Goal: Task Accomplishment & Management: Use online tool/utility

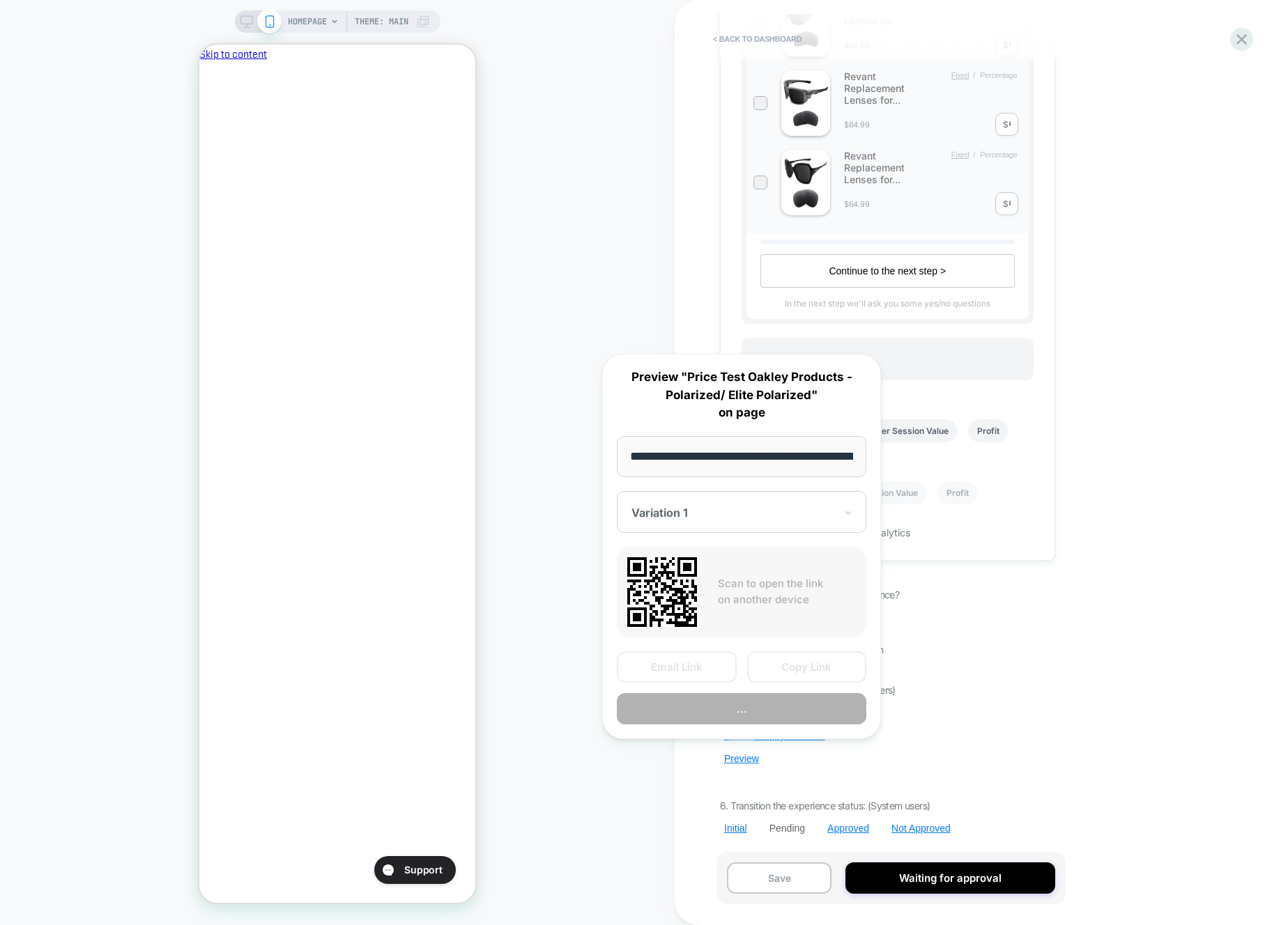
scroll to position [0, 240]
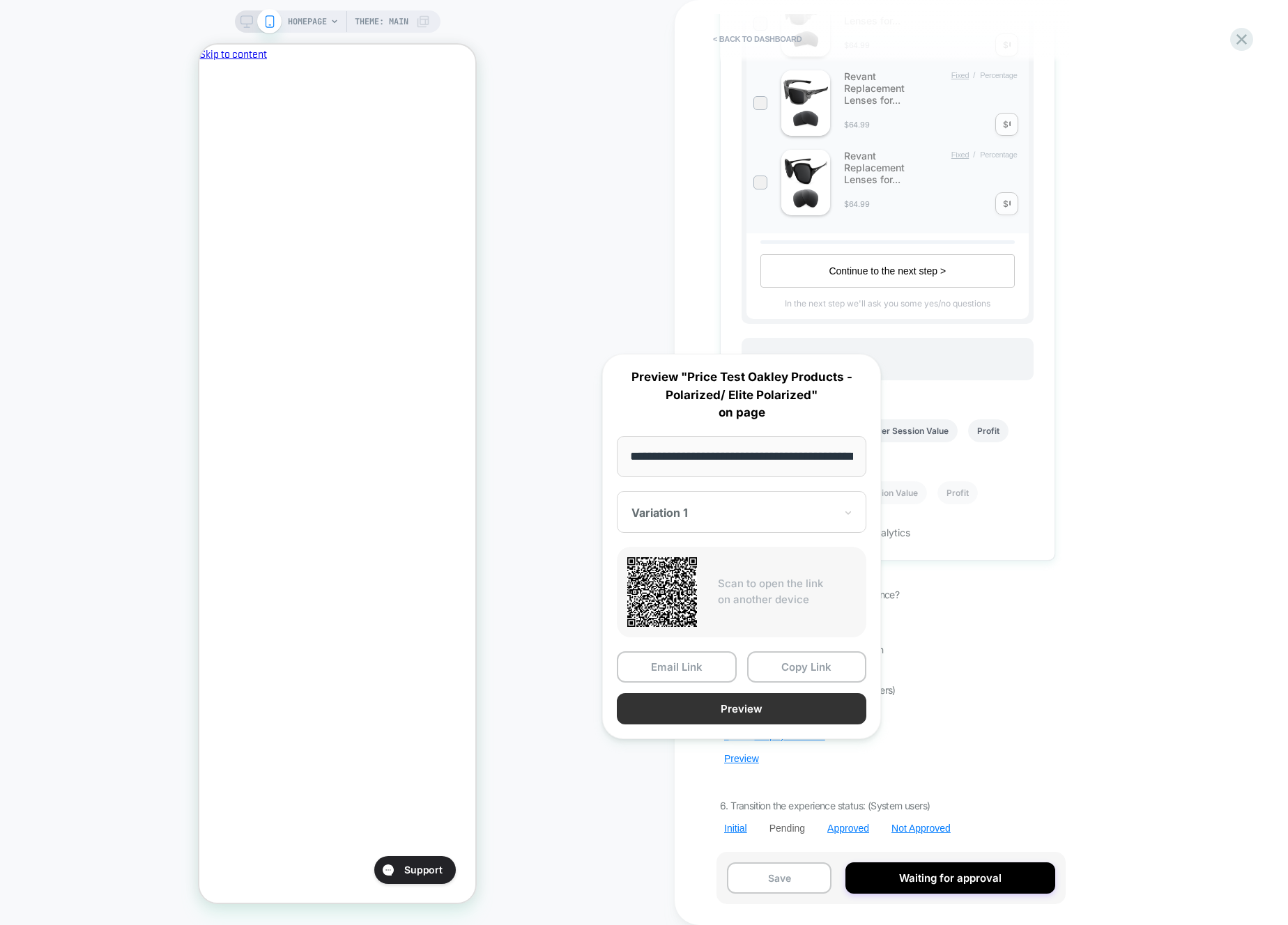
click at [770, 708] on button "Preview" at bounding box center [741, 709] width 249 height 32
click at [320, 13] on span "HOMEPAGE" at bounding box center [307, 22] width 39 height 22
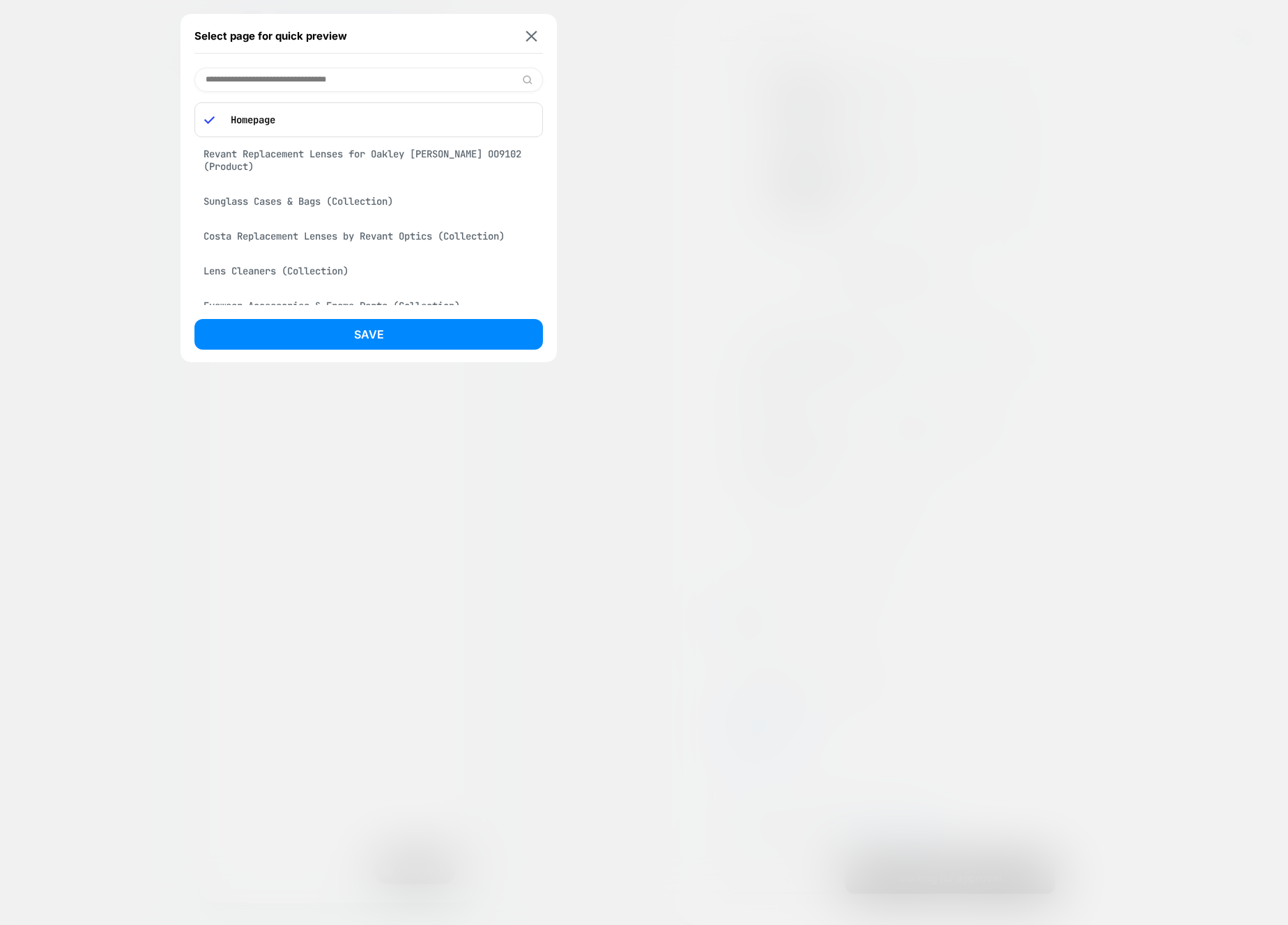
click at [316, 71] on input at bounding box center [368, 80] width 348 height 25
paste input "**********"
type input "**********"
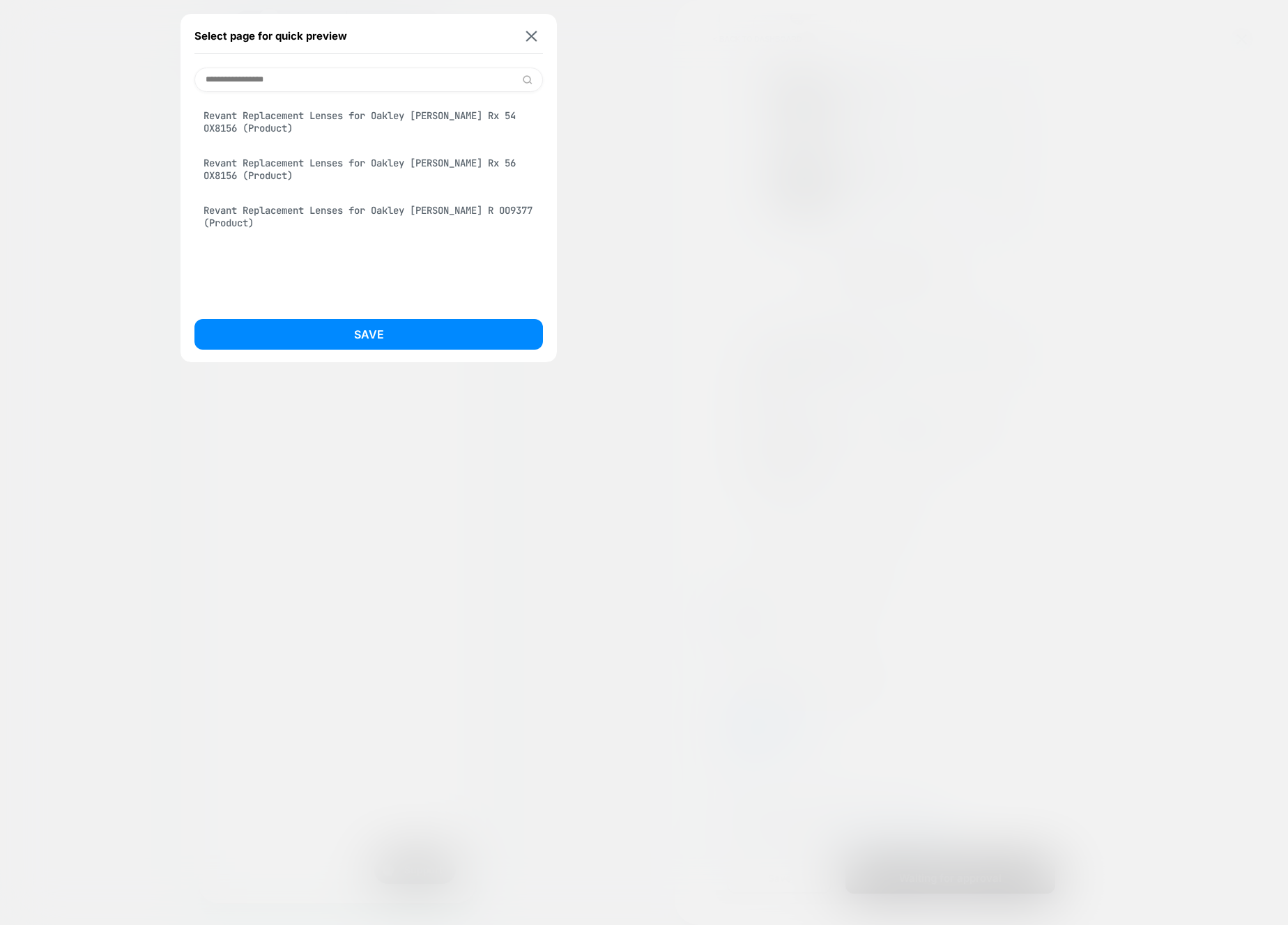
scroll to position [0, 240]
type input "**********"
click at [539, 35] on button at bounding box center [531, 35] width 18 height 12
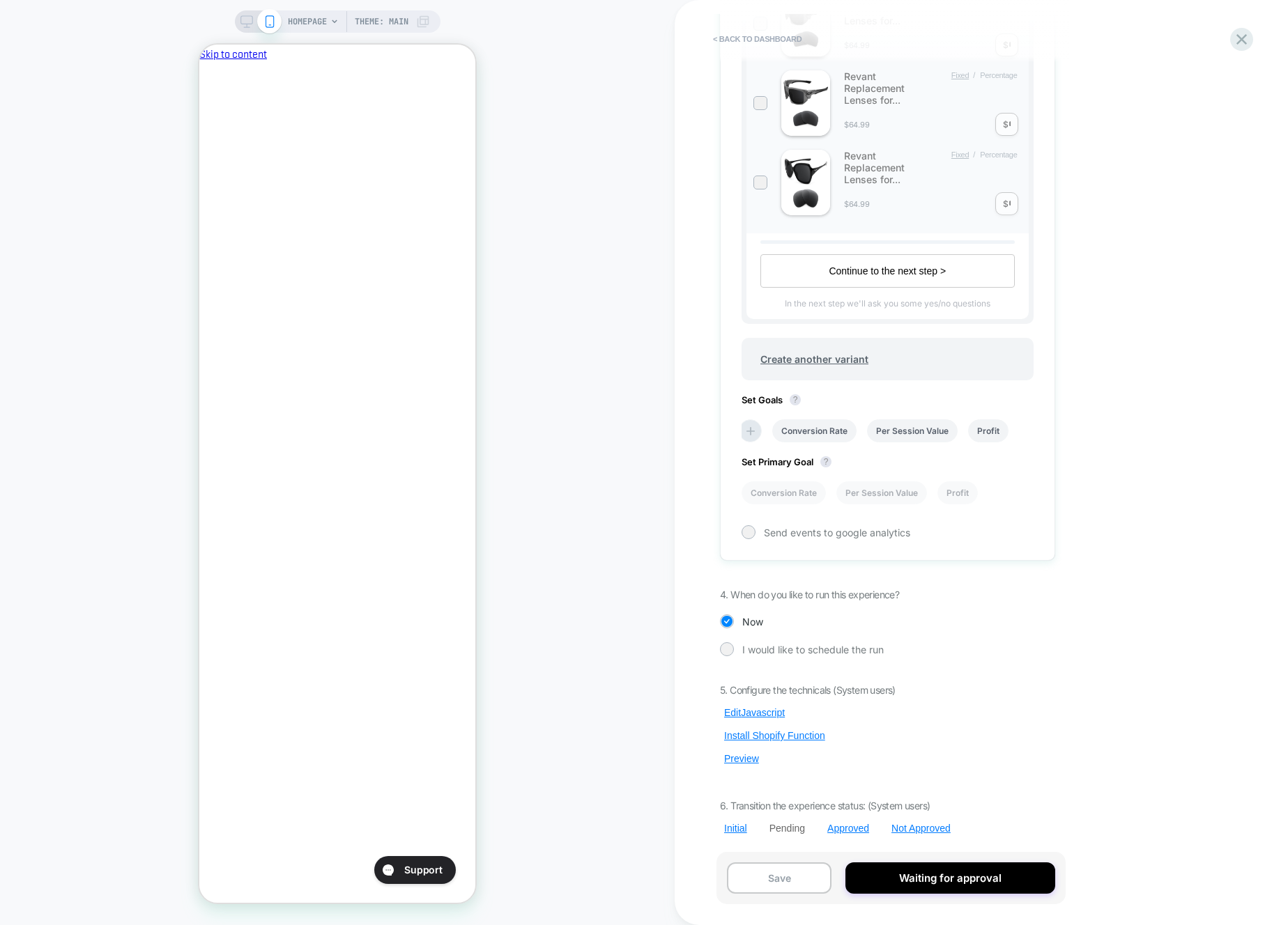
scroll to position [0, 0]
click at [299, 23] on span "HOMEPAGE" at bounding box center [307, 22] width 39 height 22
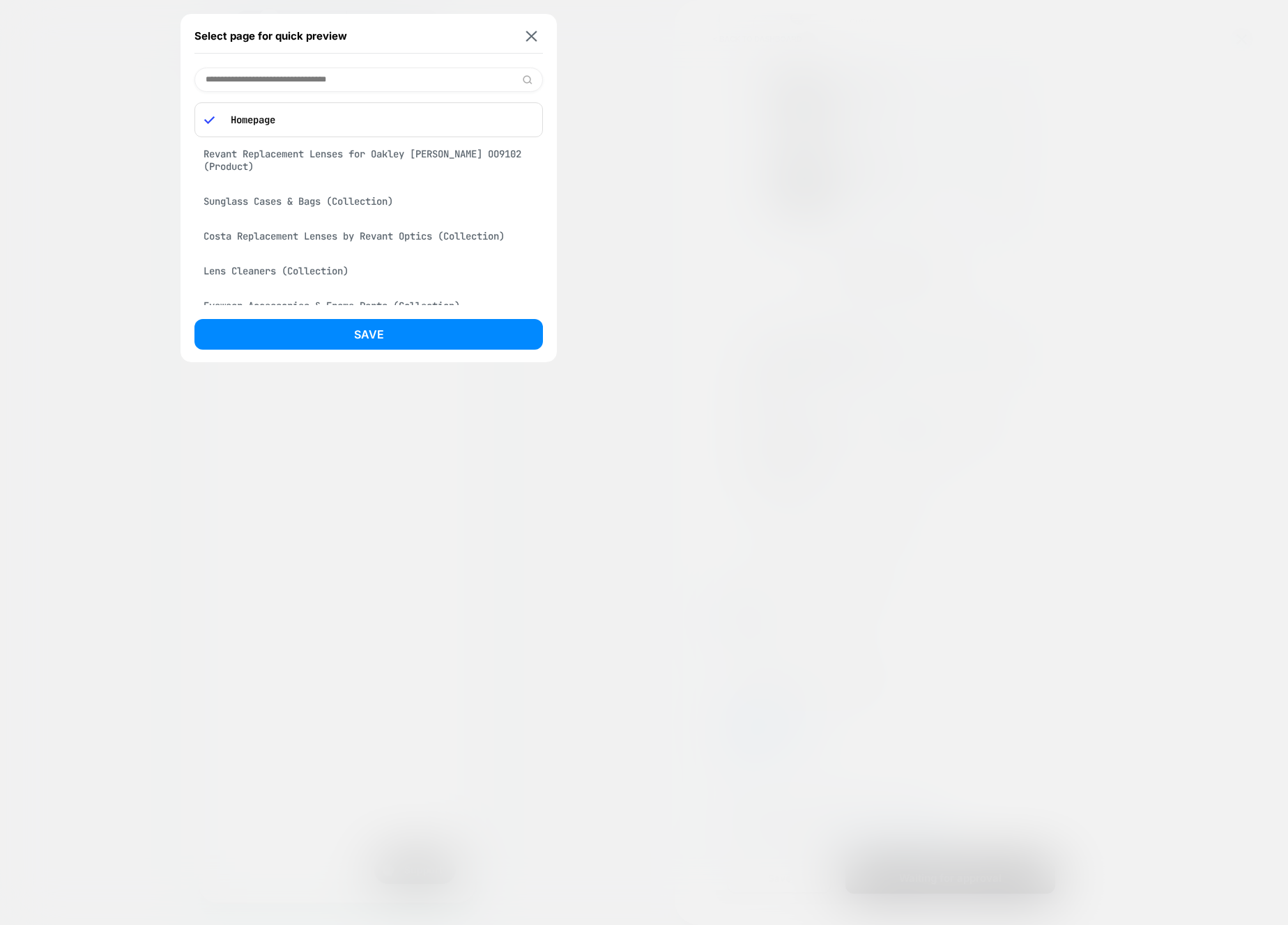
click at [331, 78] on input at bounding box center [368, 80] width 348 height 25
paste input "**********"
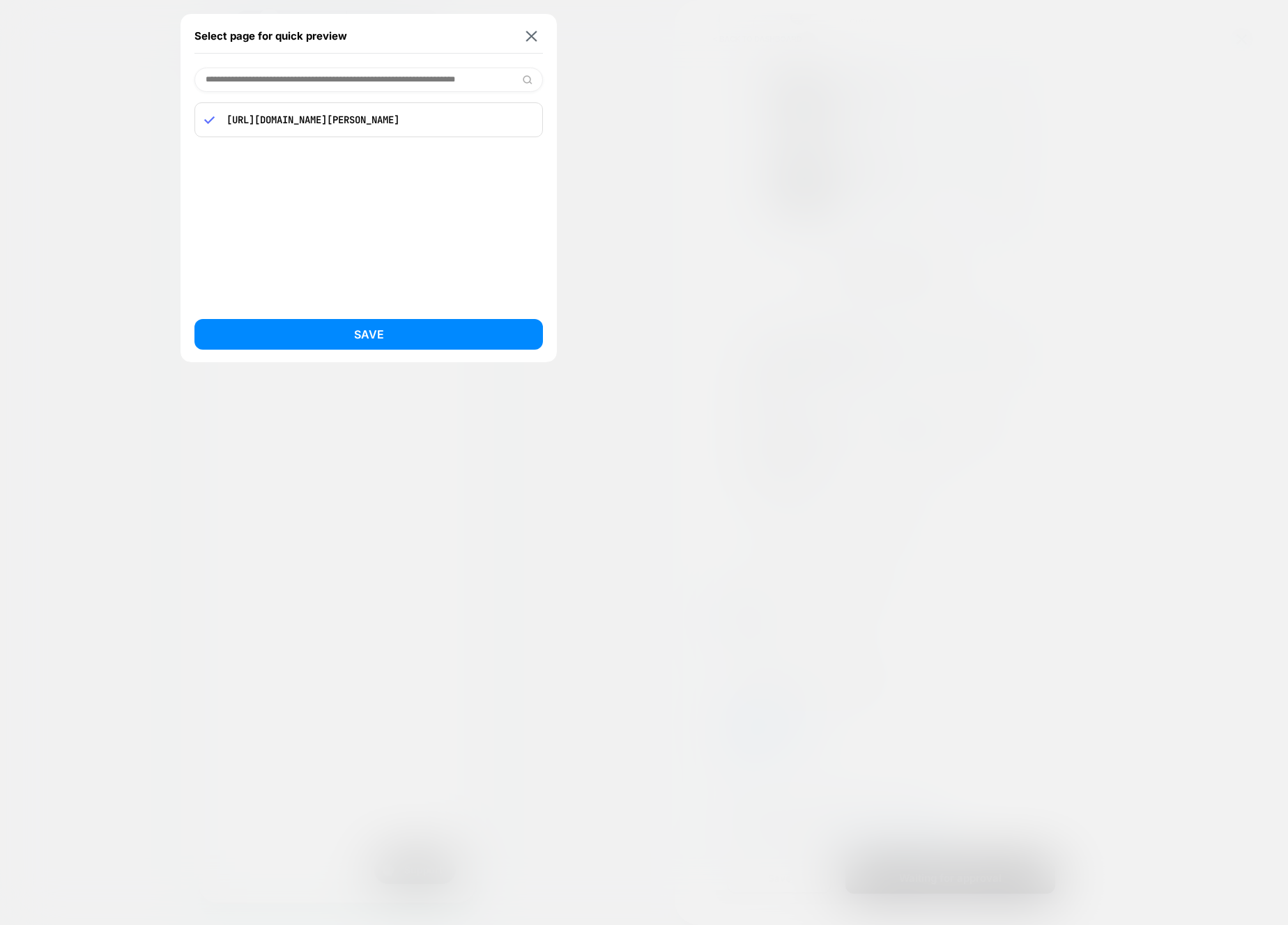
type input "**********"
click at [473, 335] on button "Save" at bounding box center [368, 334] width 348 height 31
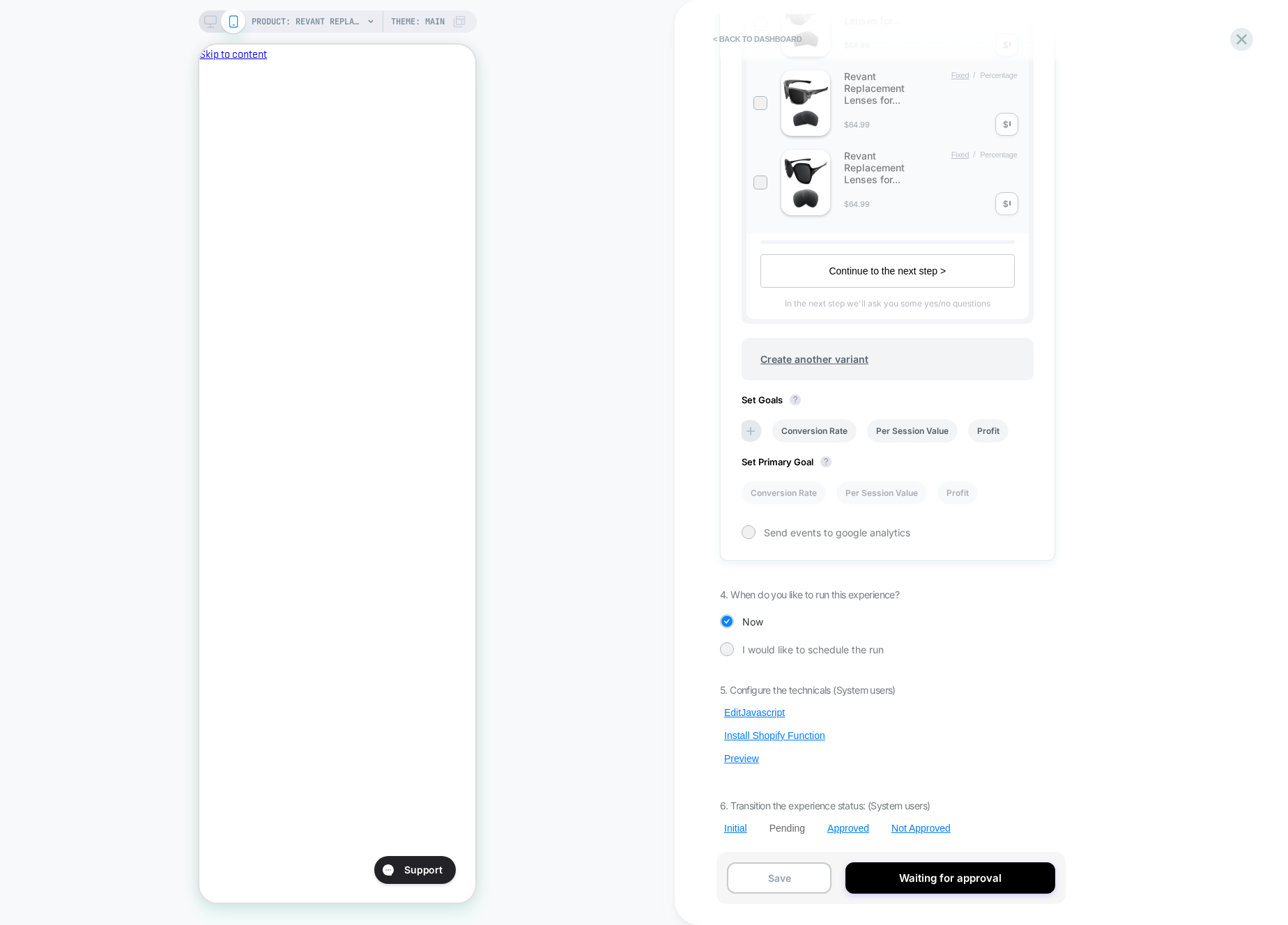
scroll to position [0, 3]
click at [772, 713] on button "Edit Javascript" at bounding box center [754, 713] width 69 height 12
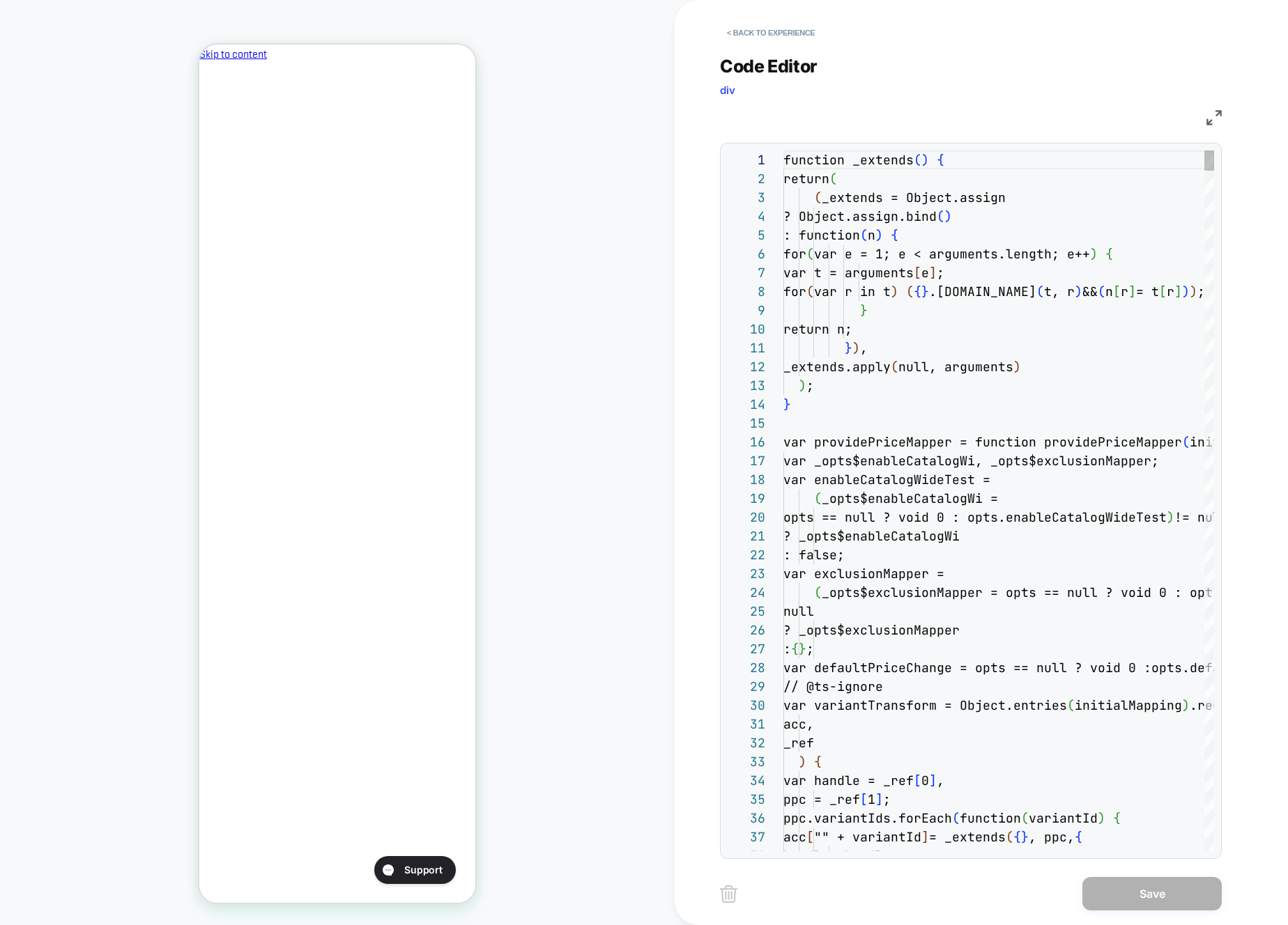
scroll to position [169, 218]
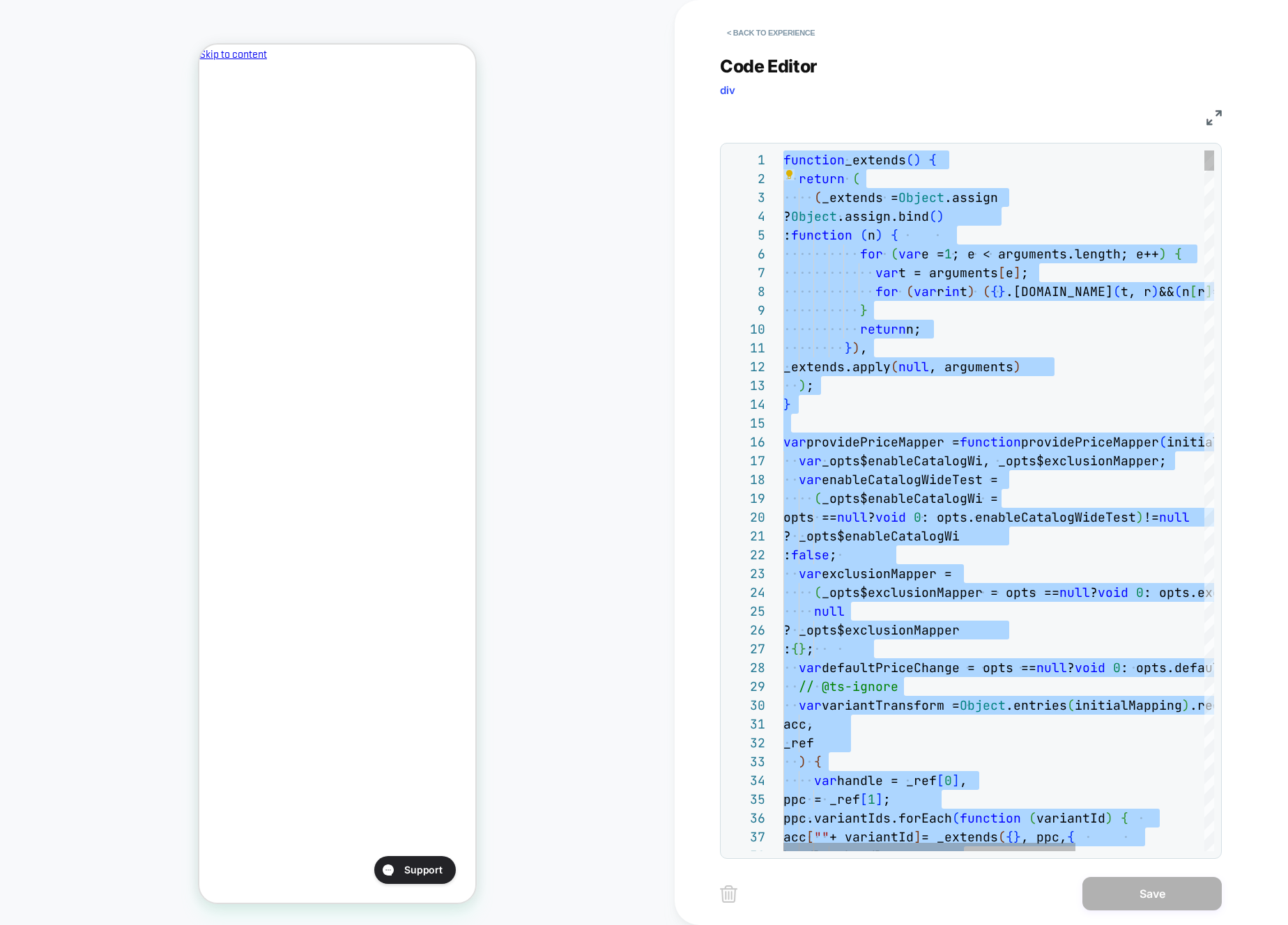
type textarea "**********"
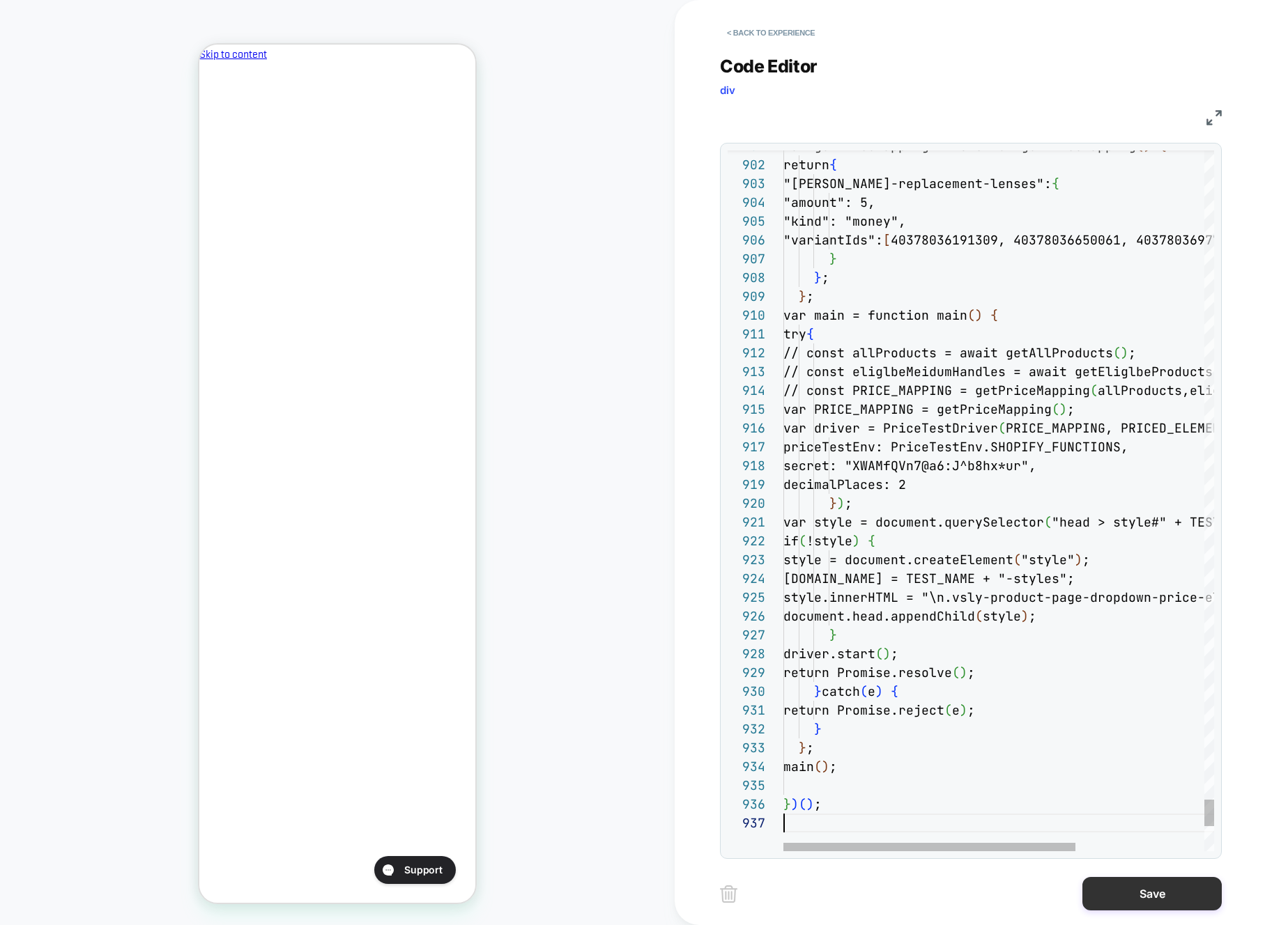
scroll to position [113, 0]
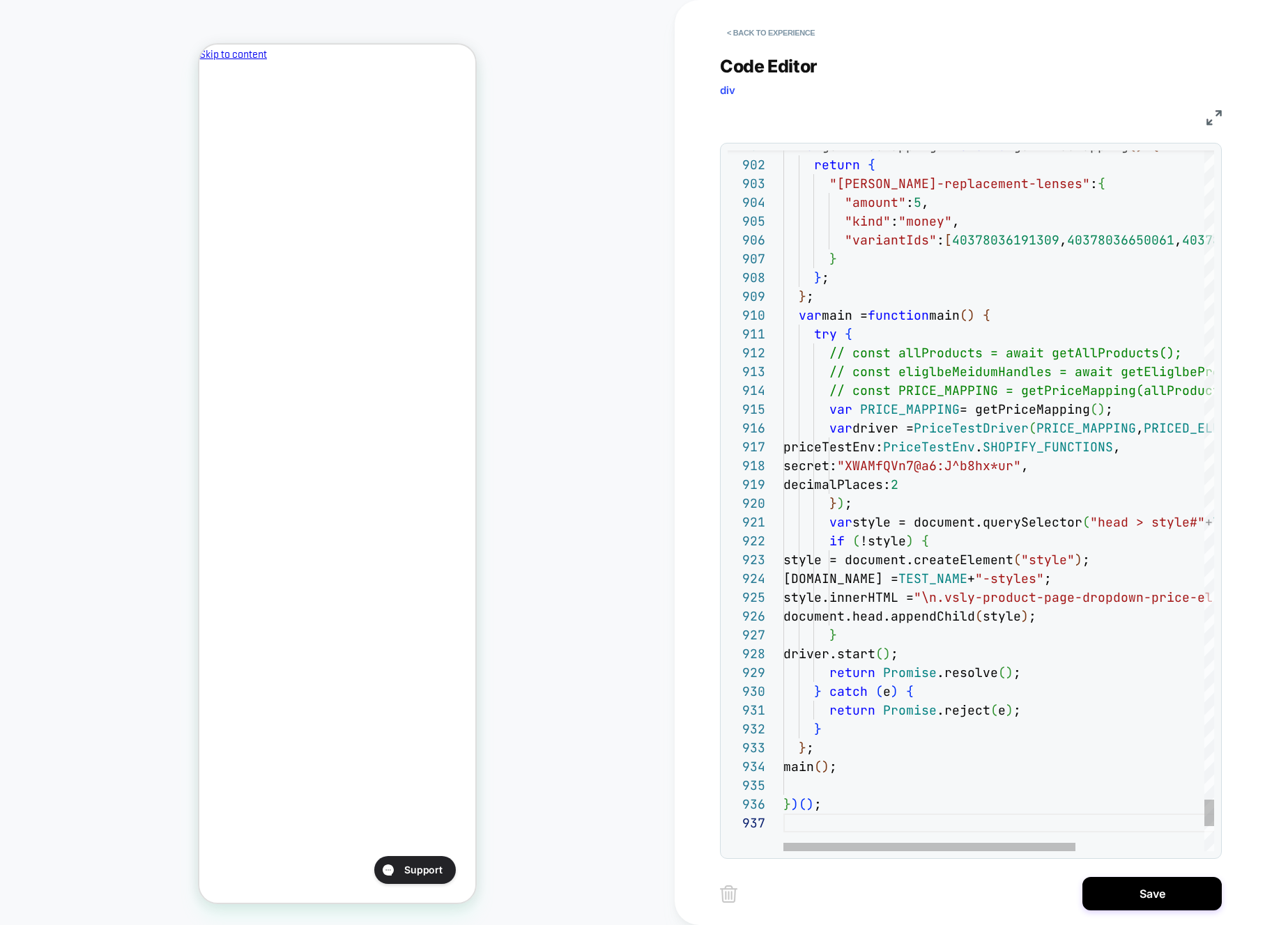
drag, startPoint x: 1152, startPoint y: 890, endPoint x: 933, endPoint y: 868, distance: 220.1
click at [1152, 890] on button "Save" at bounding box center [1151, 893] width 139 height 33
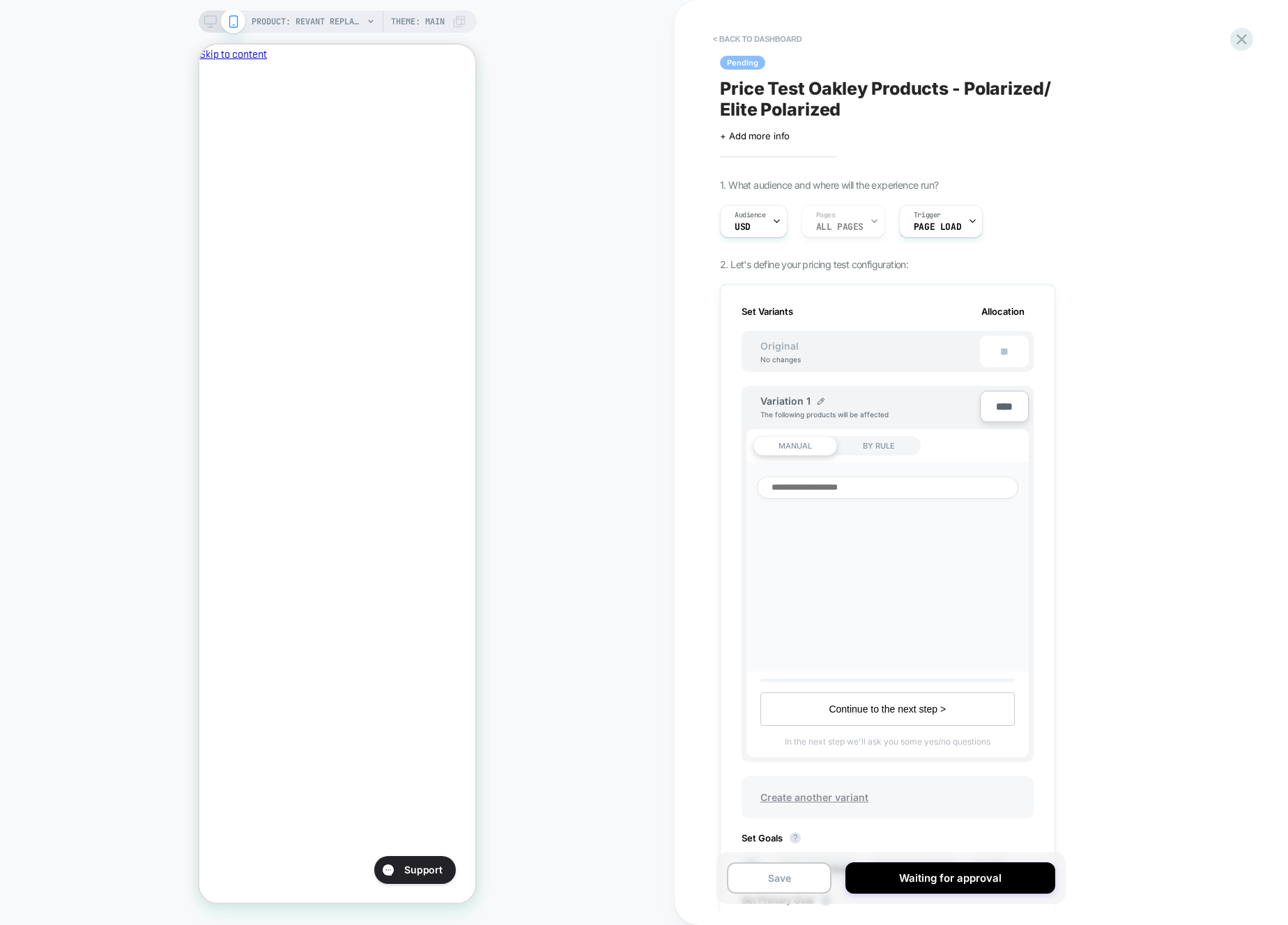
scroll to position [438, 0]
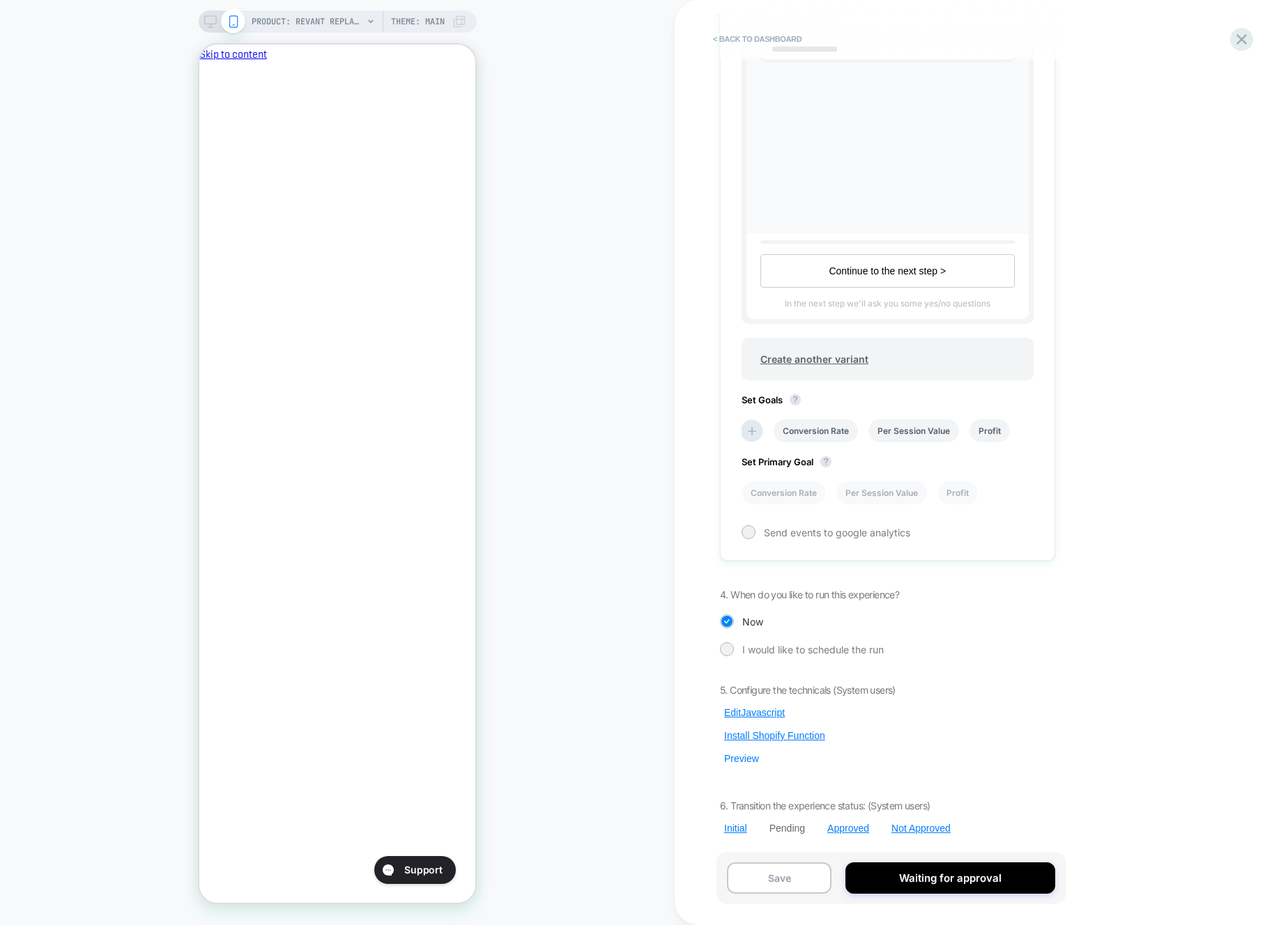
click at [753, 769] on div "5. Configure the technicals (System users) Edit Javascript Install Shopify Func…" at bounding box center [887, 760] width 335 height 151
drag, startPoint x: 753, startPoint y: 764, endPoint x: 812, endPoint y: 717, distance: 75.4
click at [753, 764] on button "Preview" at bounding box center [741, 759] width 43 height 12
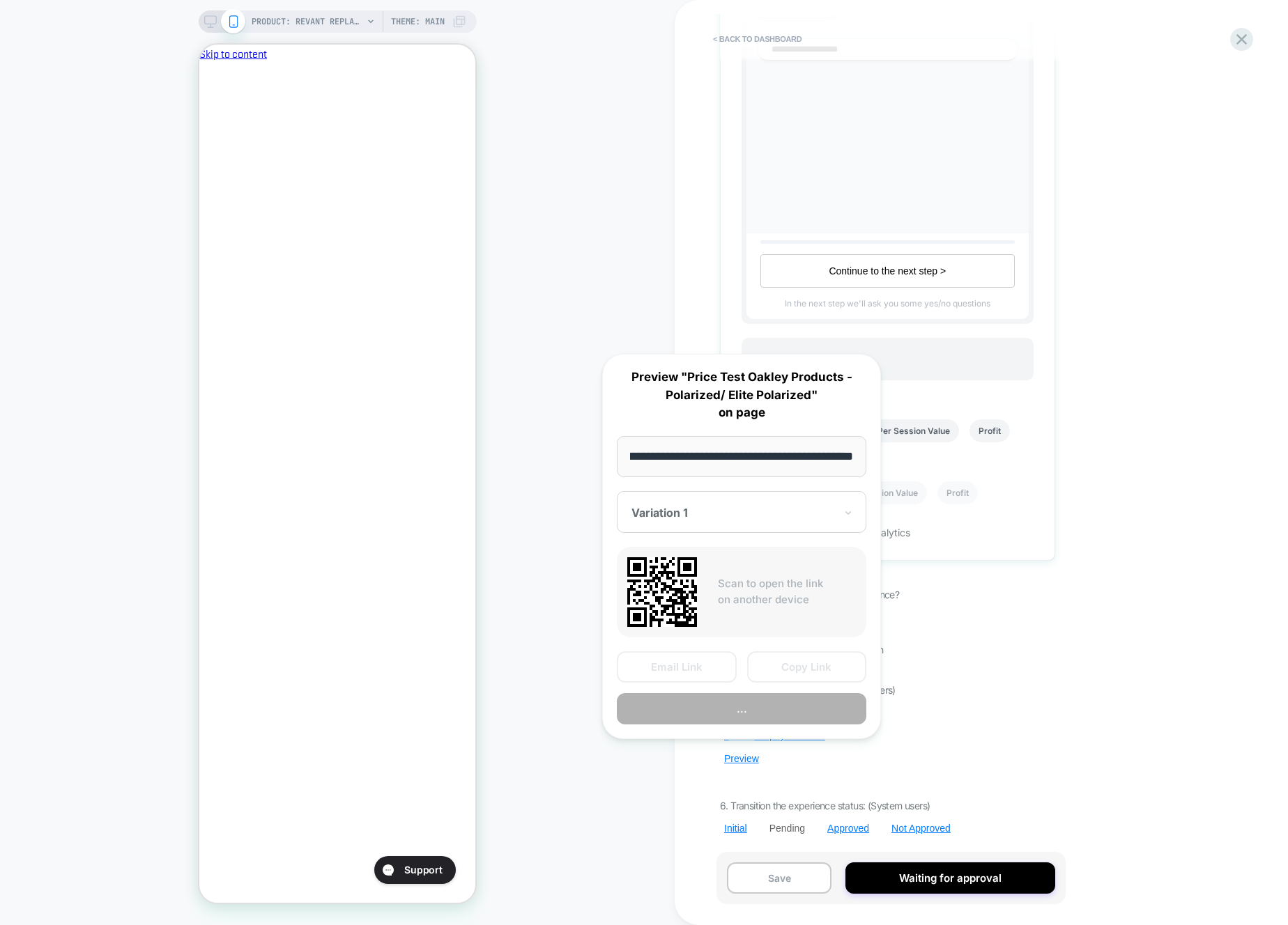
scroll to position [0, 0]
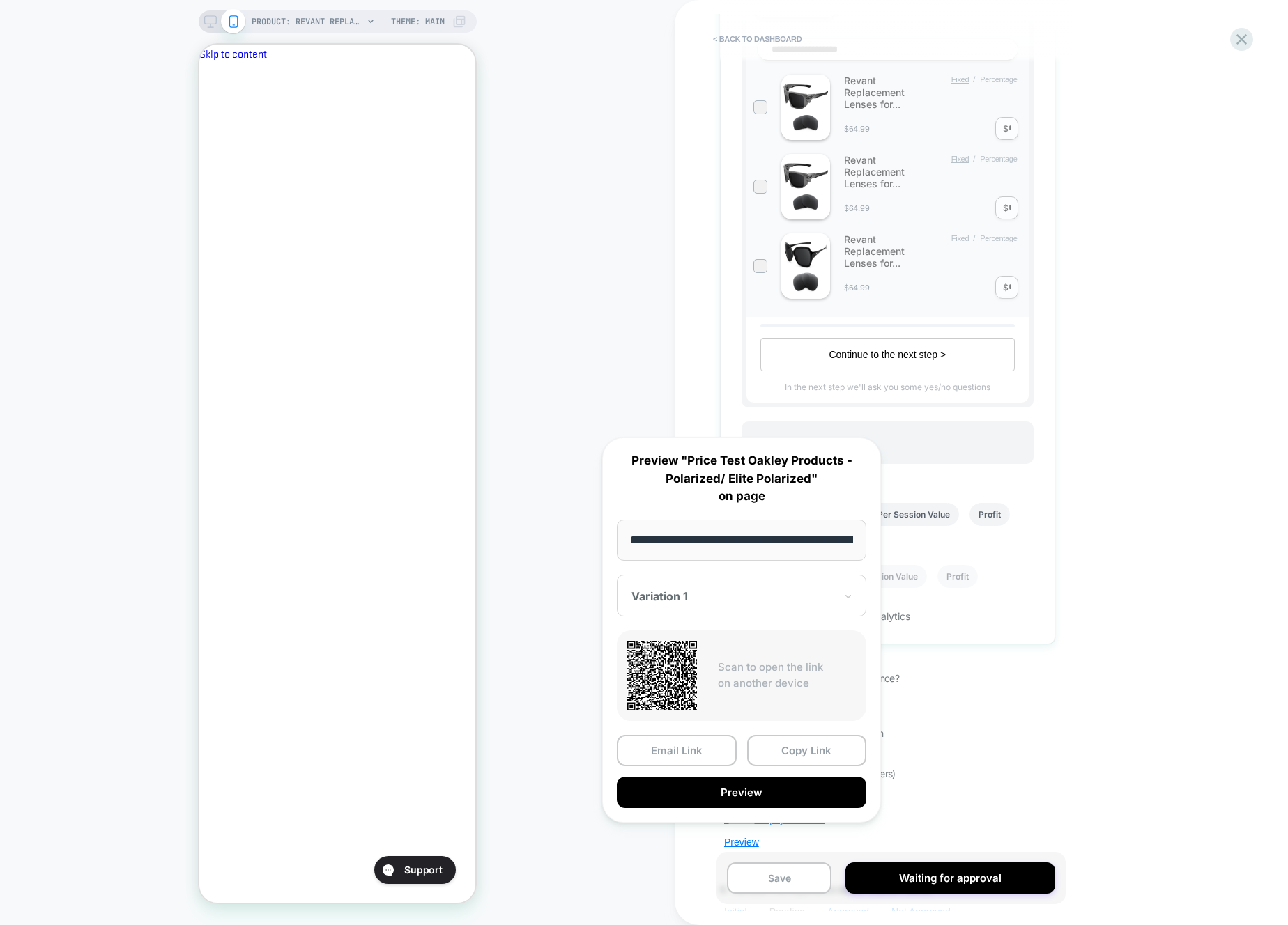
click at [824, 708] on div "Scan to open the link on another device" at bounding box center [741, 676] width 249 height 91
click at [797, 791] on button "Preview" at bounding box center [741, 792] width 249 height 32
click at [1088, 793] on div "< back to dashboard Pending Price Test Oakley Products - Polarized/ Elite Polar…" at bounding box center [980, 462] width 613 height 925
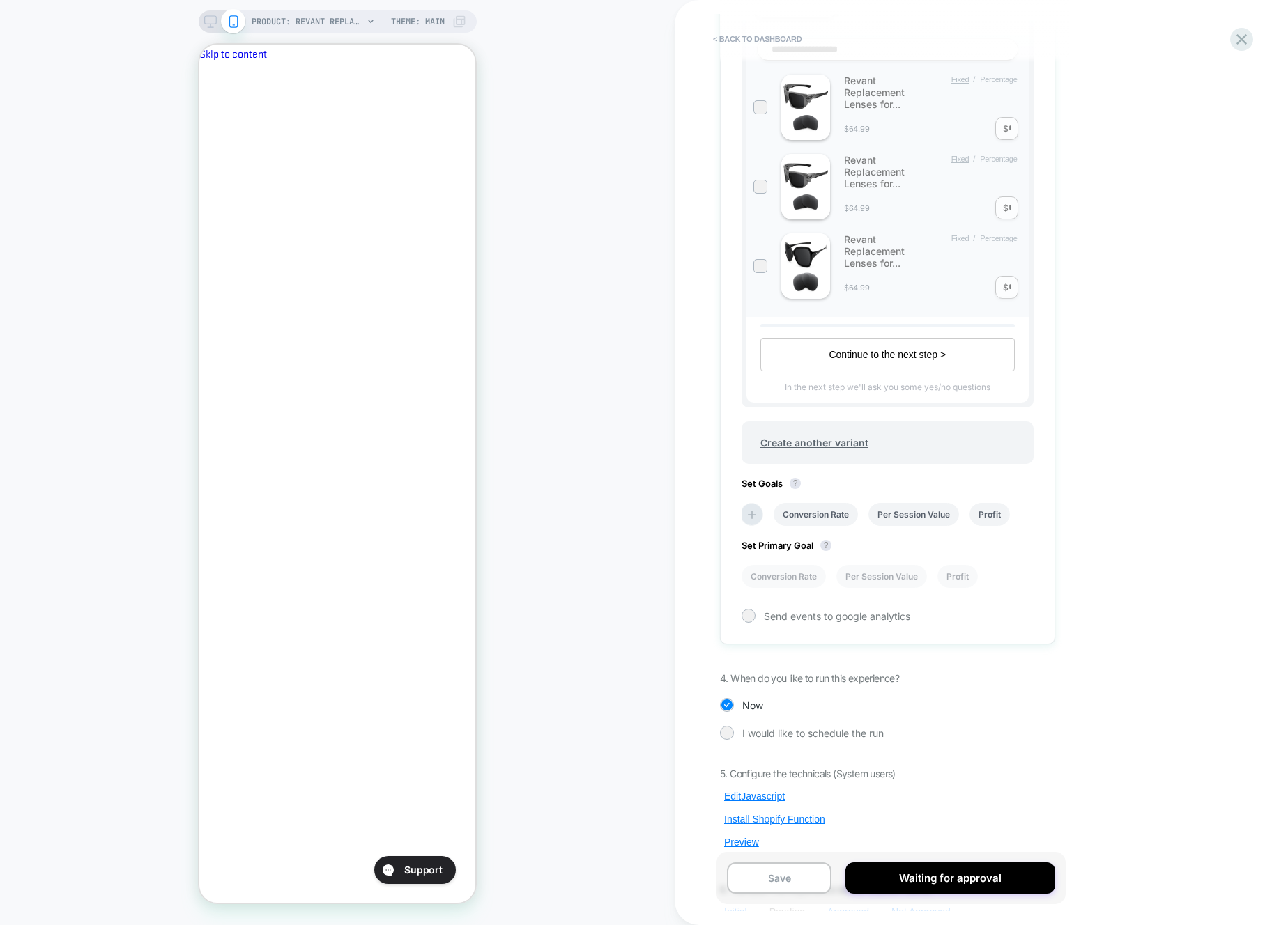
scroll to position [522, 0]
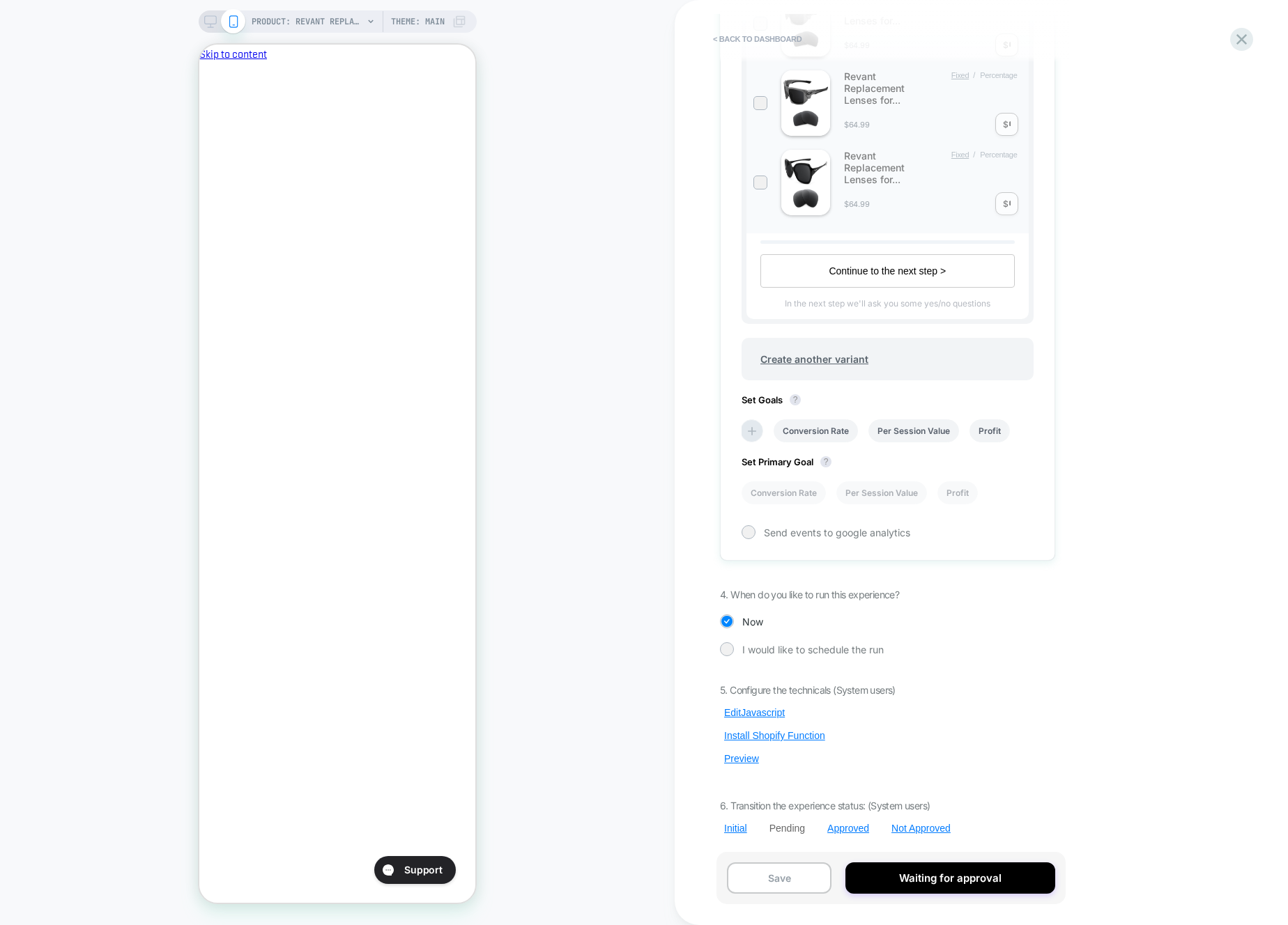
click at [755, 704] on div "5. Configure the technicals (System users) Edit Javascript Install Shopify Func…" at bounding box center [887, 760] width 335 height 151
click at [755, 707] on button "Edit Javascript" at bounding box center [754, 713] width 69 height 12
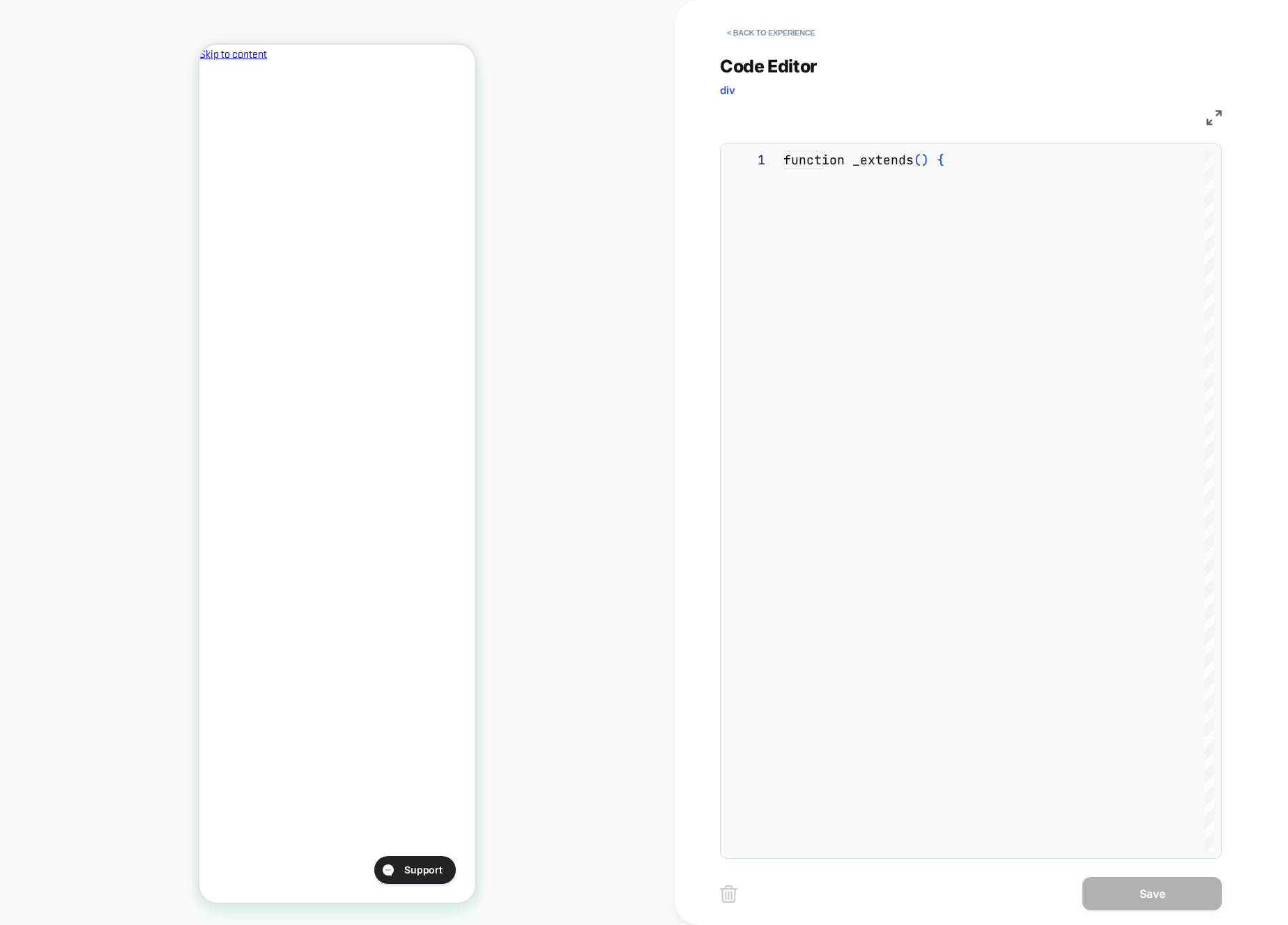
scroll to position [188, 0]
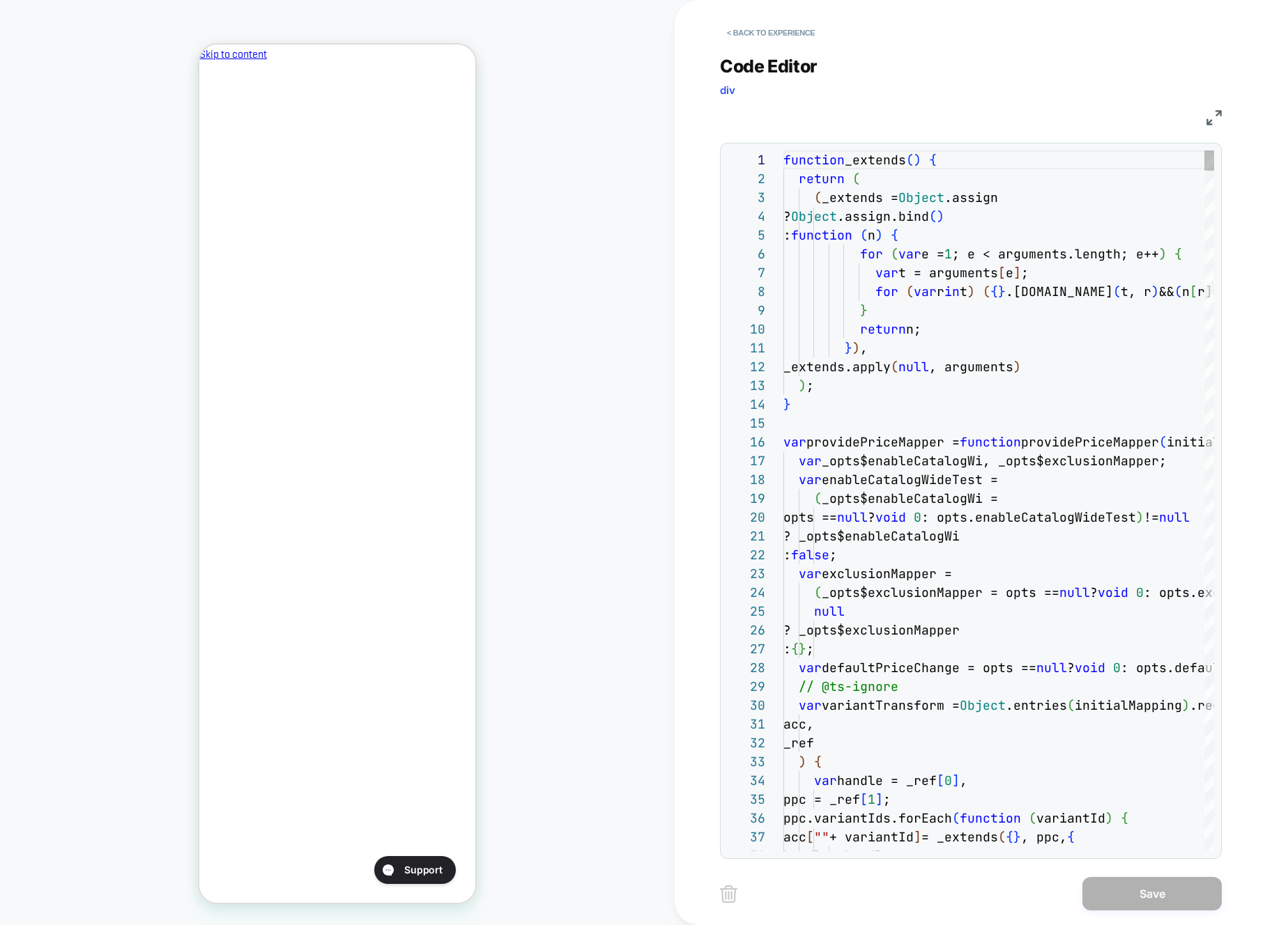
type textarea "**********"
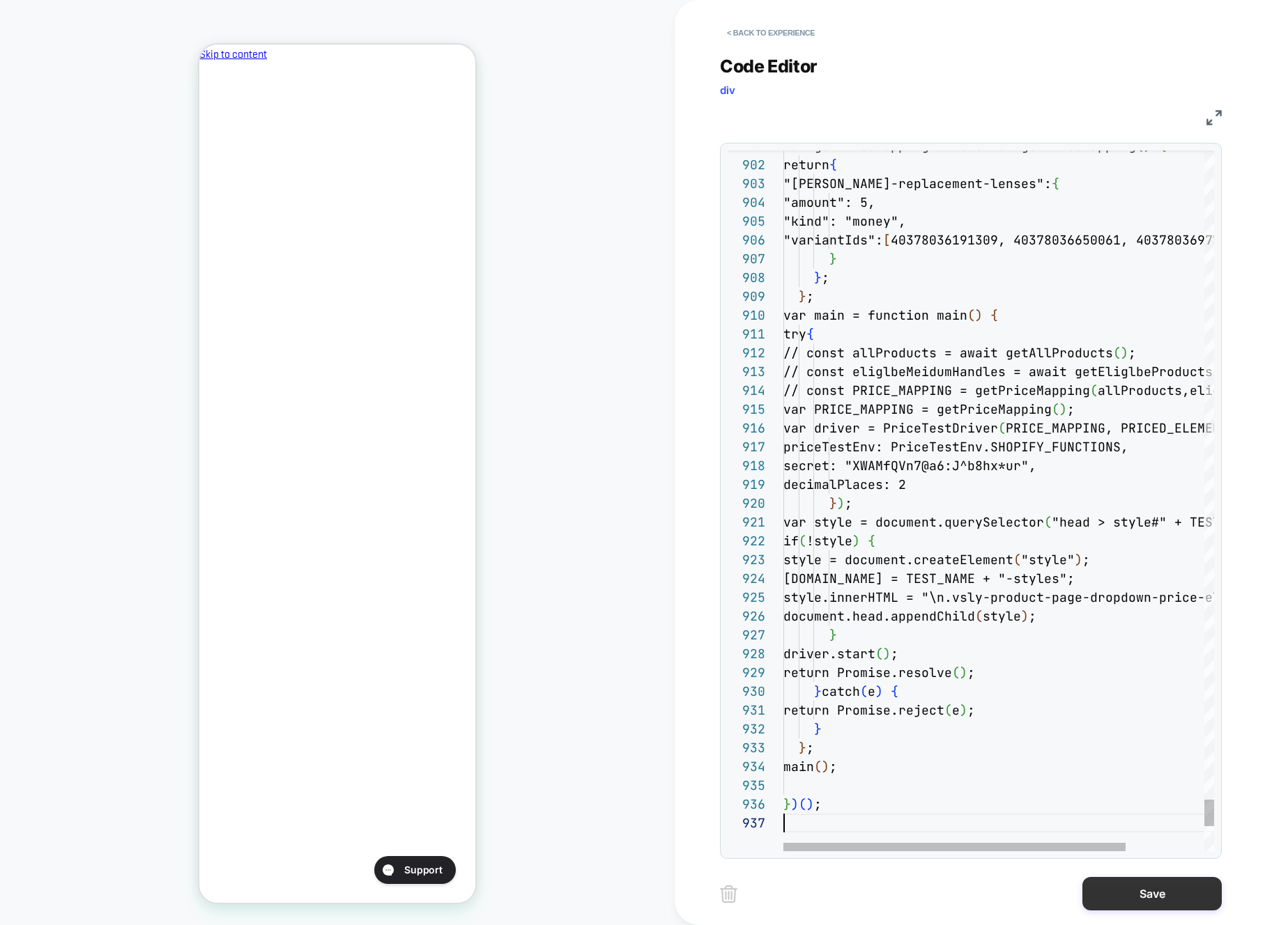
scroll to position [113, 0]
drag, startPoint x: 1168, startPoint y: 902, endPoint x: 951, endPoint y: 867, distance: 219.8
click at [1168, 902] on button "Save" at bounding box center [1151, 893] width 139 height 33
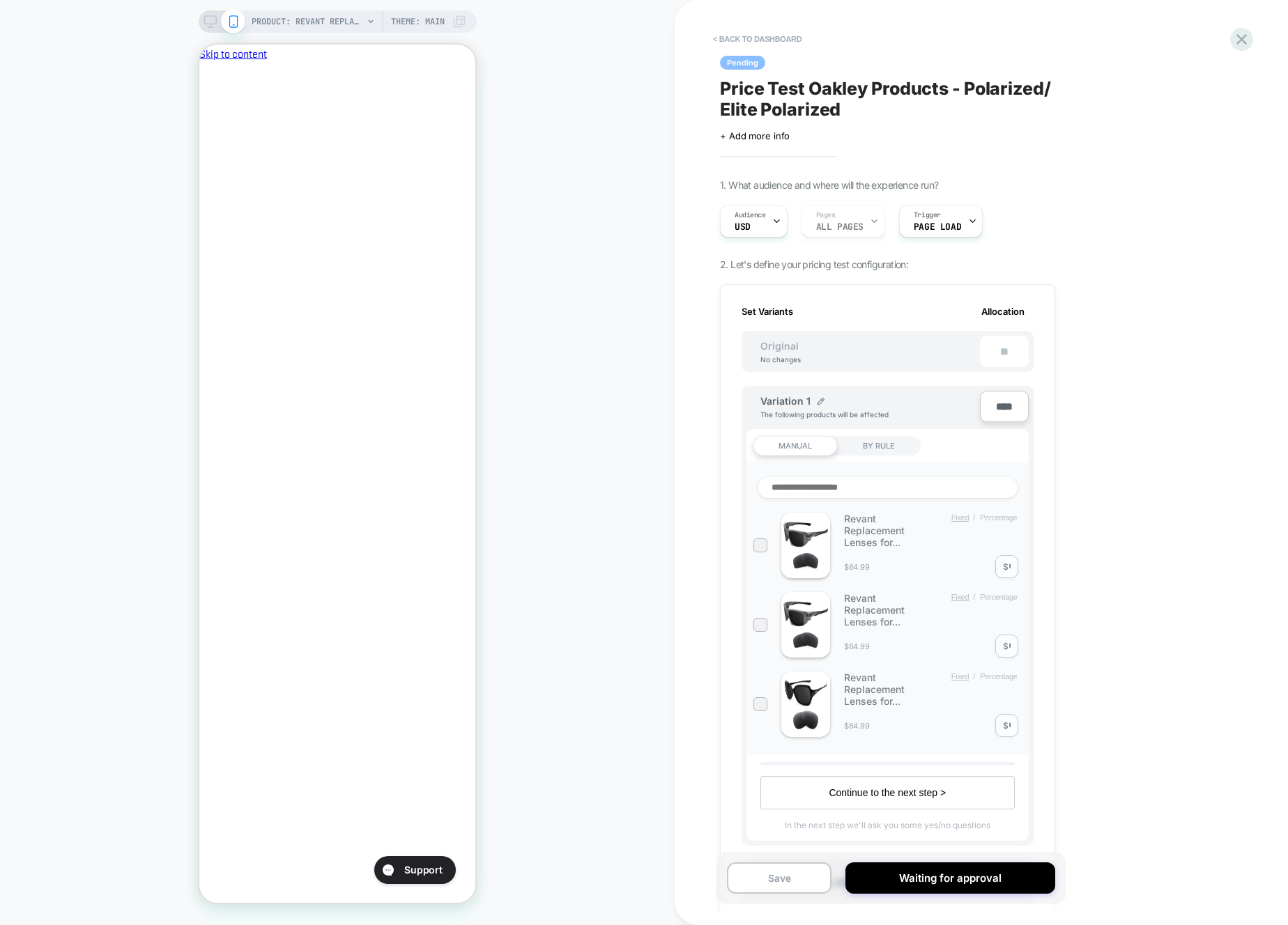
scroll to position [522, 0]
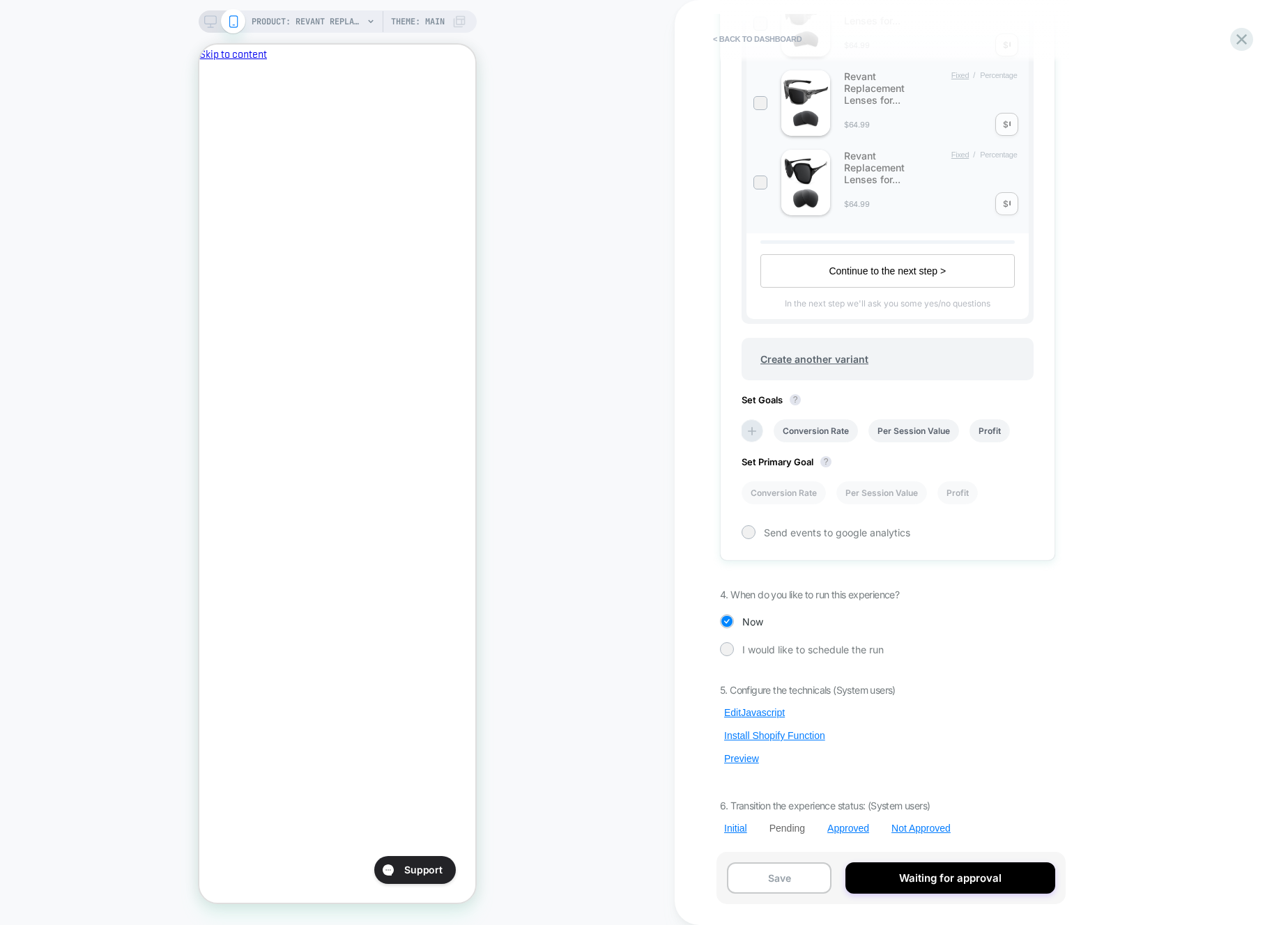
drag, startPoint x: 756, startPoint y: 763, endPoint x: 796, endPoint y: 714, distance: 63.3
click at [756, 763] on button "Preview" at bounding box center [741, 759] width 43 height 12
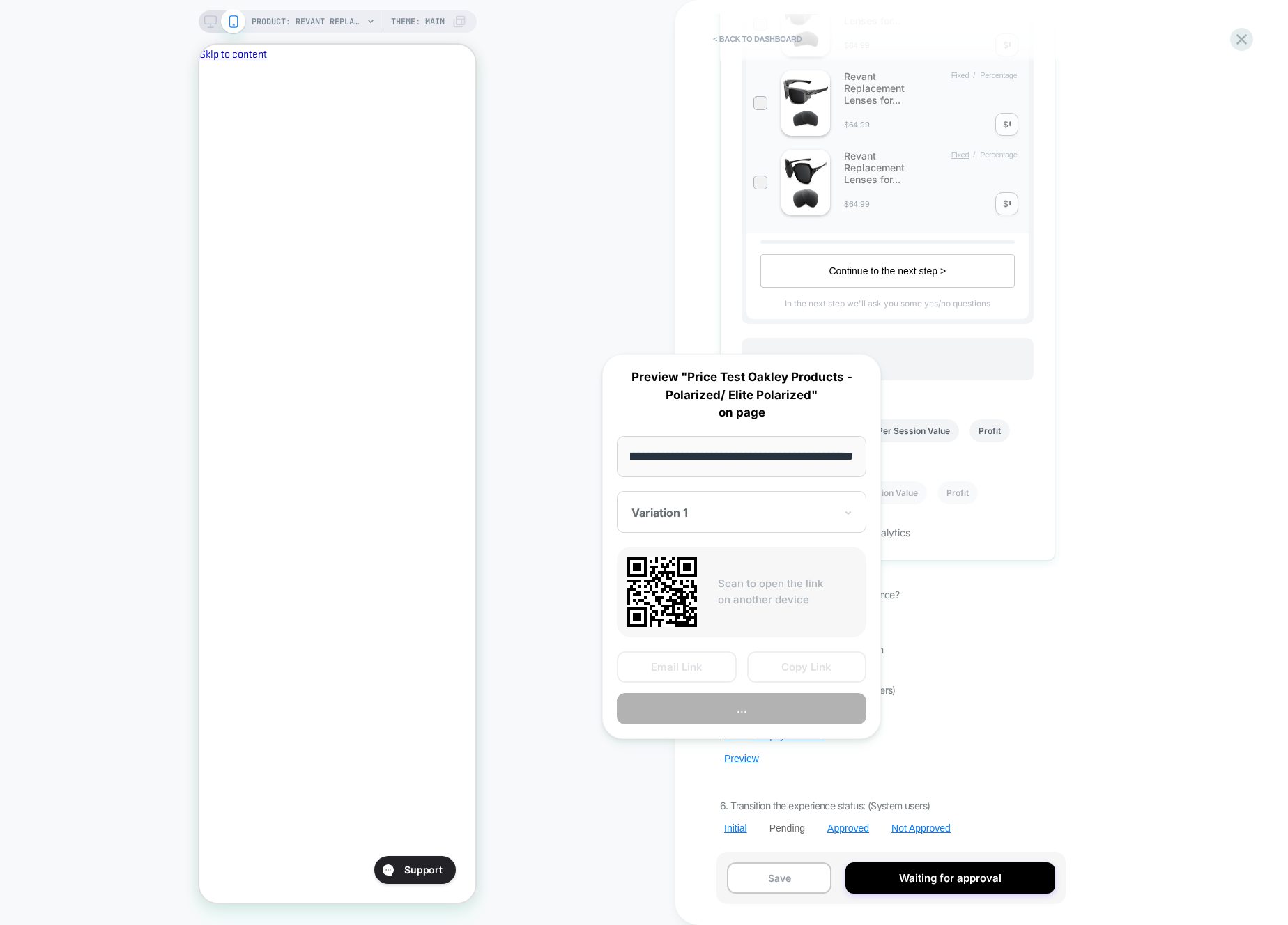
scroll to position [0, 0]
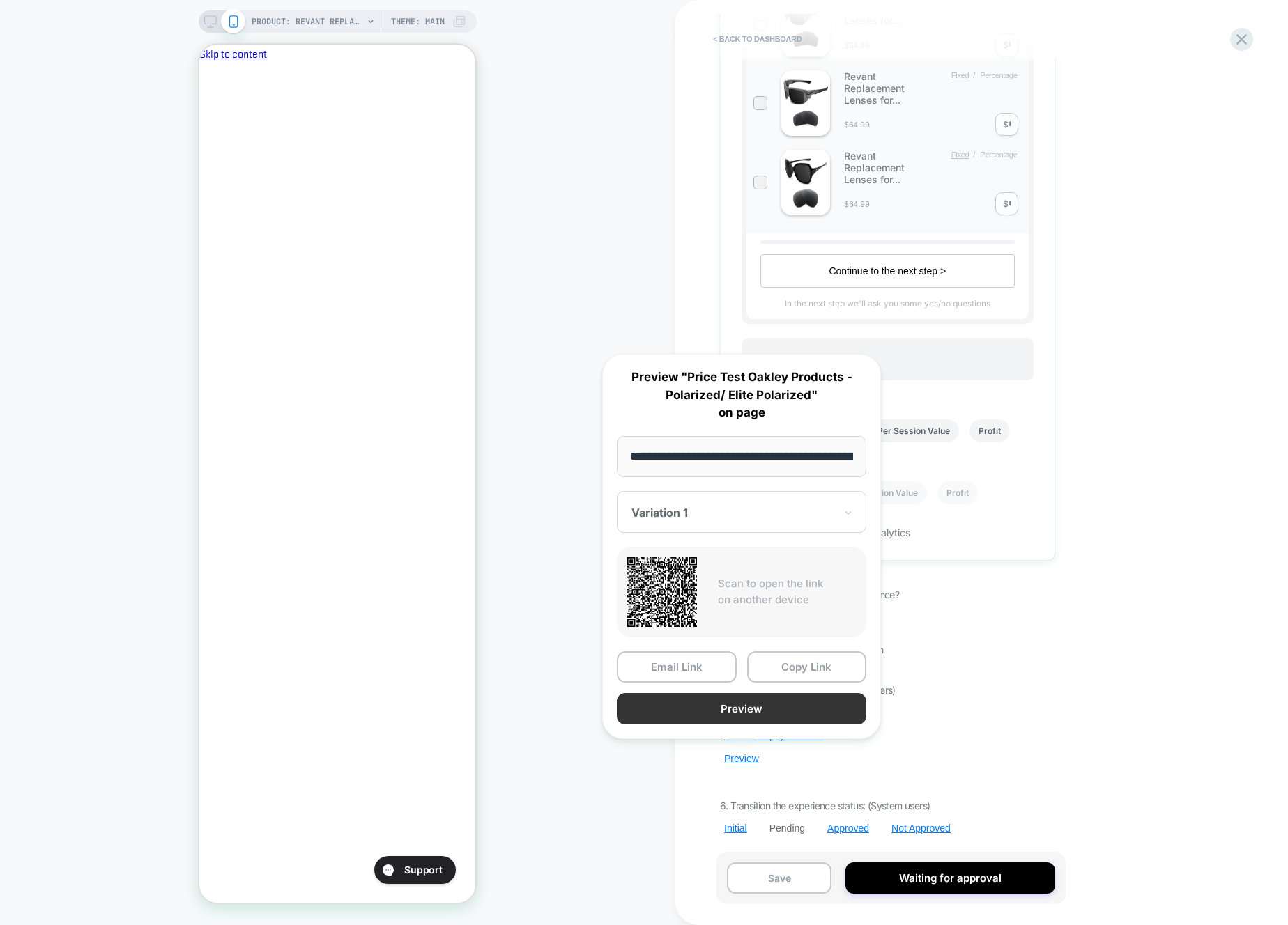
click at [797, 714] on button "Preview" at bounding box center [741, 709] width 249 height 32
click at [695, 775] on div "< back to dashboard Pending Price Test Oakley Products - Polarized/ Elite Polar…" at bounding box center [980, 462] width 613 height 925
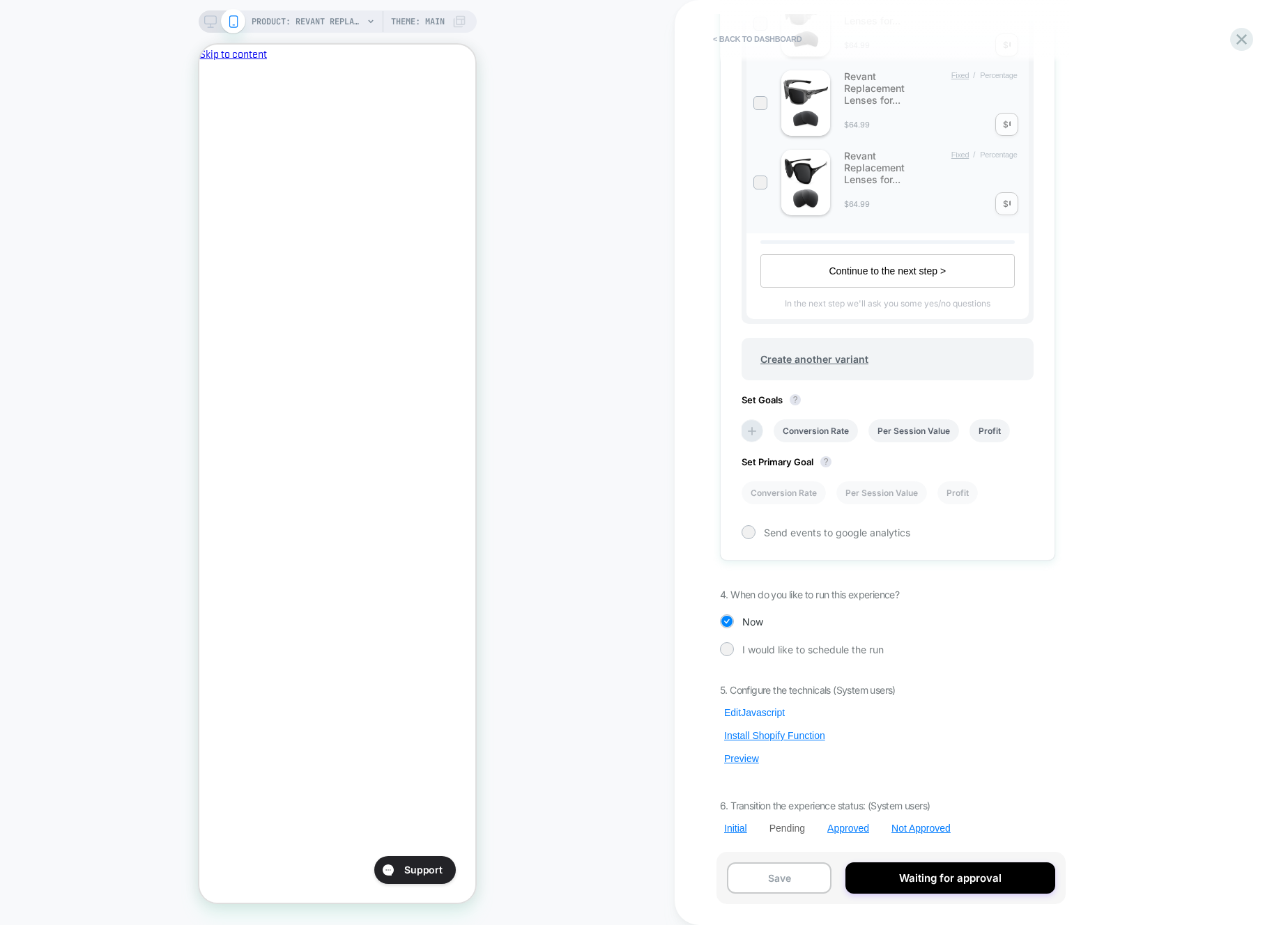
click at [737, 713] on button "Edit Javascript" at bounding box center [754, 713] width 69 height 12
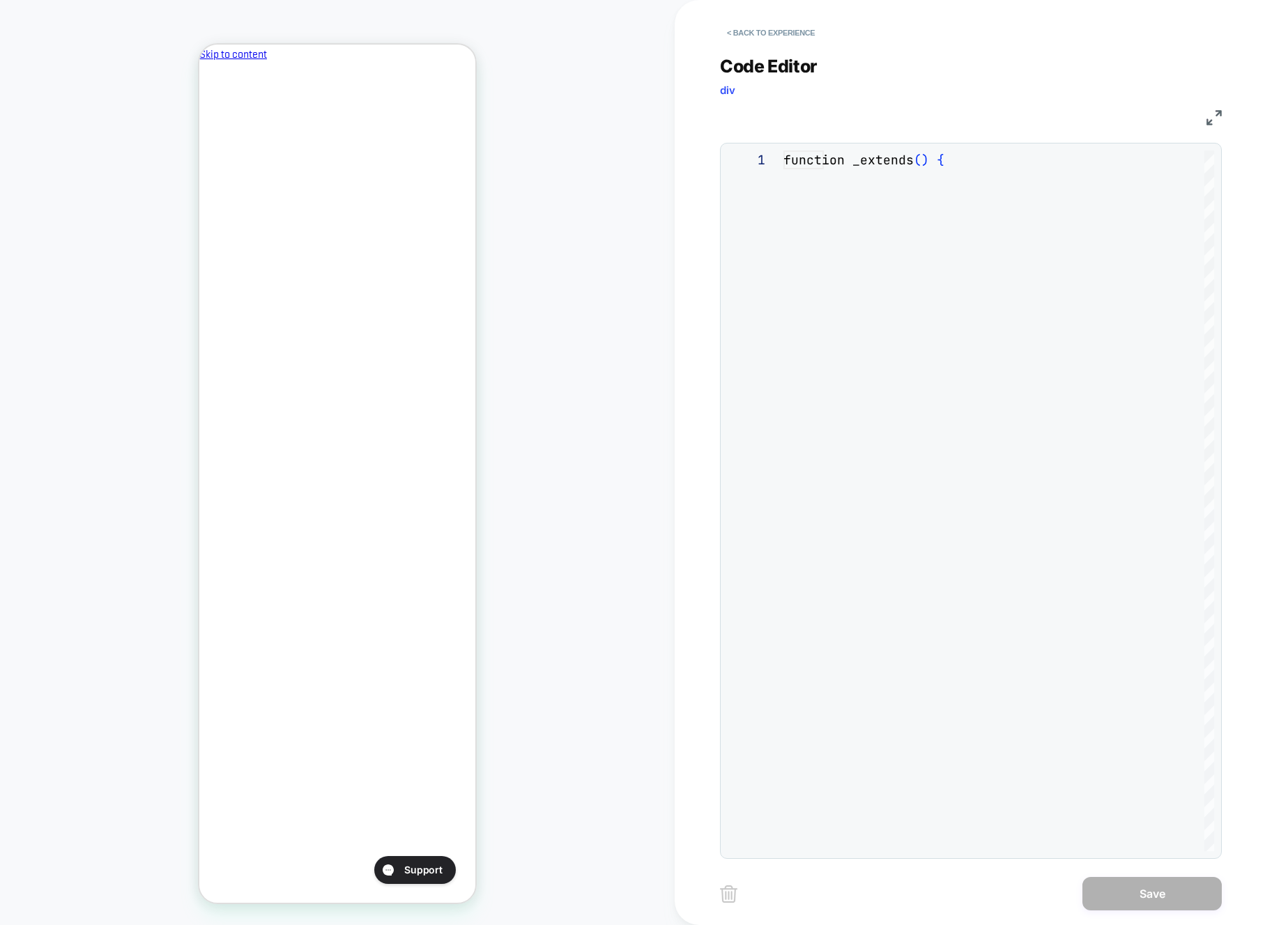
scroll to position [188, 0]
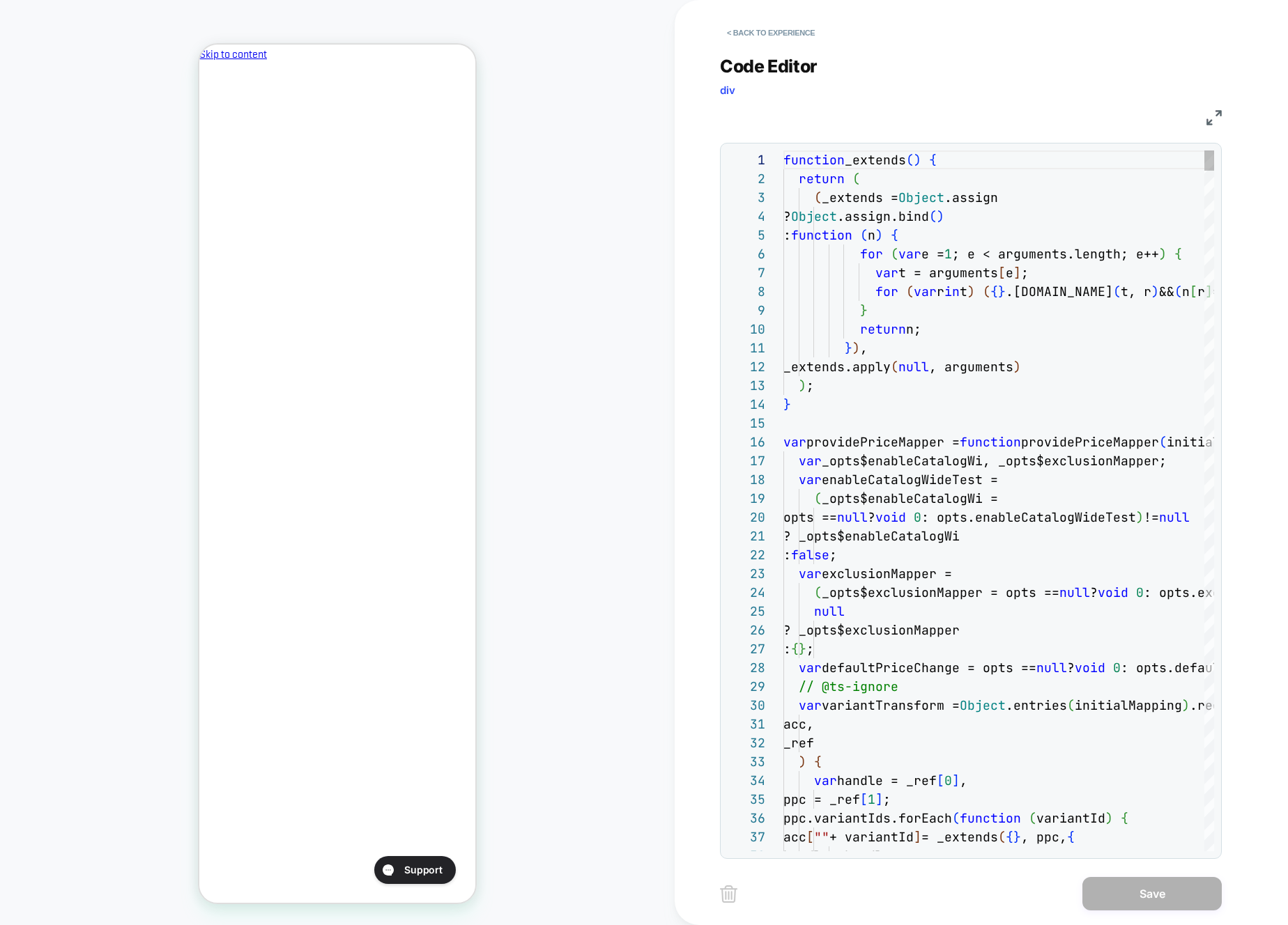
drag, startPoint x: 1051, startPoint y: 573, endPoint x: 1096, endPoint y: 760, distance: 192.3
click at [1051, 573] on div "var exclusionMapper =" at bounding box center [999, 574] width 431 height 18
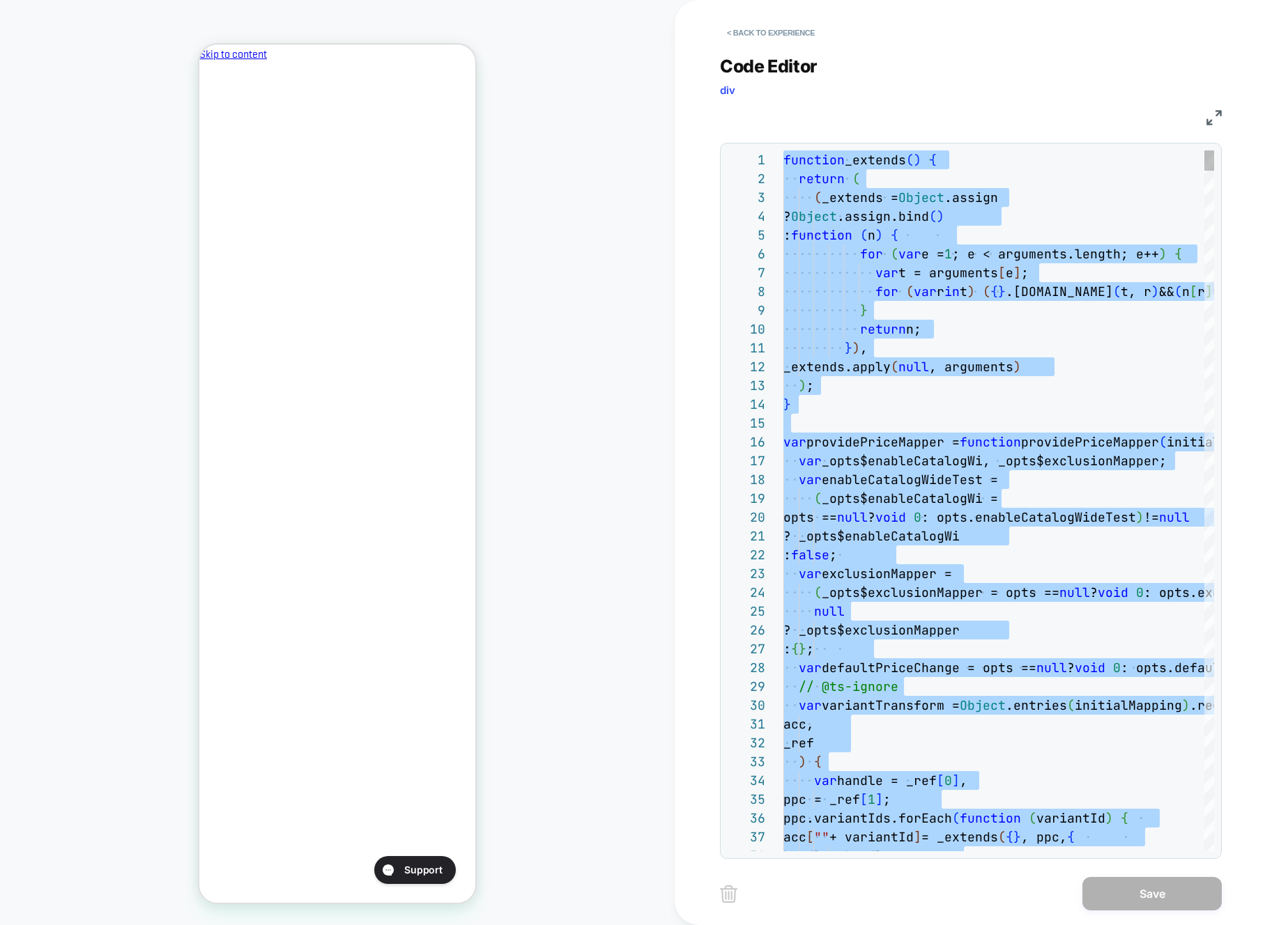
type textarea "* **** ********* *****"
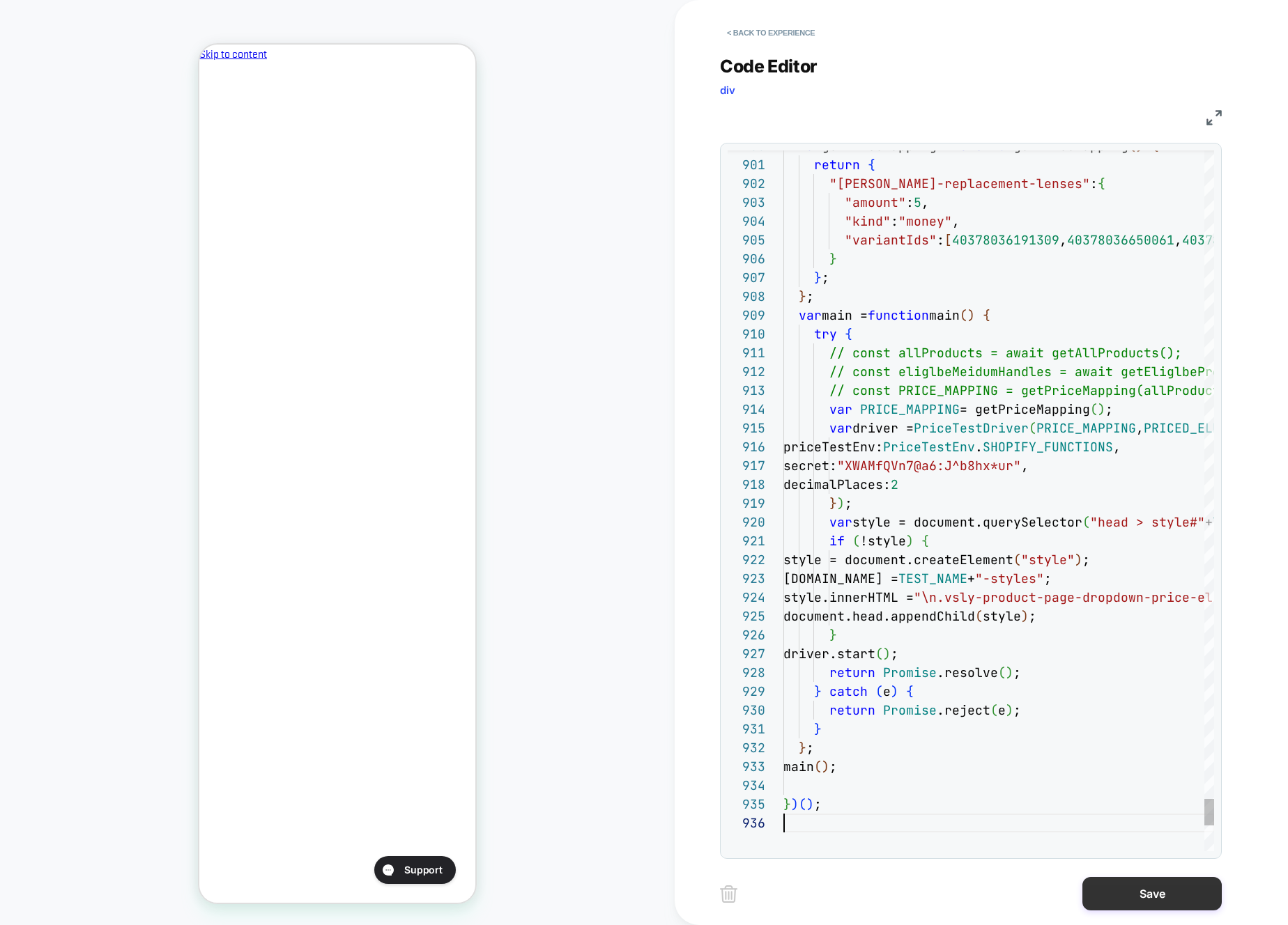
scroll to position [94, 0]
drag, startPoint x: 1157, startPoint y: 904, endPoint x: 757, endPoint y: 843, distance: 404.6
click at [1156, 904] on button "Save" at bounding box center [1151, 893] width 139 height 33
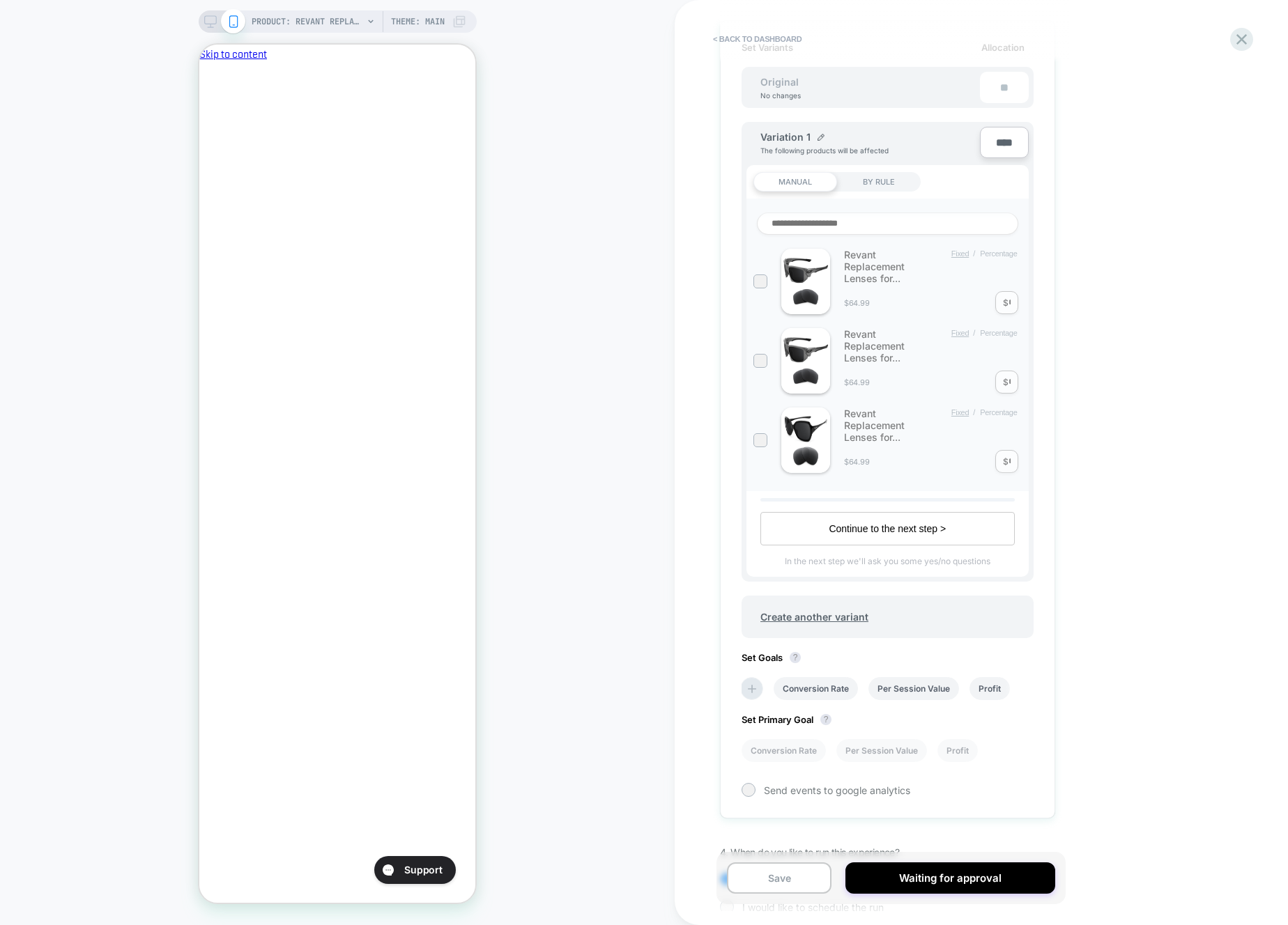
scroll to position [522, 0]
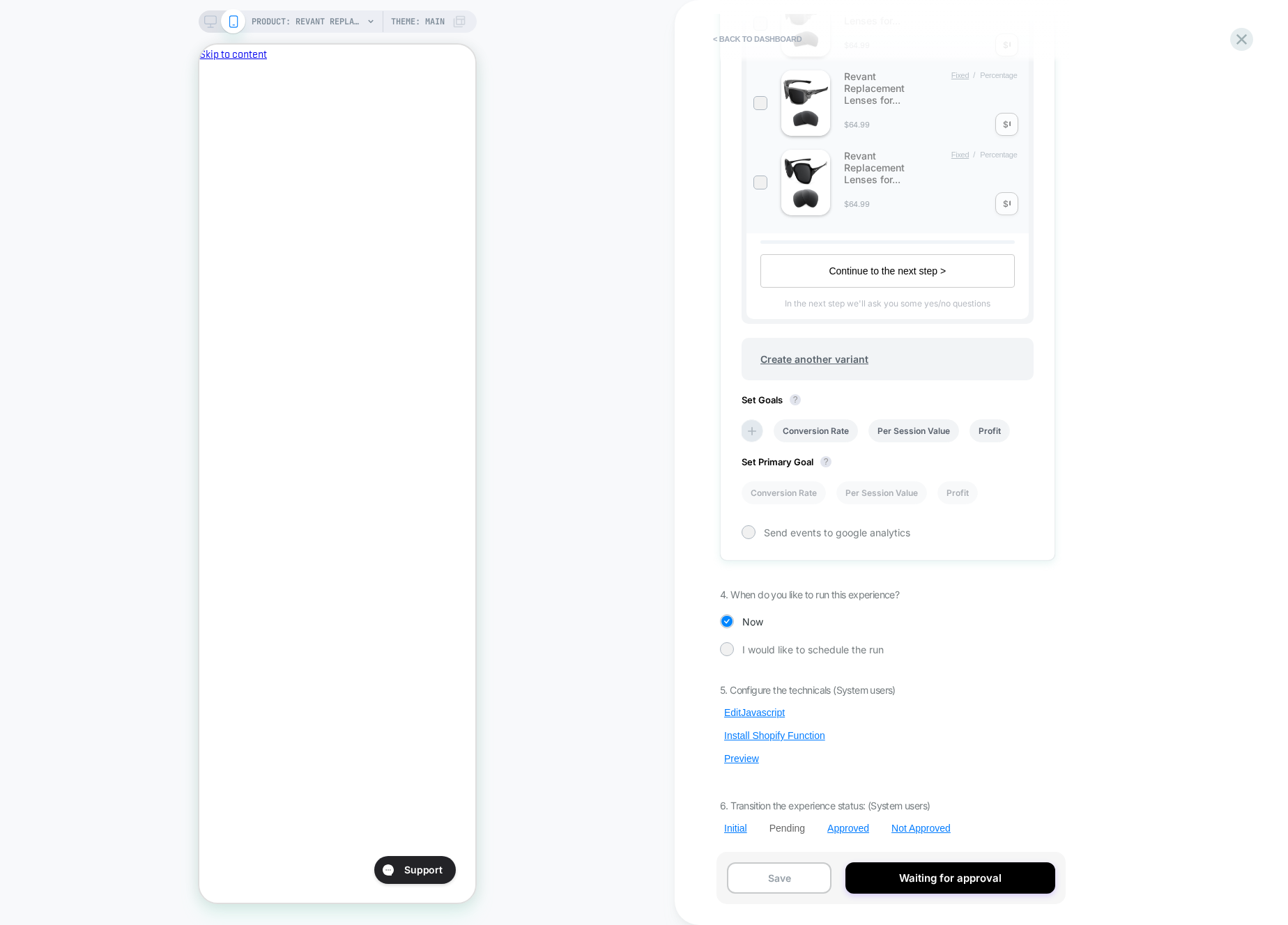
click at [744, 770] on div "5. Configure the technicals (System users) Edit Javascript Install Shopify Func…" at bounding box center [887, 760] width 335 height 151
click at [744, 764] on button "Preview" at bounding box center [741, 759] width 43 height 12
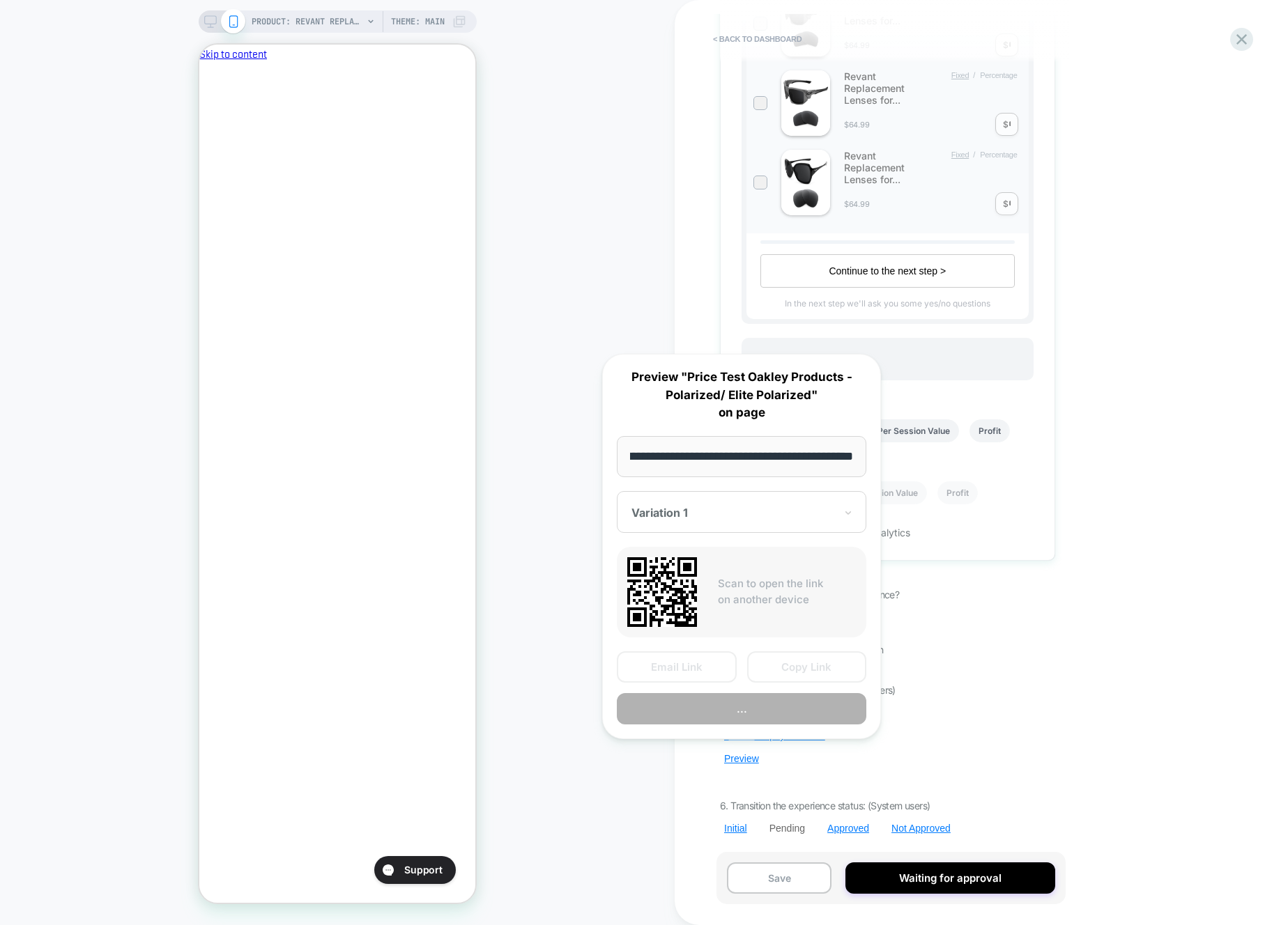
scroll to position [0, 0]
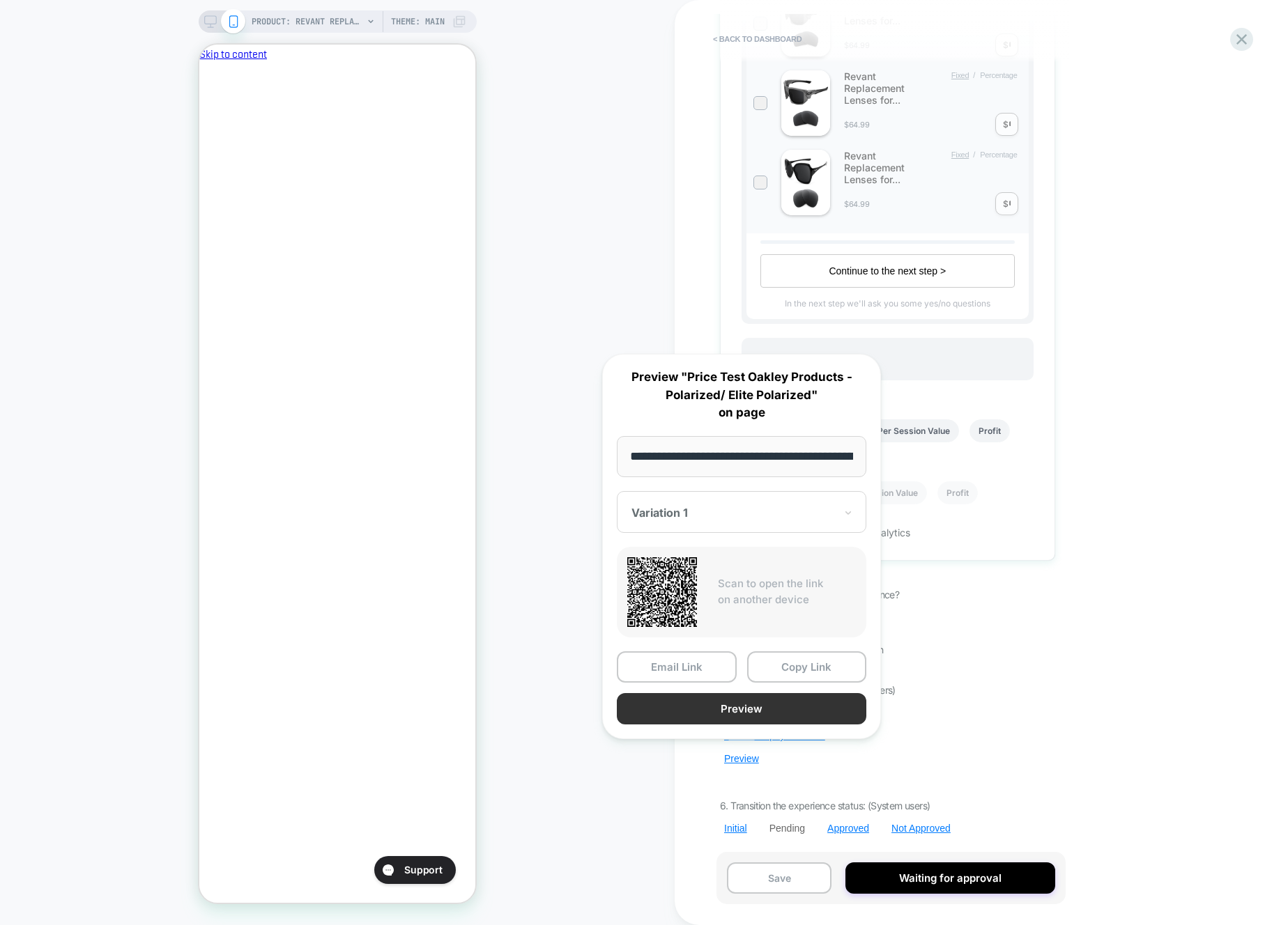
click at [799, 709] on button "Preview" at bounding box center [741, 709] width 249 height 32
click at [1067, 663] on div "Pending Price Test Oakley Products - Polarized/ Elite Polarized Click to edit e…" at bounding box center [894, 462] width 349 height 925
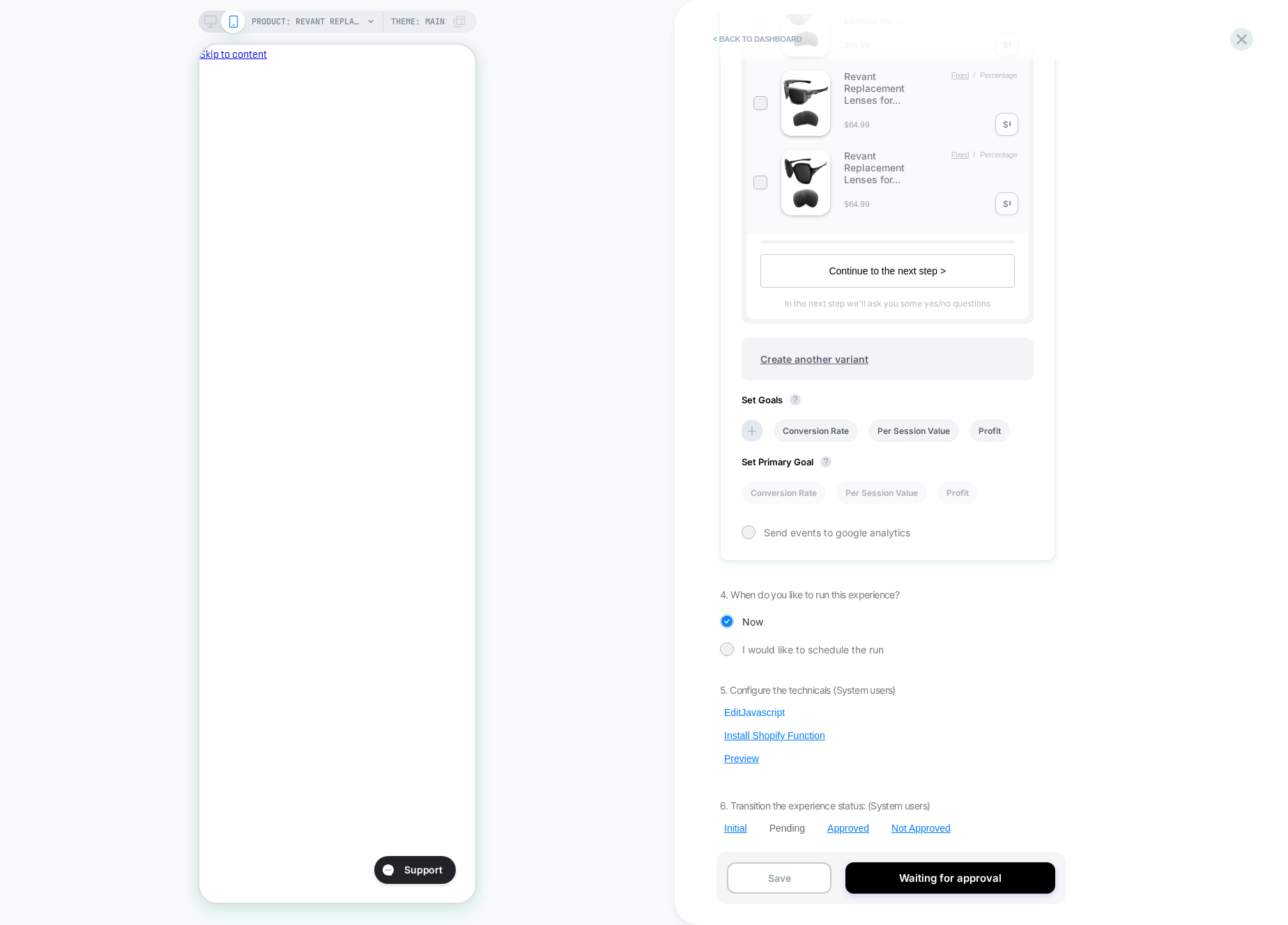
click at [747, 707] on button "Edit Javascript" at bounding box center [754, 713] width 69 height 12
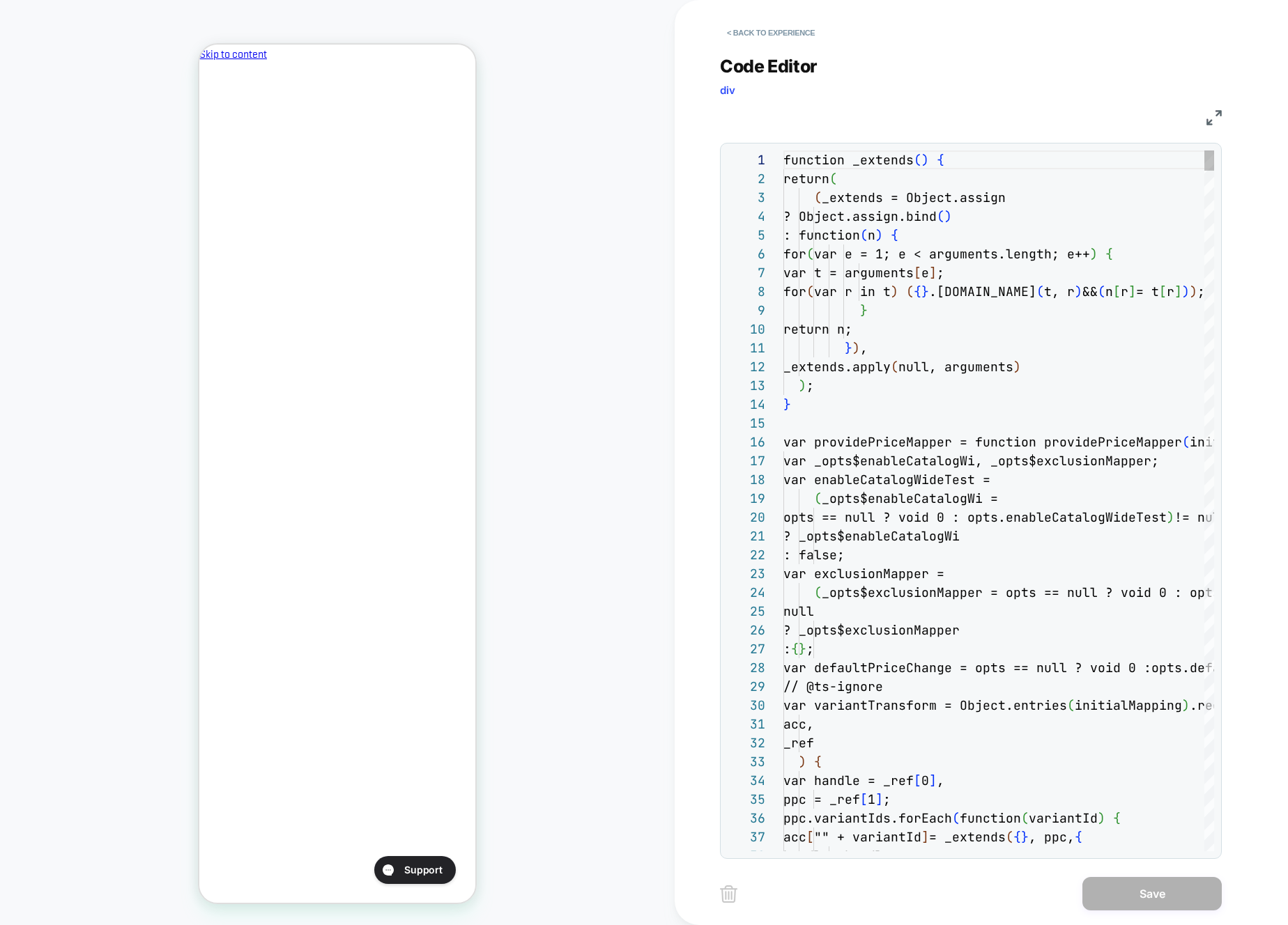
scroll to position [188, 0]
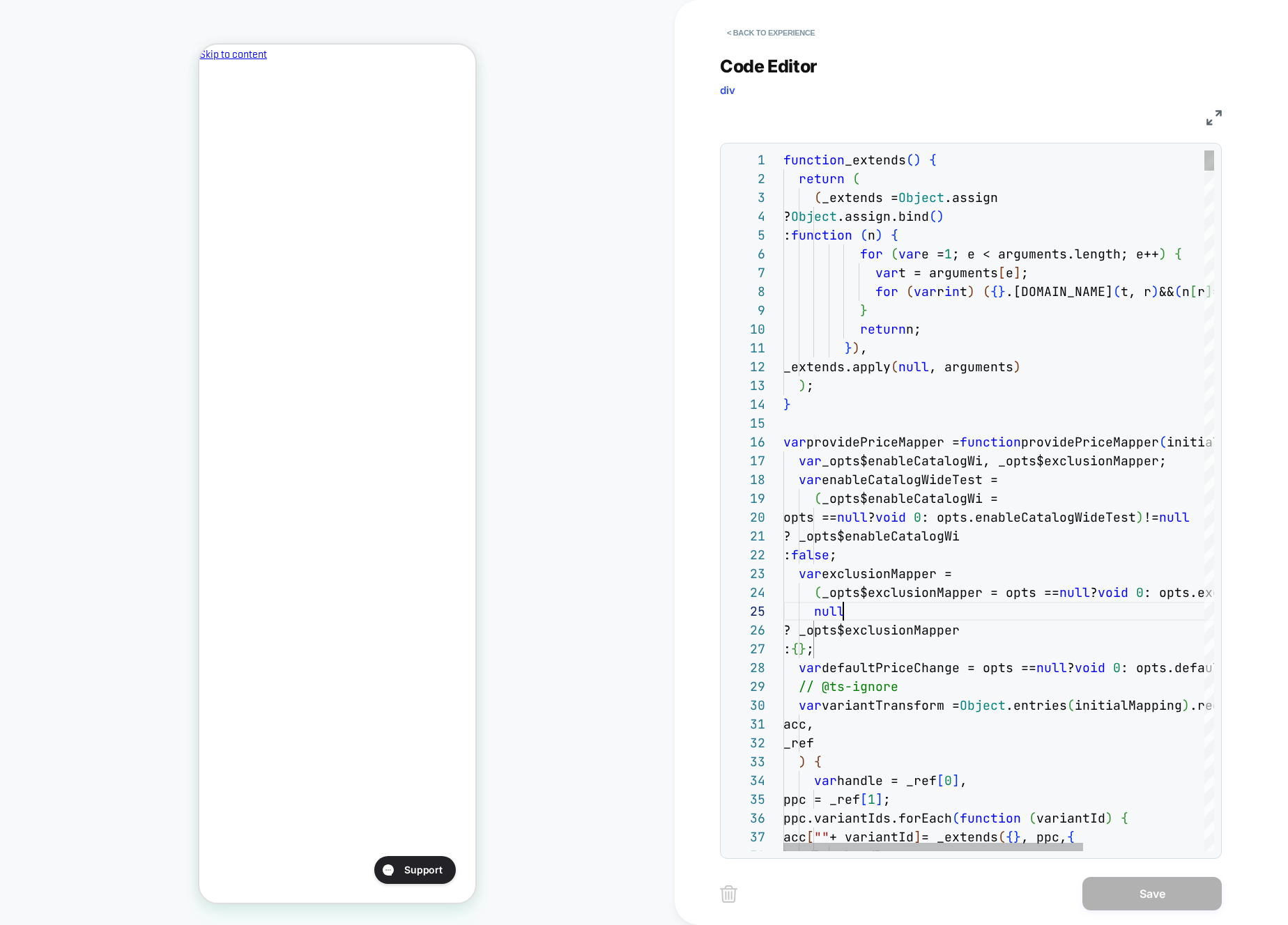
type textarea "**********"
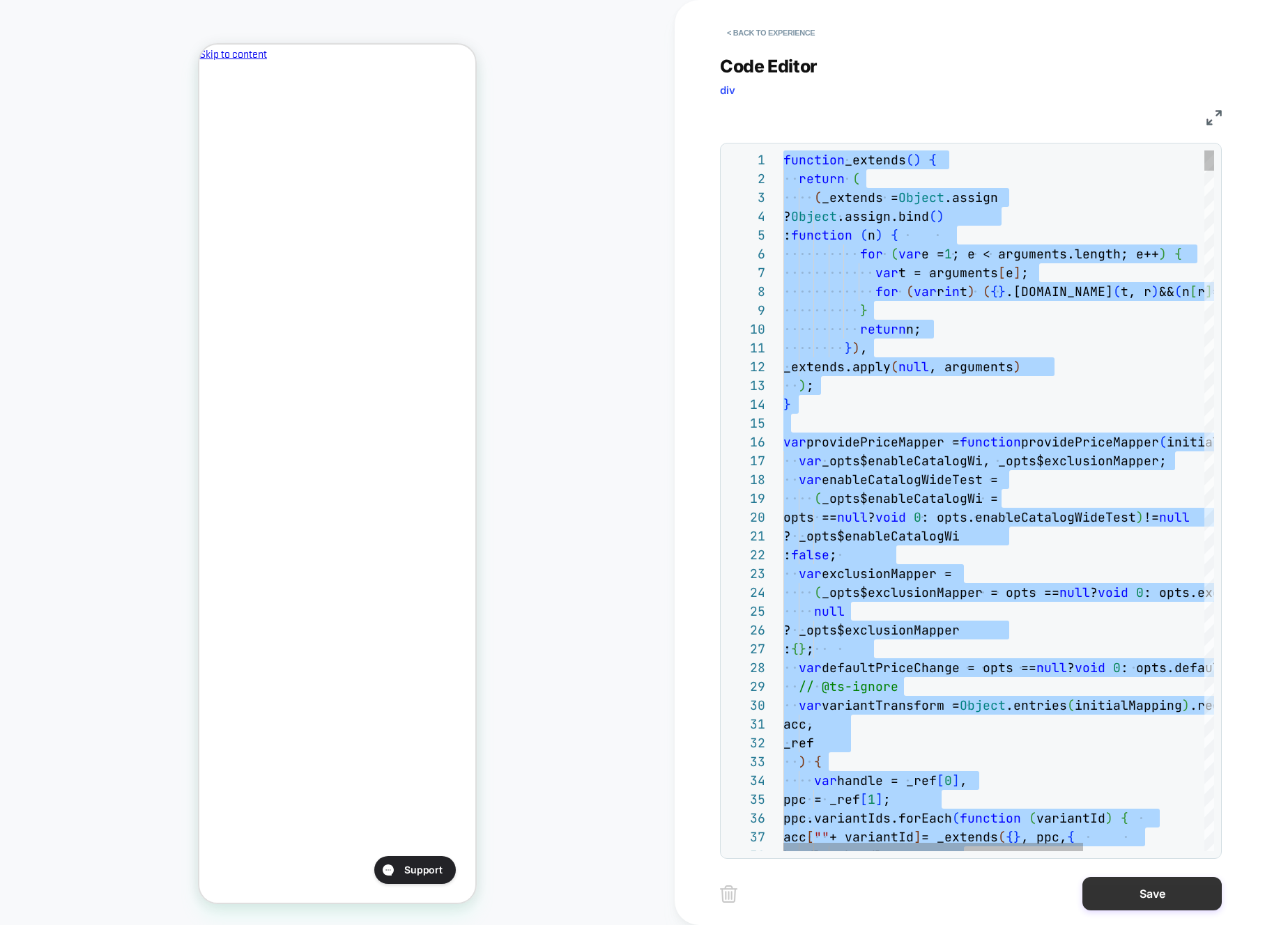
scroll to position [0, 0]
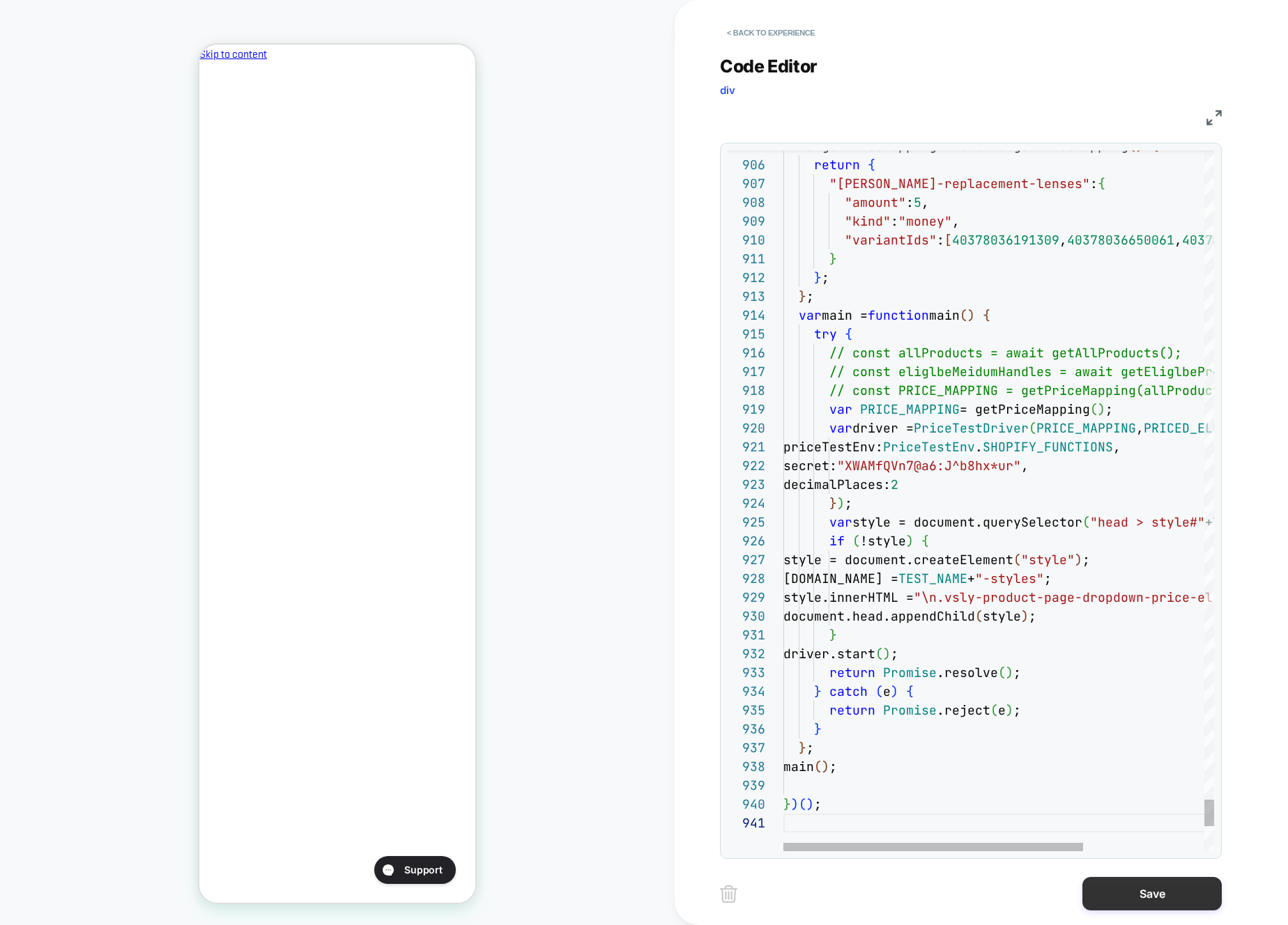
click at [1132, 893] on button "Save" at bounding box center [1151, 893] width 139 height 33
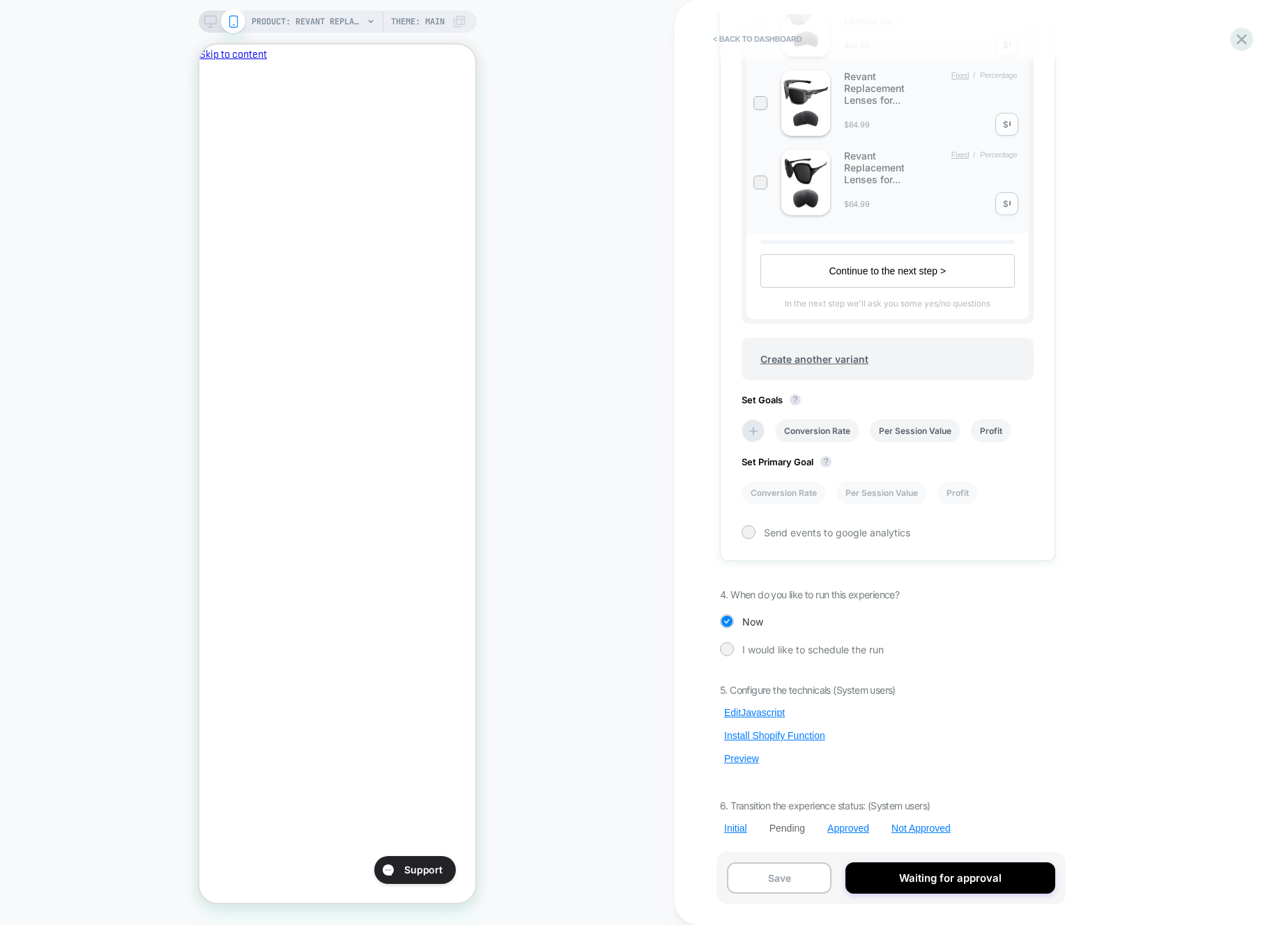
scroll to position [0, 2]
click at [731, 755] on button "Preview" at bounding box center [741, 759] width 43 height 12
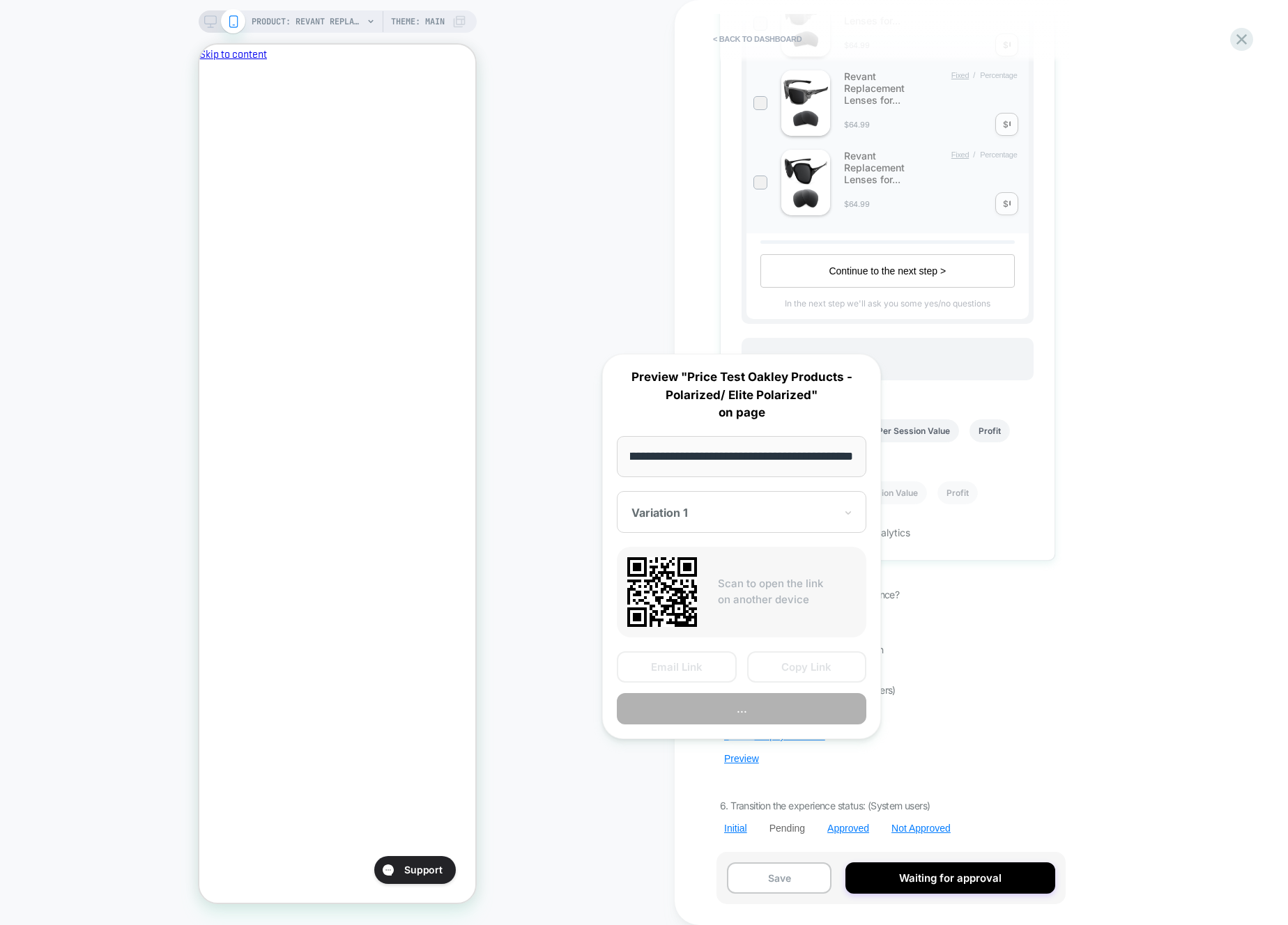
scroll to position [0, 0]
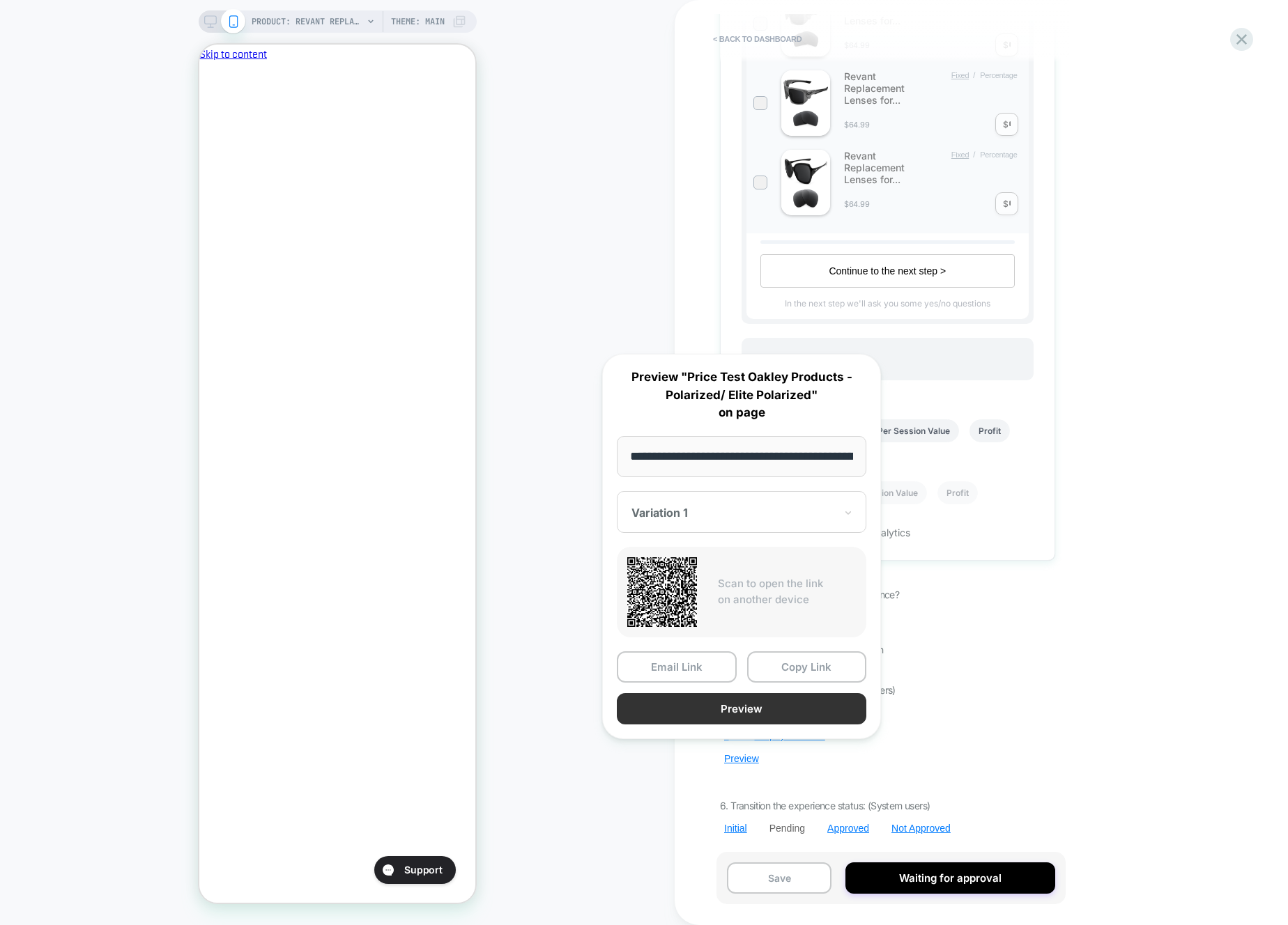
click at [790, 707] on button "Preview" at bounding box center [741, 709] width 249 height 32
click at [634, 814] on div "PRODUCT: Revant Replacement Lenses for Oakley [PERSON_NAME] OO9102 PRODUCT: Rev…" at bounding box center [337, 462] width 674 height 897
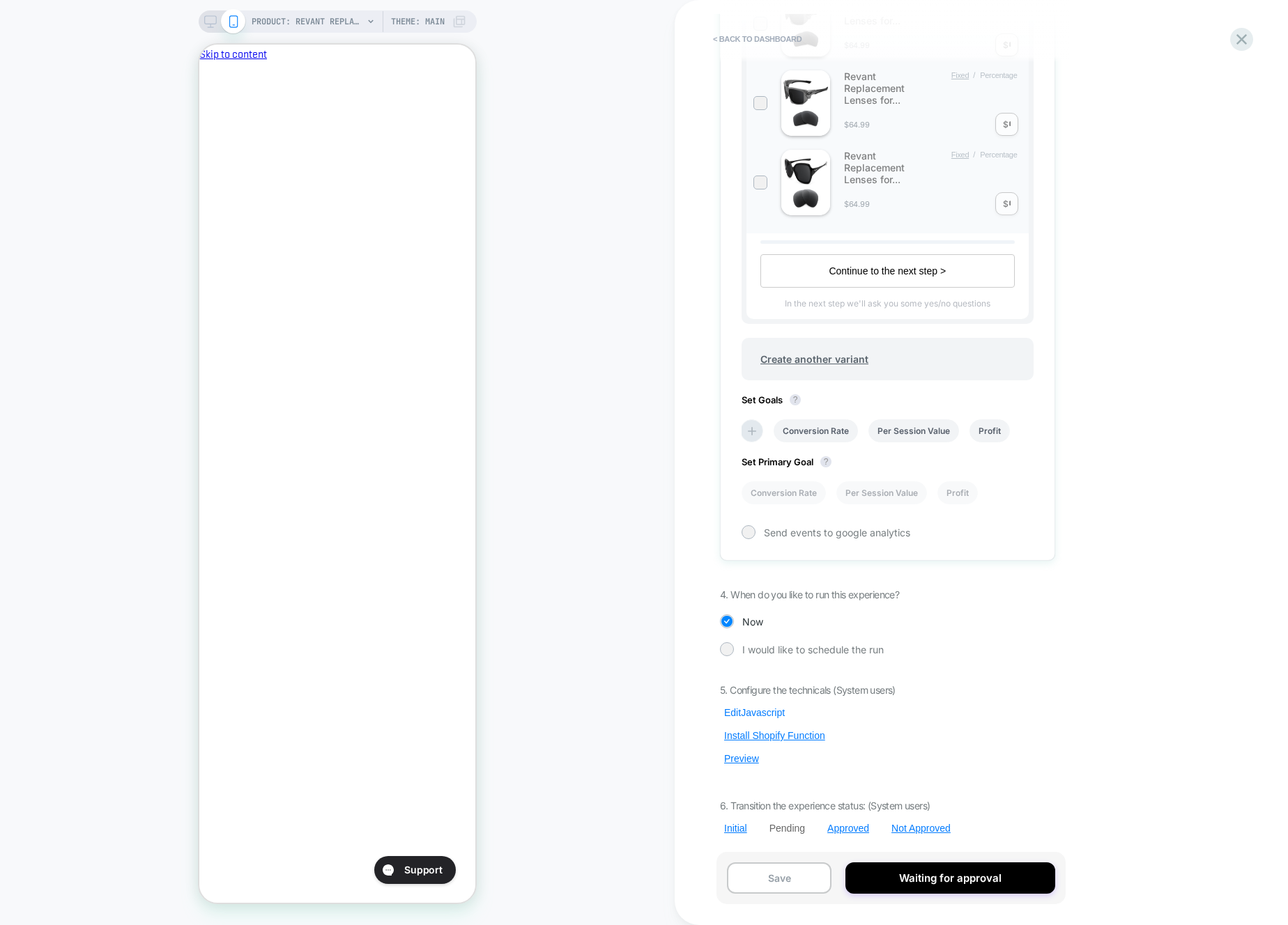
click at [764, 710] on button "Edit Javascript" at bounding box center [754, 713] width 69 height 12
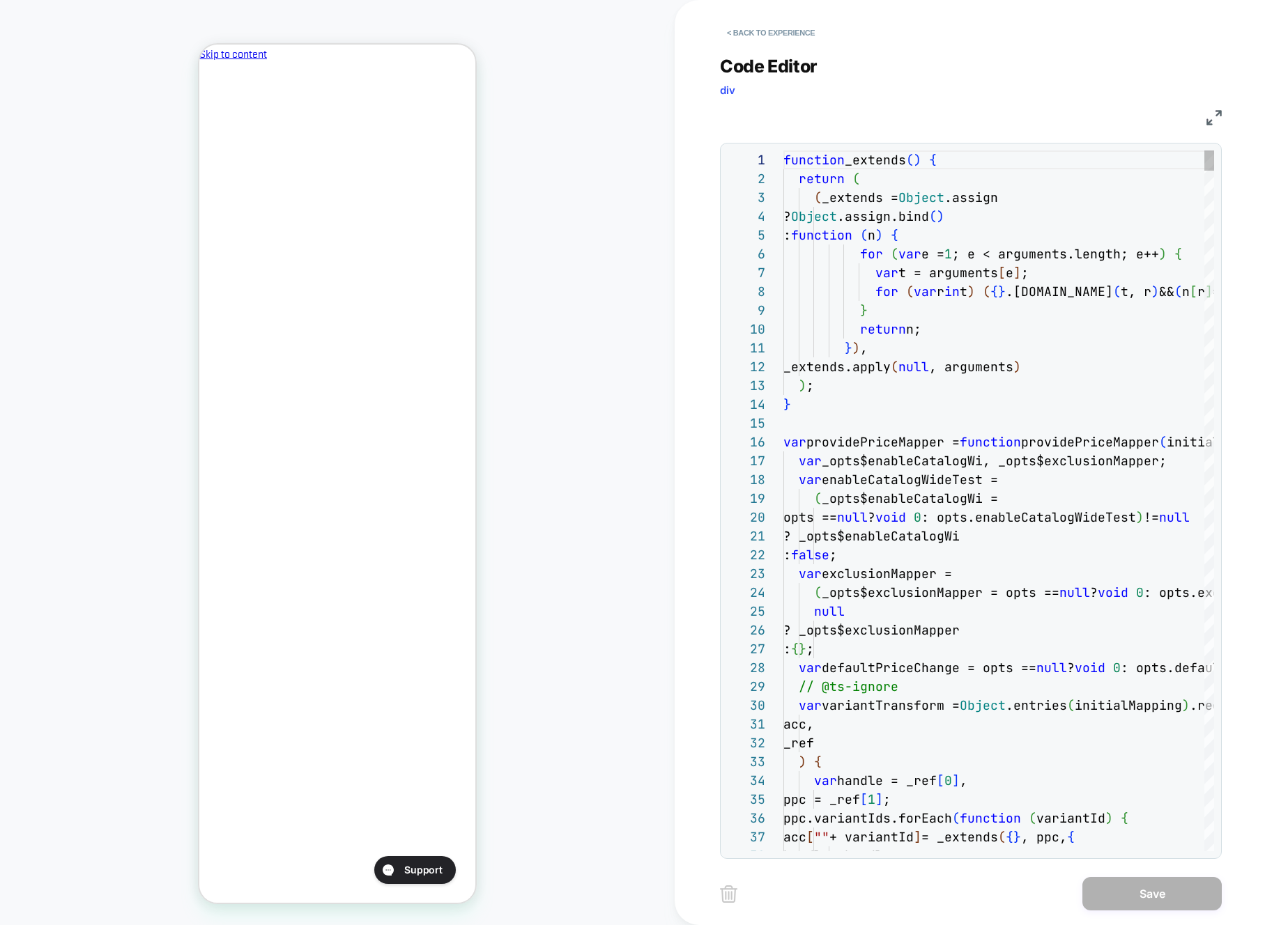
type textarea "**********"
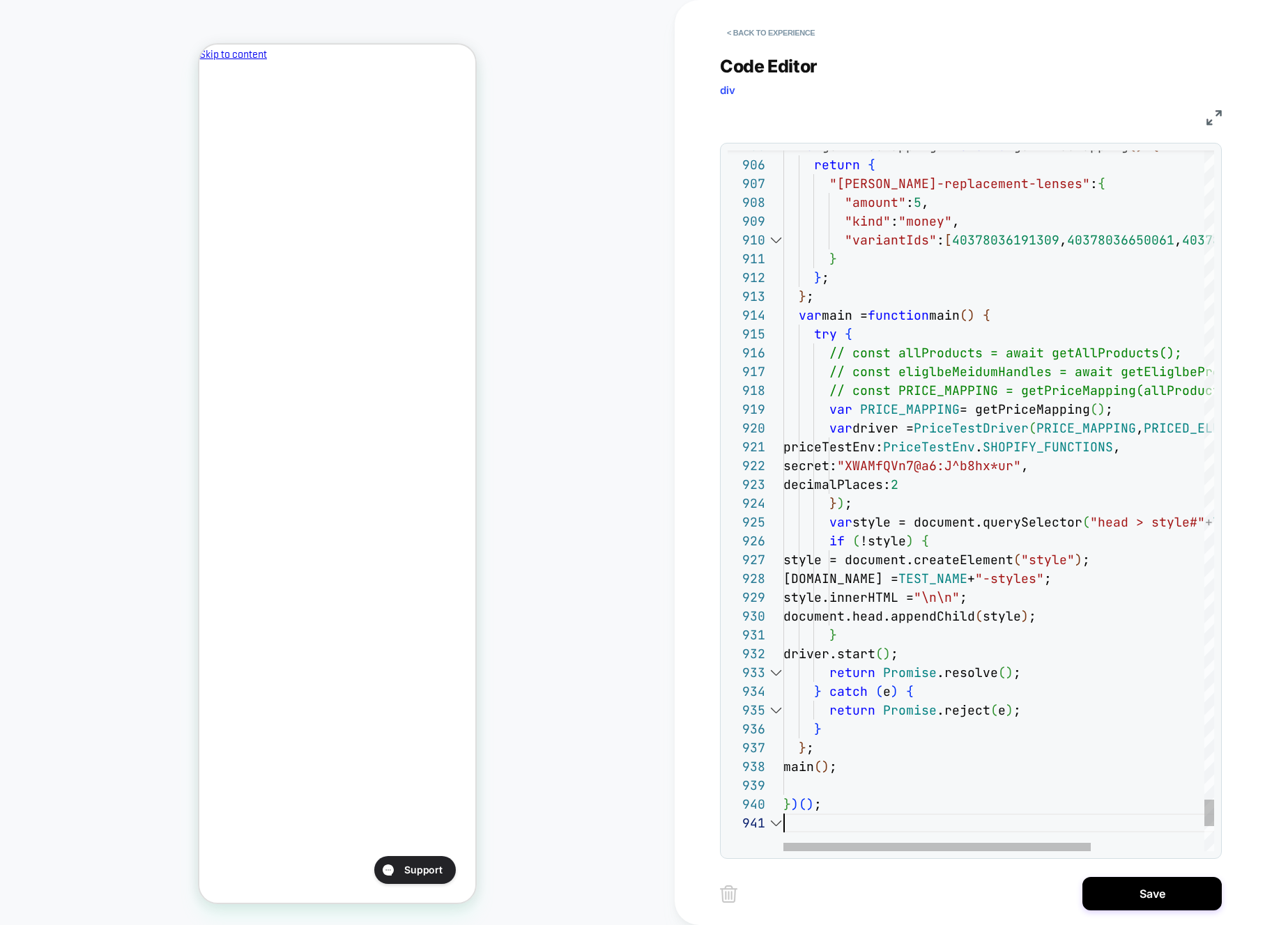
drag, startPoint x: 1151, startPoint y: 902, endPoint x: 772, endPoint y: 838, distance: 384.4
click at [1151, 902] on button "Save" at bounding box center [1151, 893] width 139 height 33
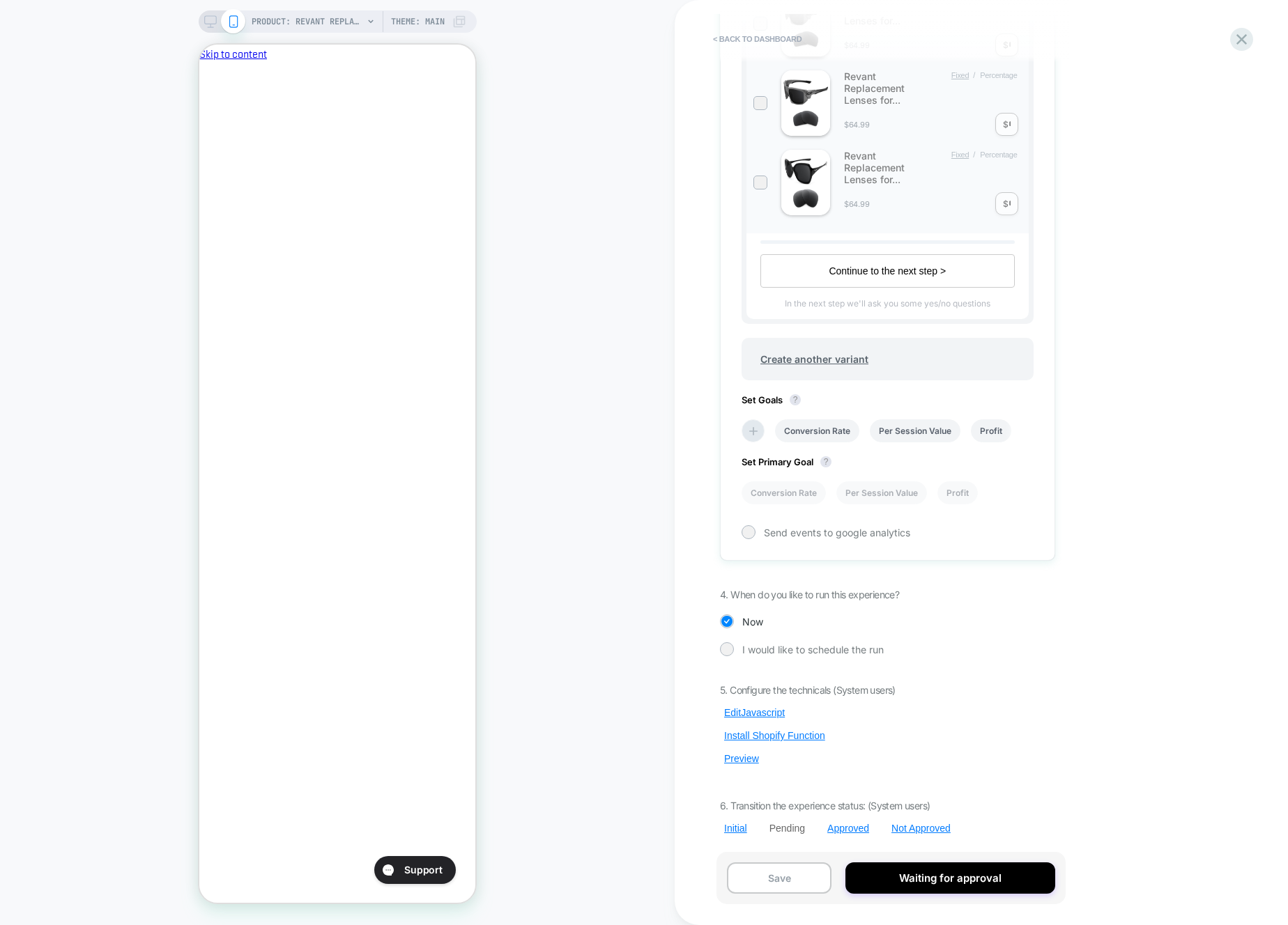
scroll to position [0, 2]
drag, startPoint x: 735, startPoint y: 761, endPoint x: 752, endPoint y: 730, distance: 35.4
click at [735, 761] on button "Preview" at bounding box center [741, 759] width 43 height 12
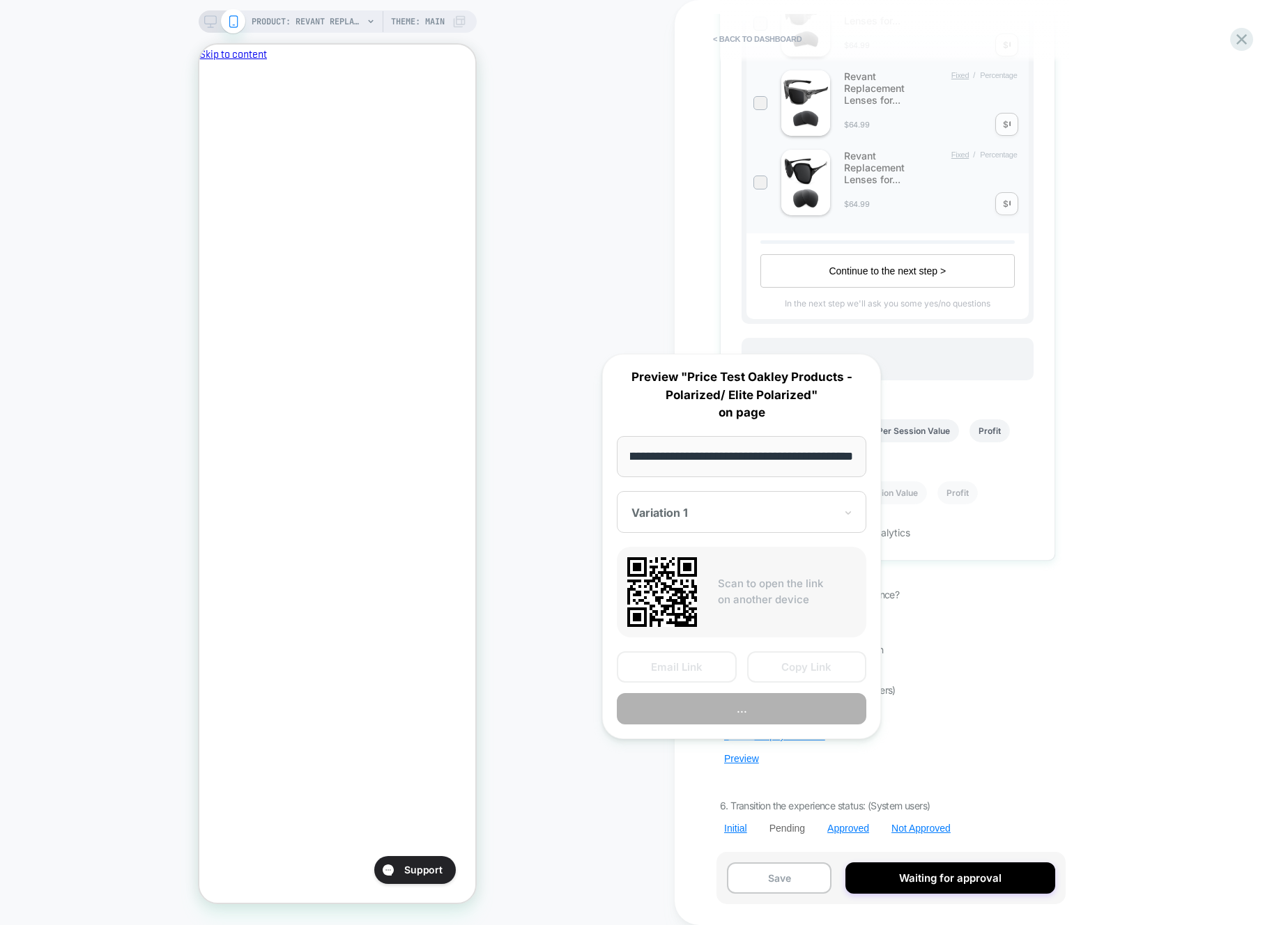
scroll to position [0, 0]
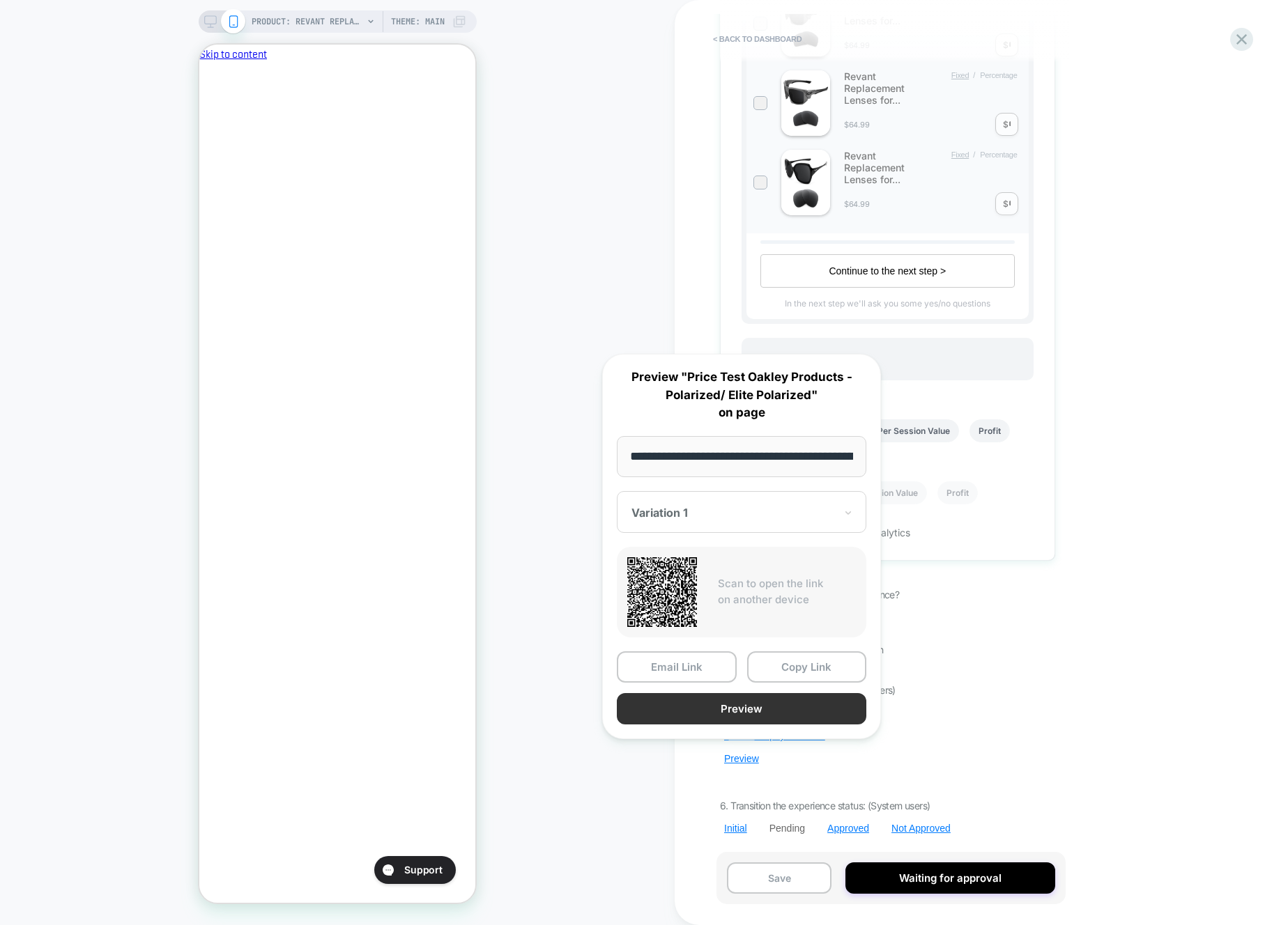
click at [732, 706] on button "Preview" at bounding box center [741, 709] width 249 height 32
drag, startPoint x: 1076, startPoint y: 768, endPoint x: 1061, endPoint y: 769, distance: 15.0
click at [1075, 768] on div "< back to dashboard Pending Price Test Oakley Products - Polarized/ Elite Polar…" at bounding box center [980, 462] width 613 height 925
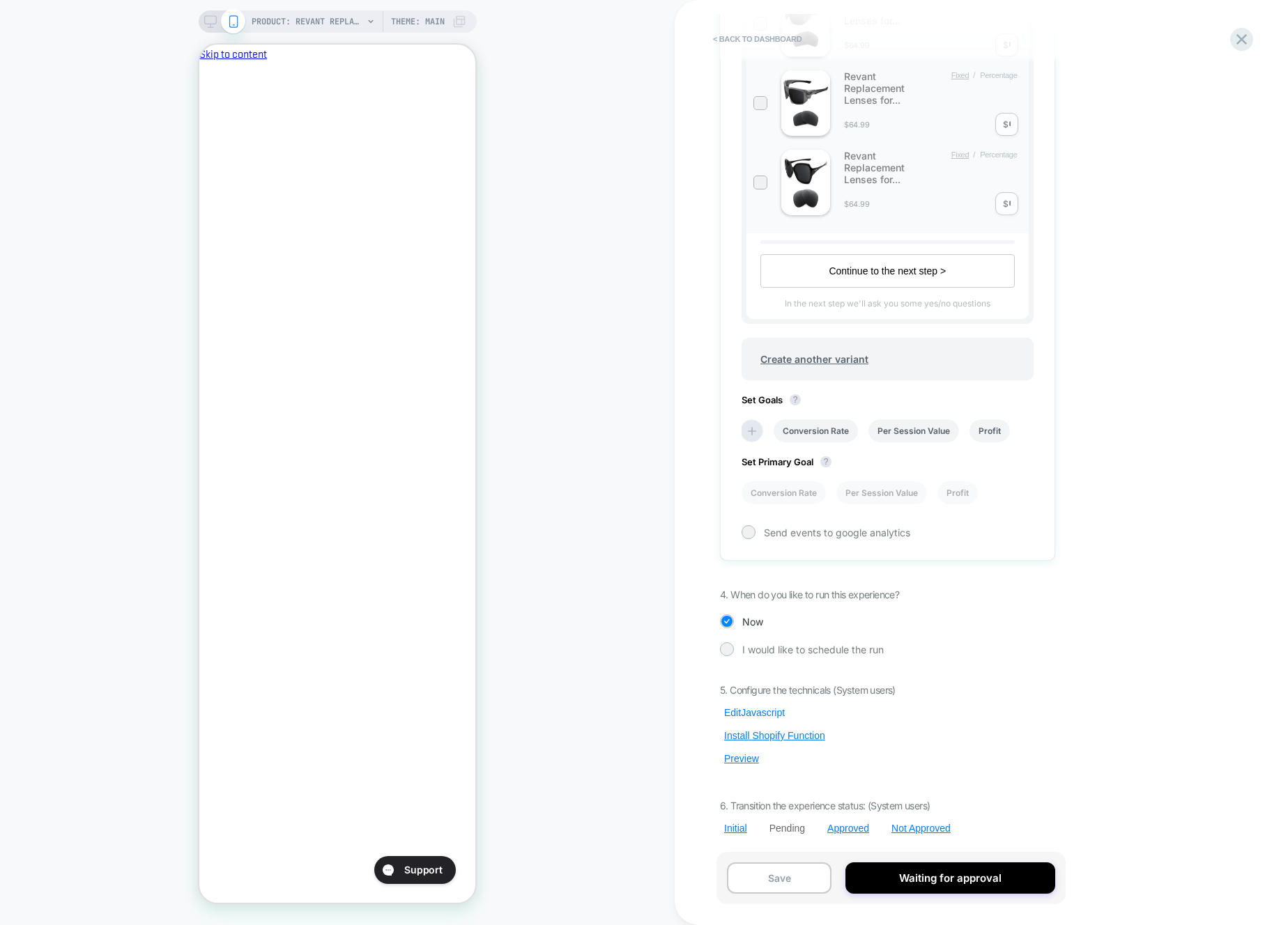
click at [744, 707] on button "Edit Javascript" at bounding box center [754, 713] width 69 height 12
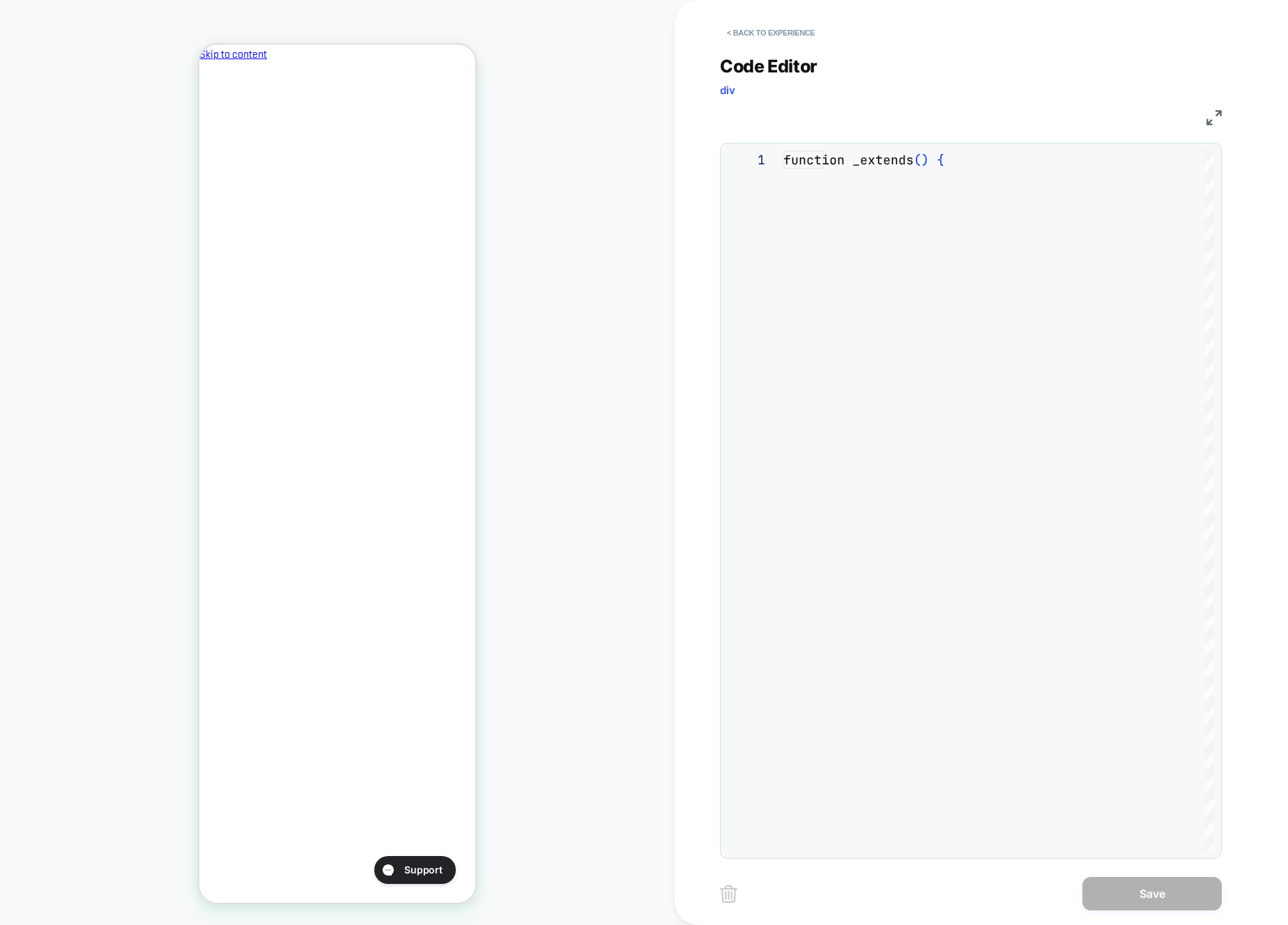
scroll to position [188, 0]
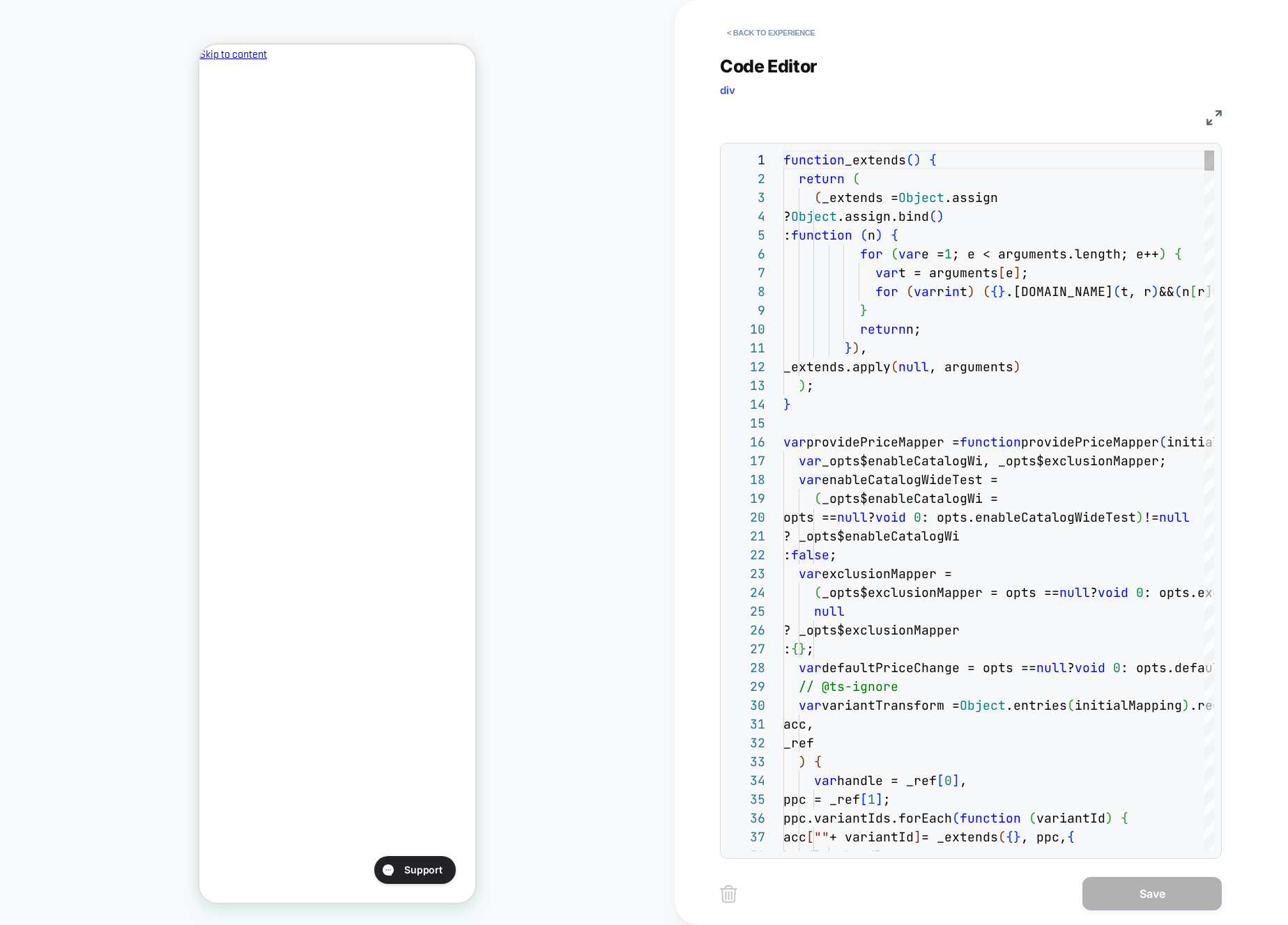
type textarea "**********"
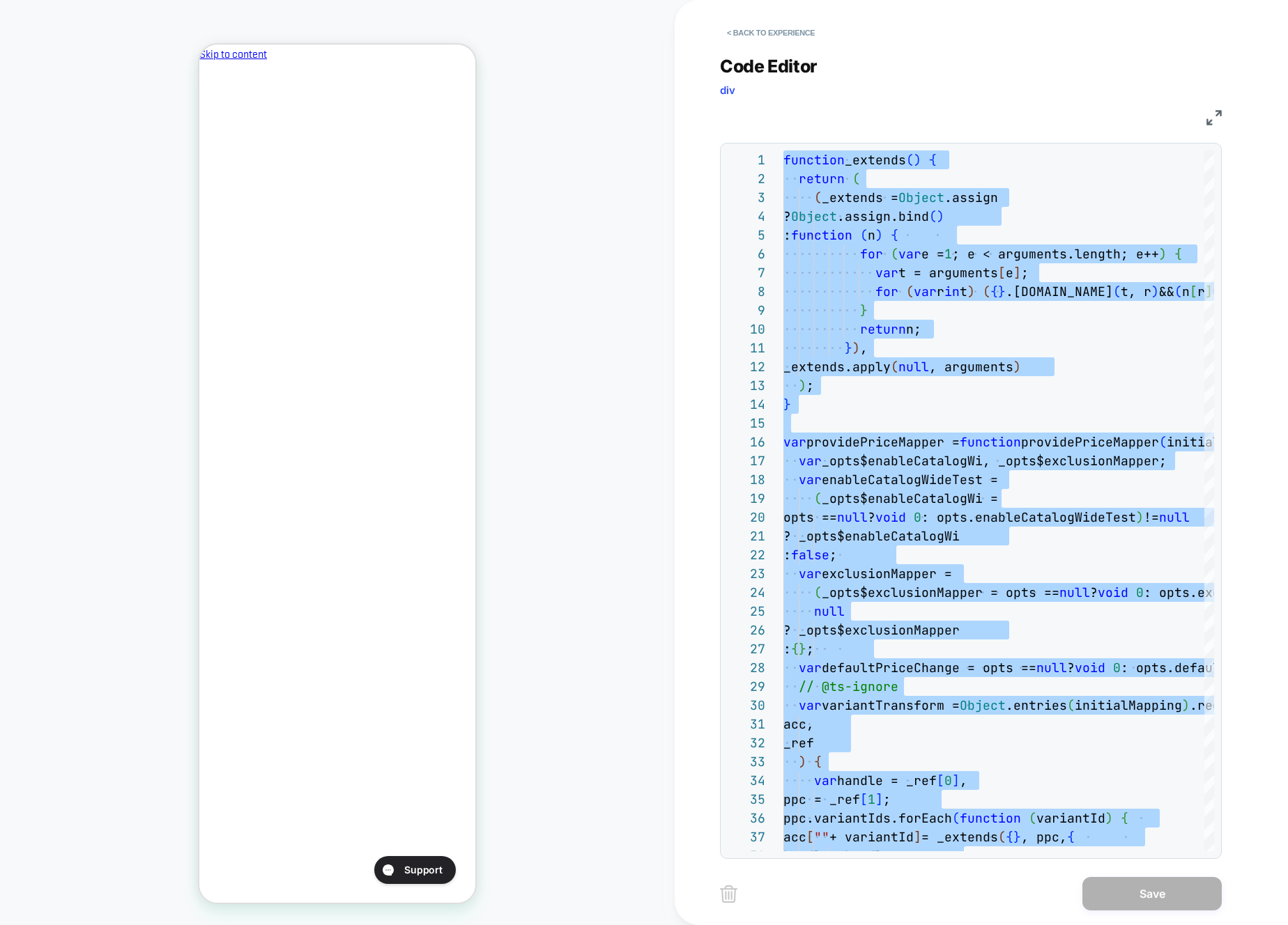
scroll to position [0, 0]
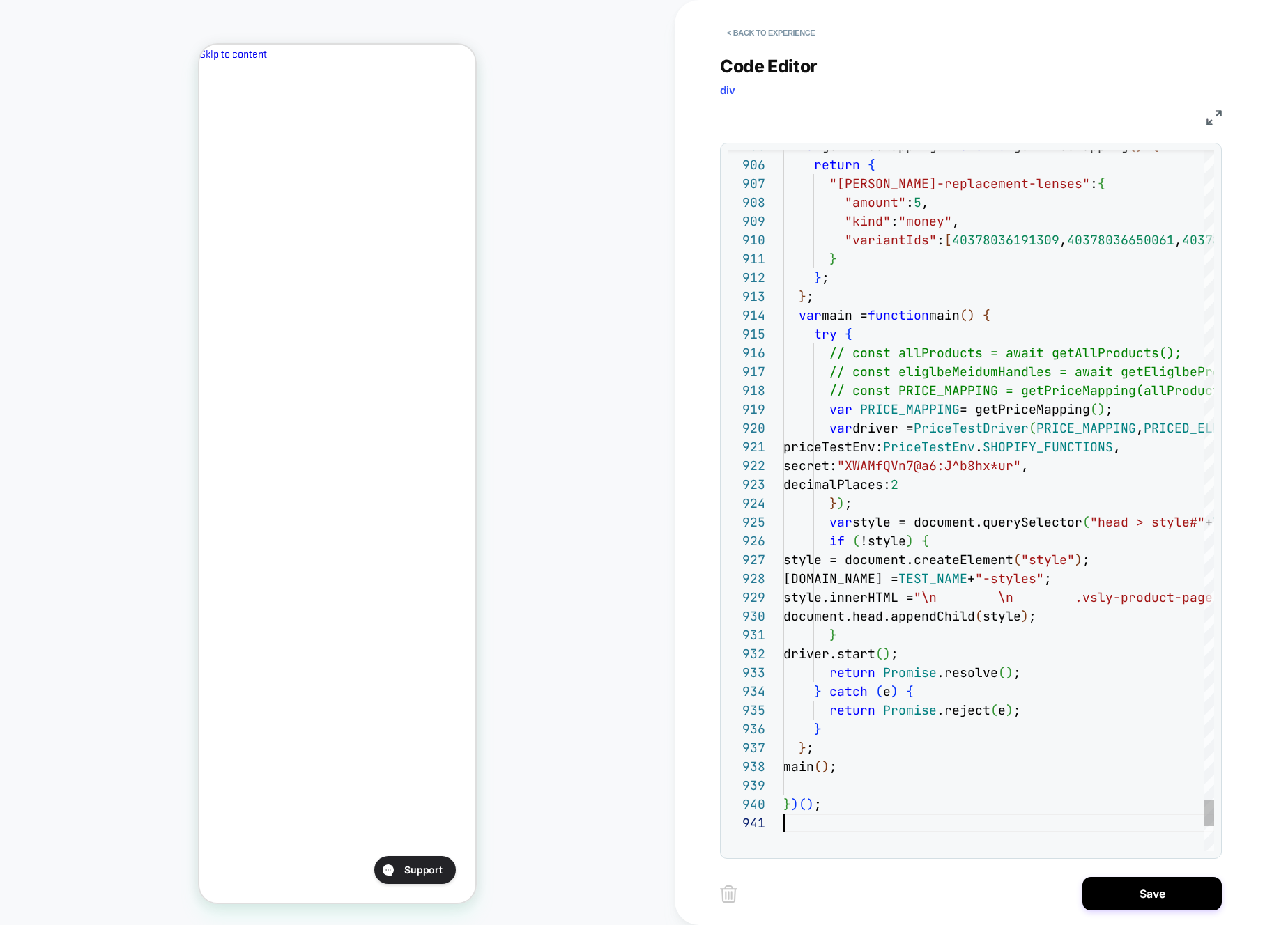
drag, startPoint x: 1147, startPoint y: 888, endPoint x: 932, endPoint y: 825, distance: 224.0
click at [1146, 888] on button "Save" at bounding box center [1151, 893] width 139 height 33
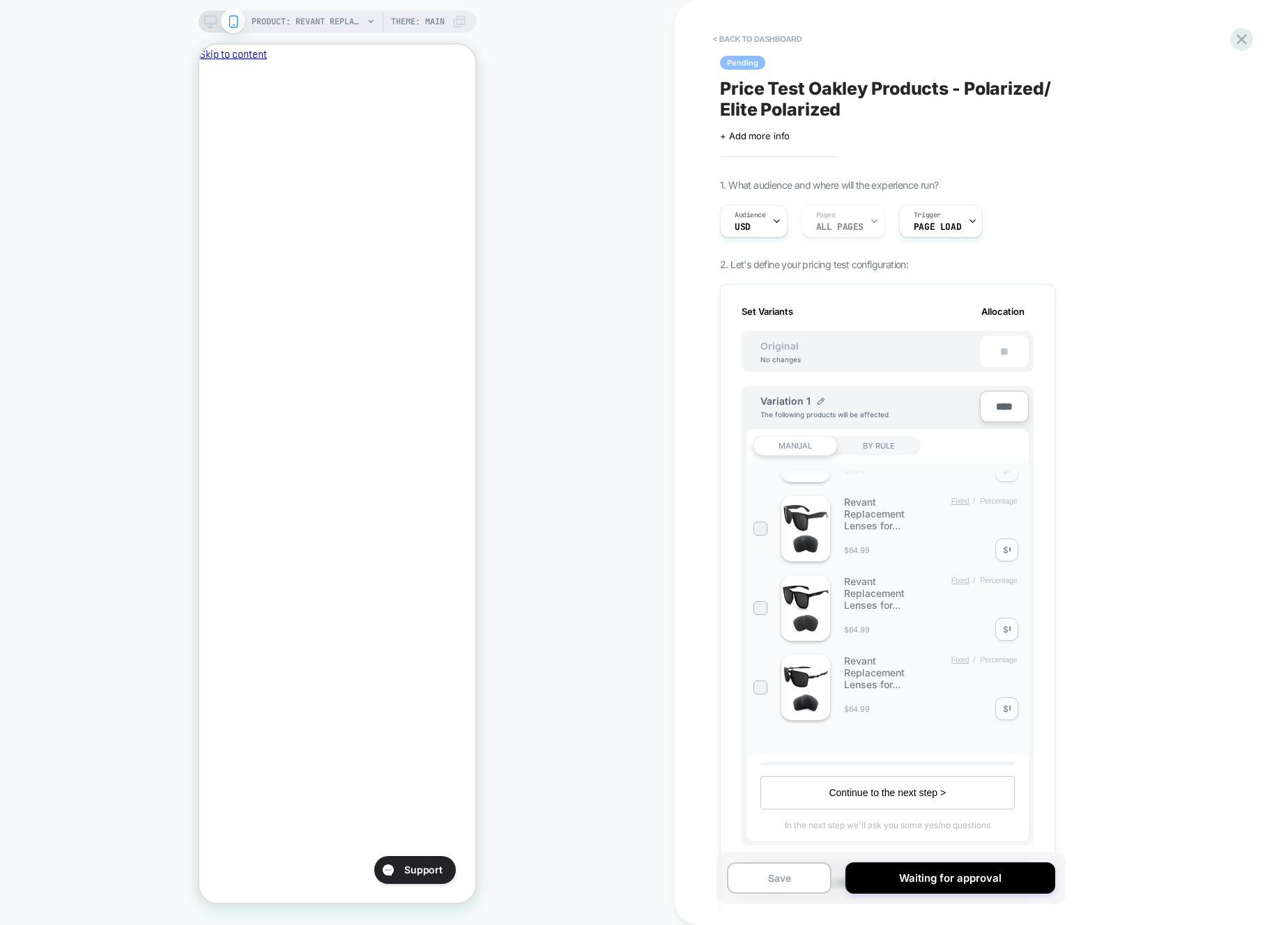
scroll to position [522, 0]
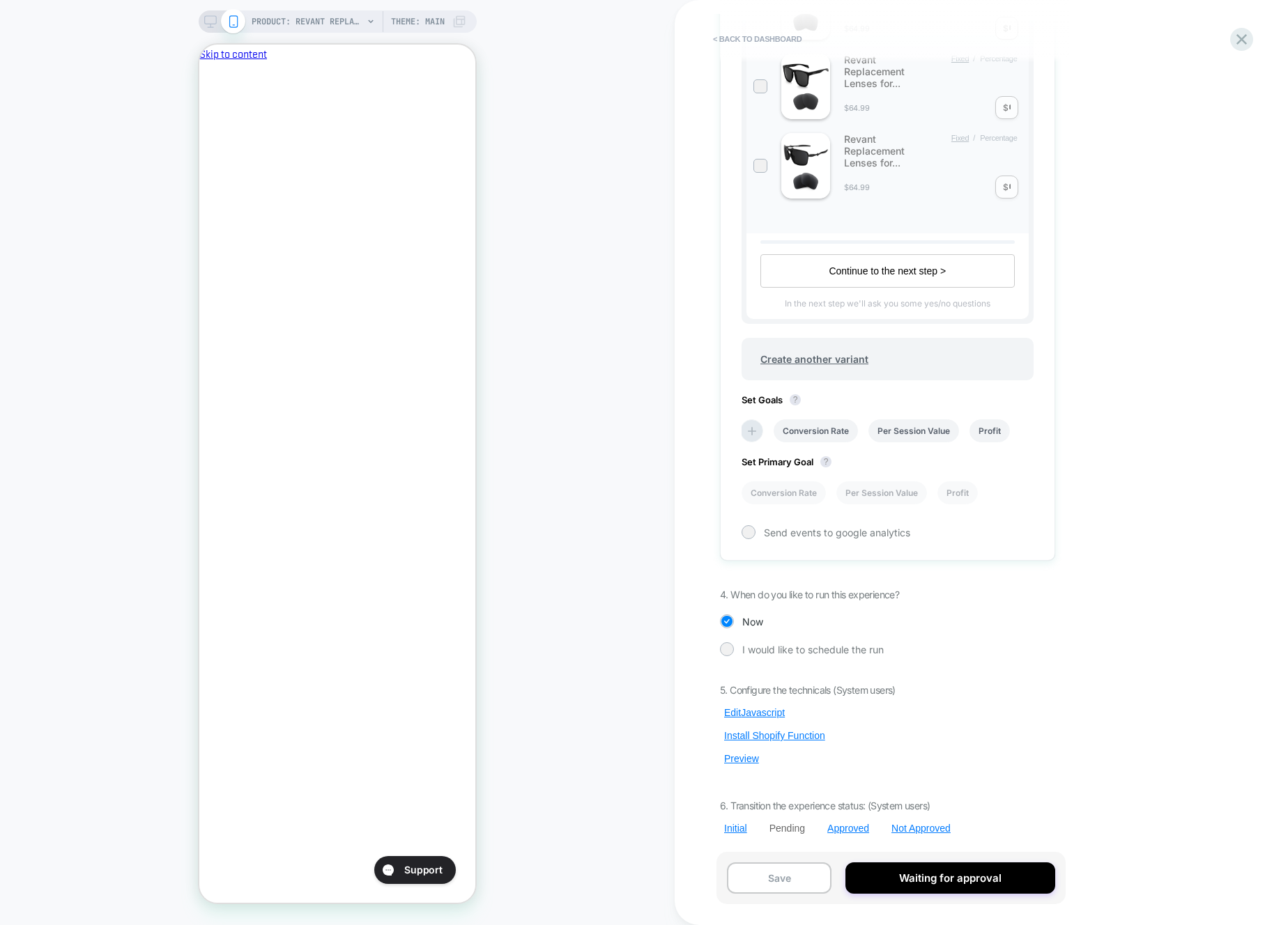
drag, startPoint x: 731, startPoint y: 764, endPoint x: 778, endPoint y: 700, distance: 79.4
click at [731, 764] on button "Preview" at bounding box center [741, 759] width 43 height 12
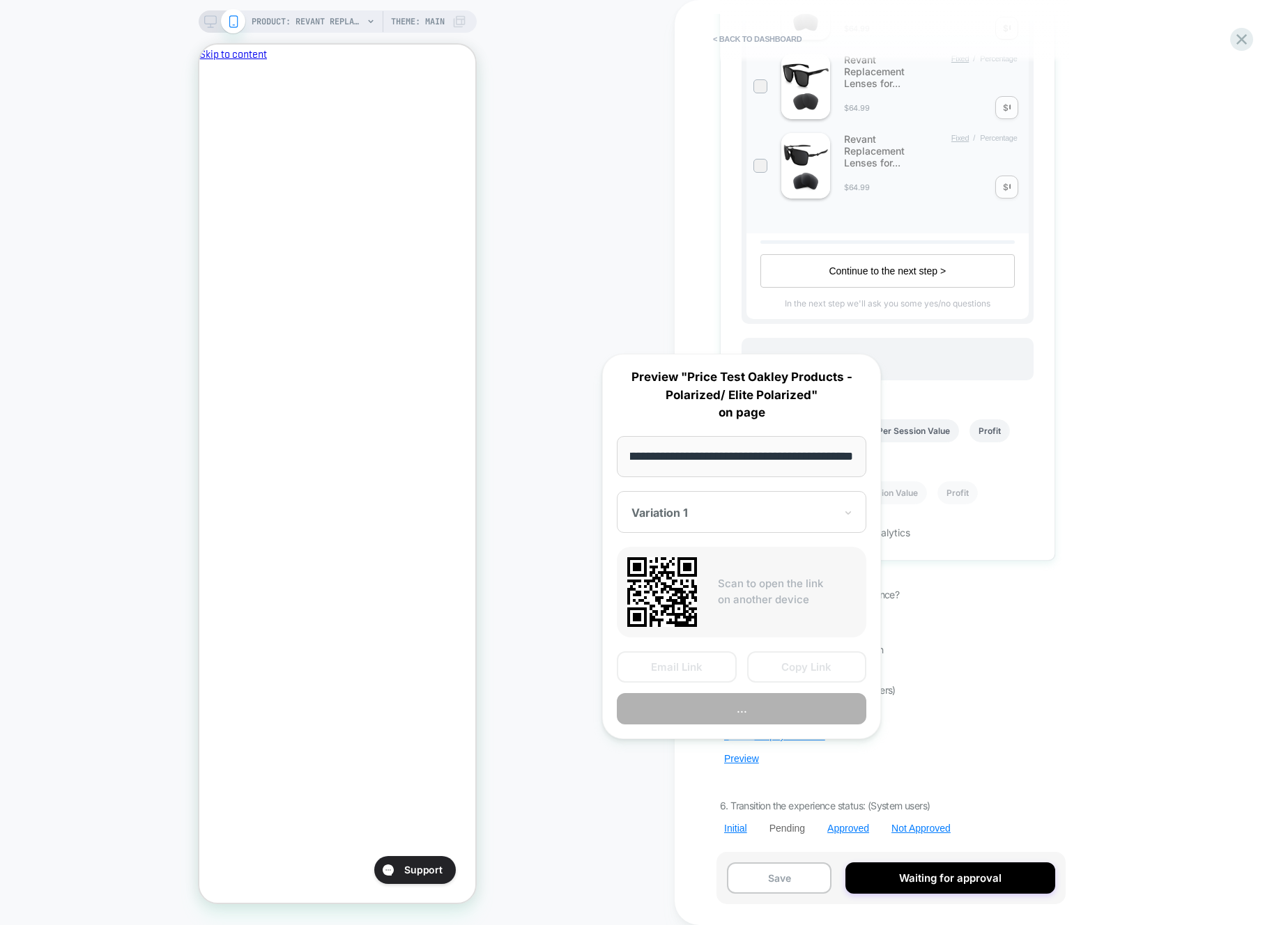
scroll to position [0, 0]
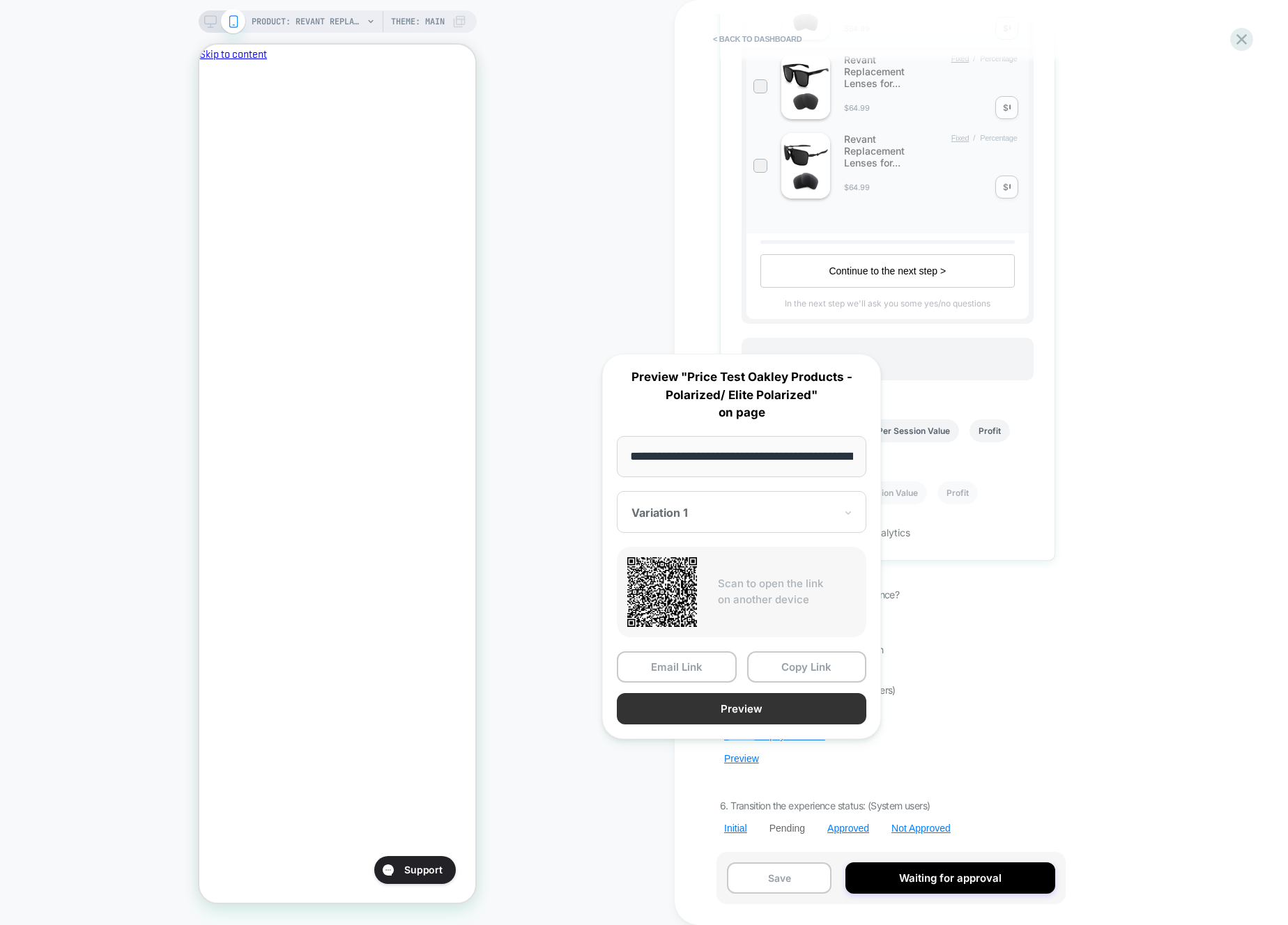
click at [774, 704] on button "Preview" at bounding box center [741, 709] width 249 height 32
click at [914, 794] on div "5. Configure the technicals (System users) Edit Javascript Install Shopify Func…" at bounding box center [887, 760] width 335 height 151
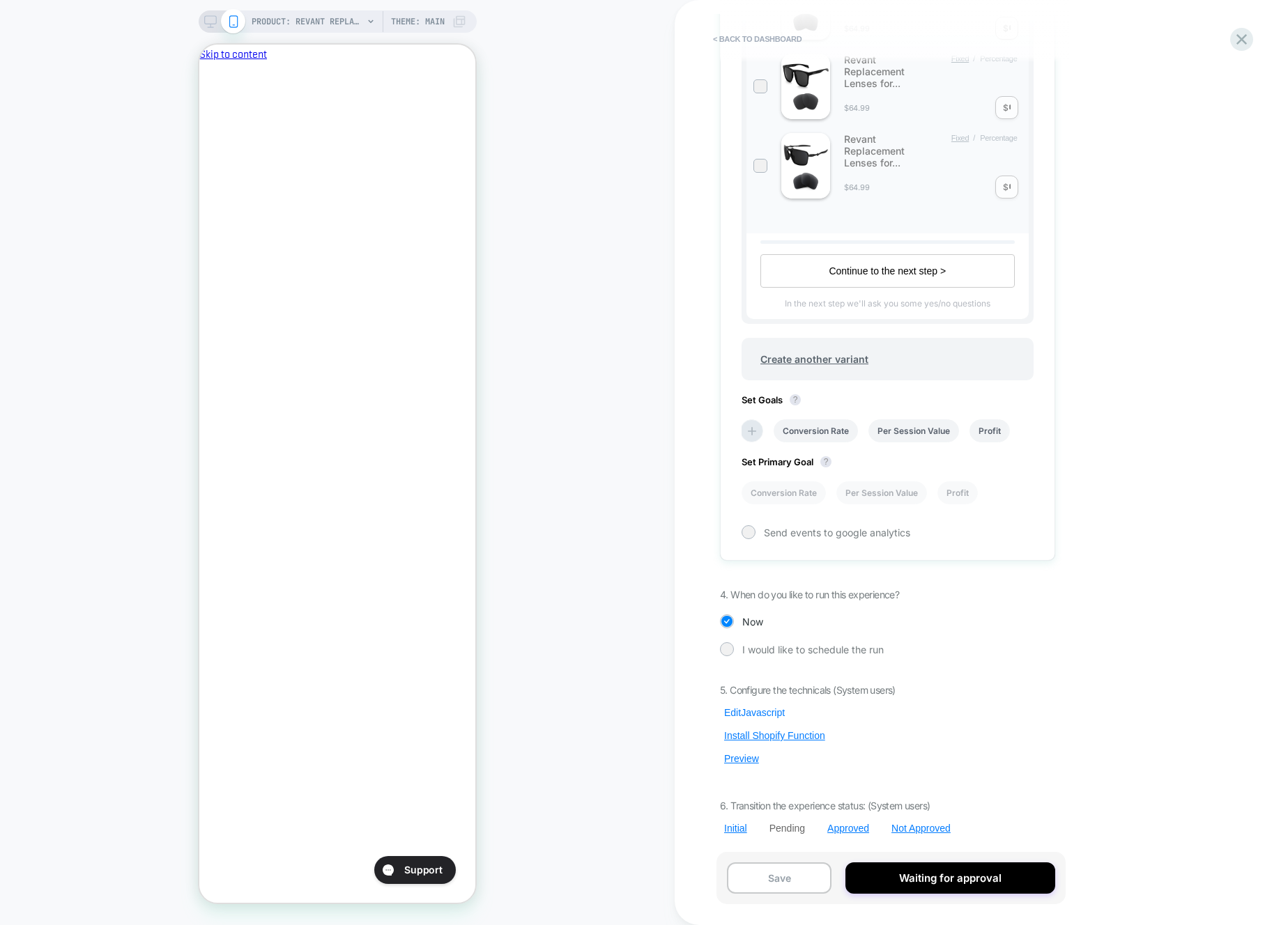
click at [759, 709] on button "Edit Javascript" at bounding box center [754, 713] width 69 height 12
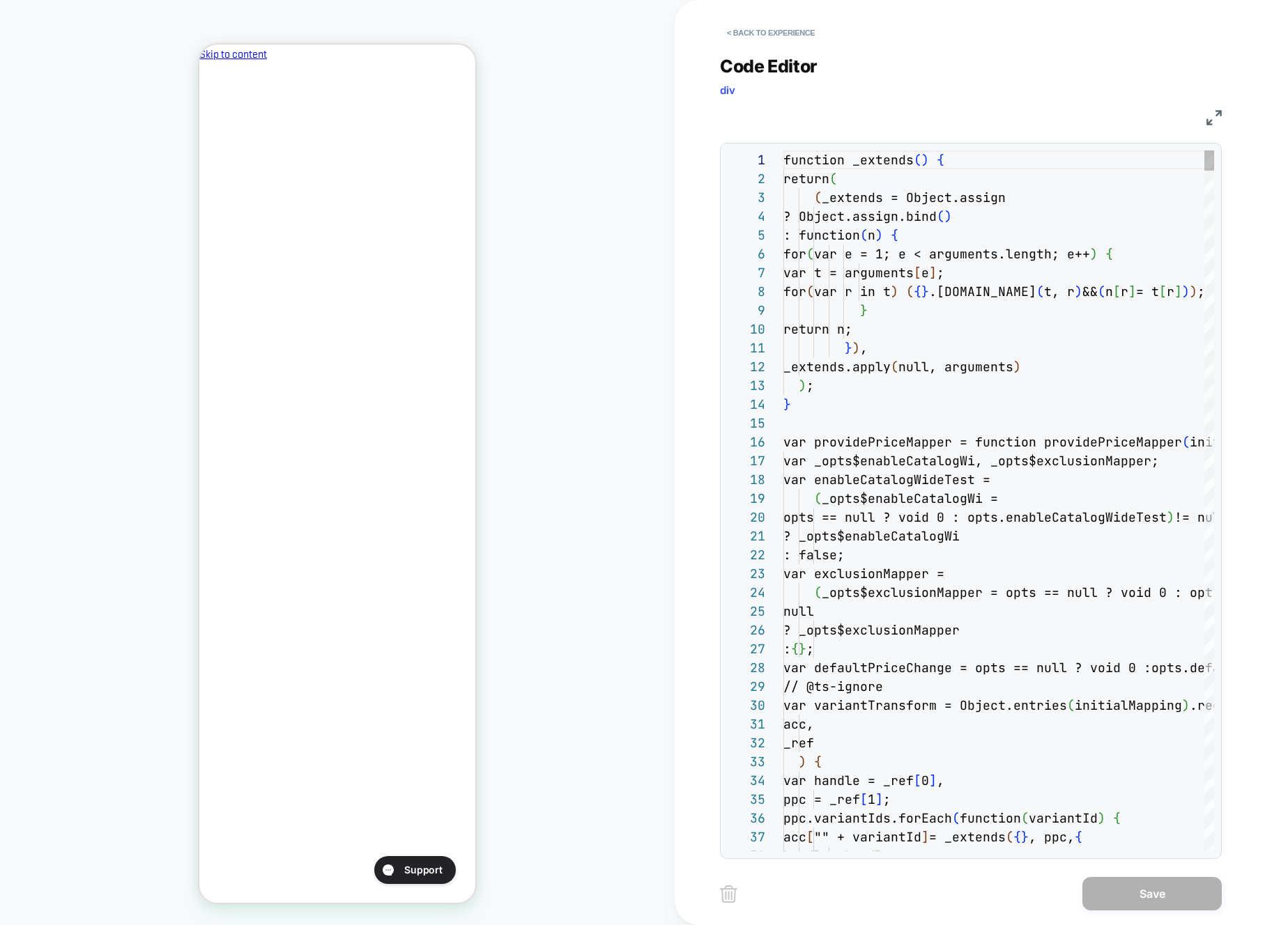
scroll to position [188, 0]
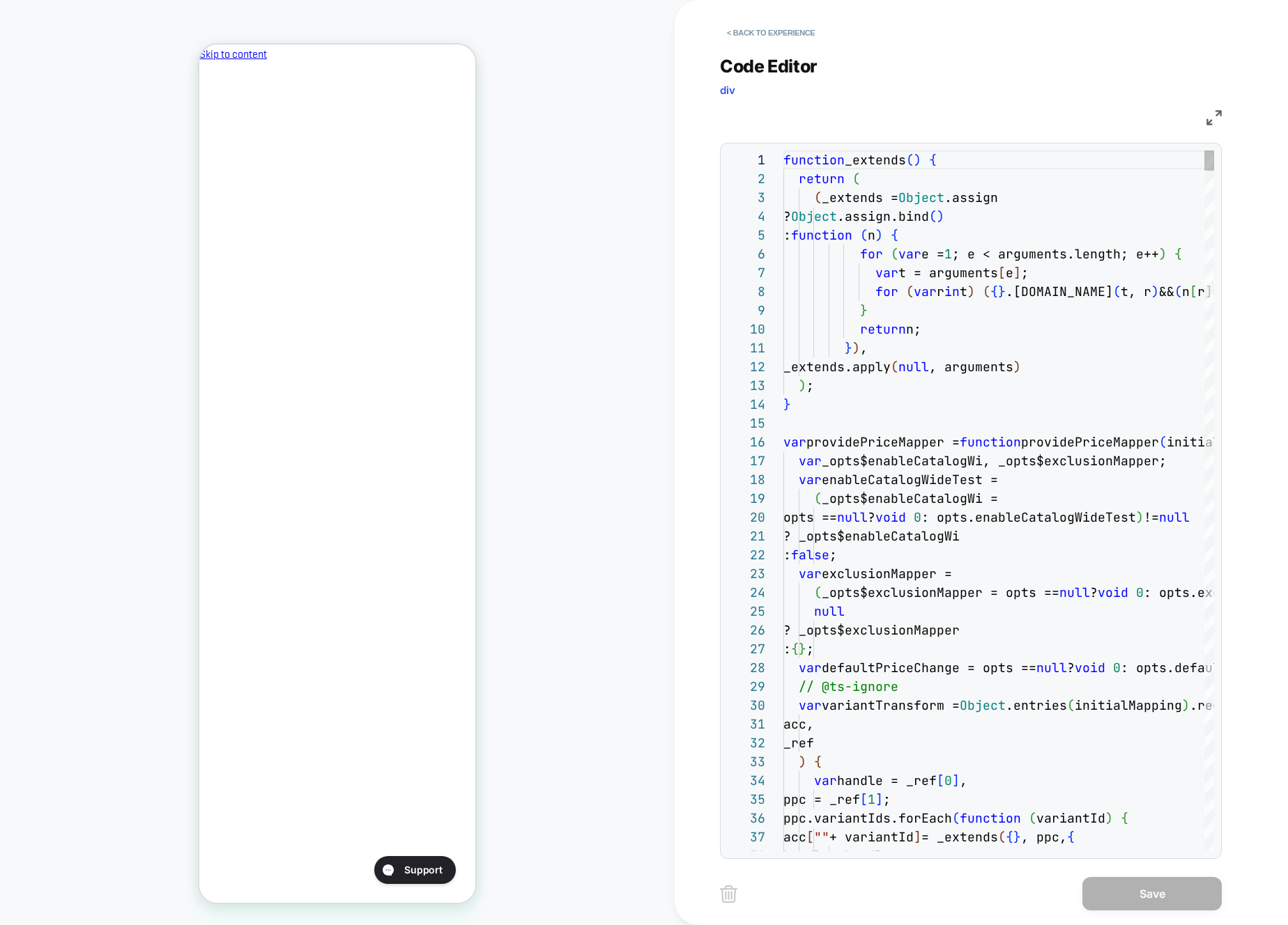
type textarea "**********"
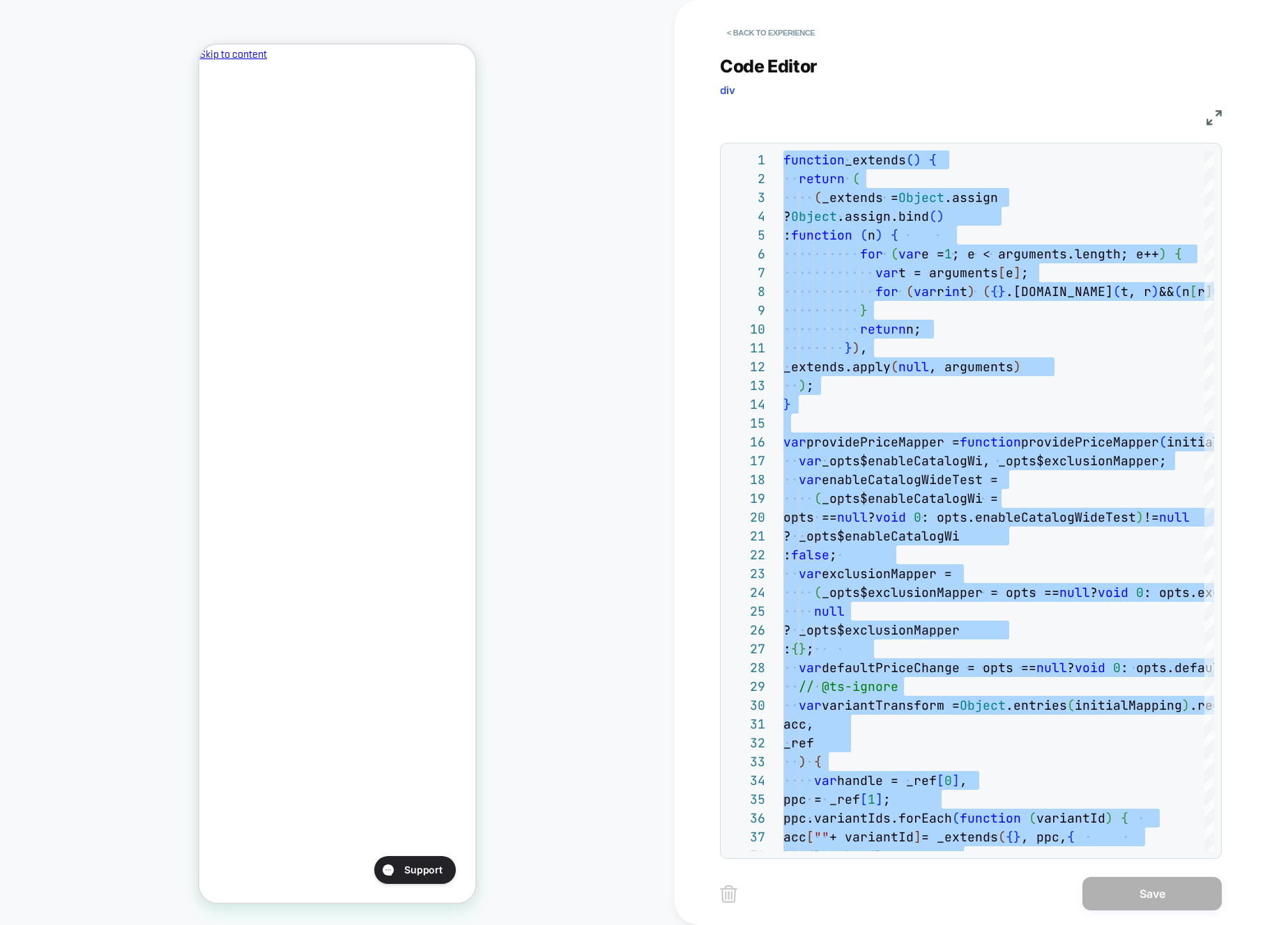
scroll to position [0, 0]
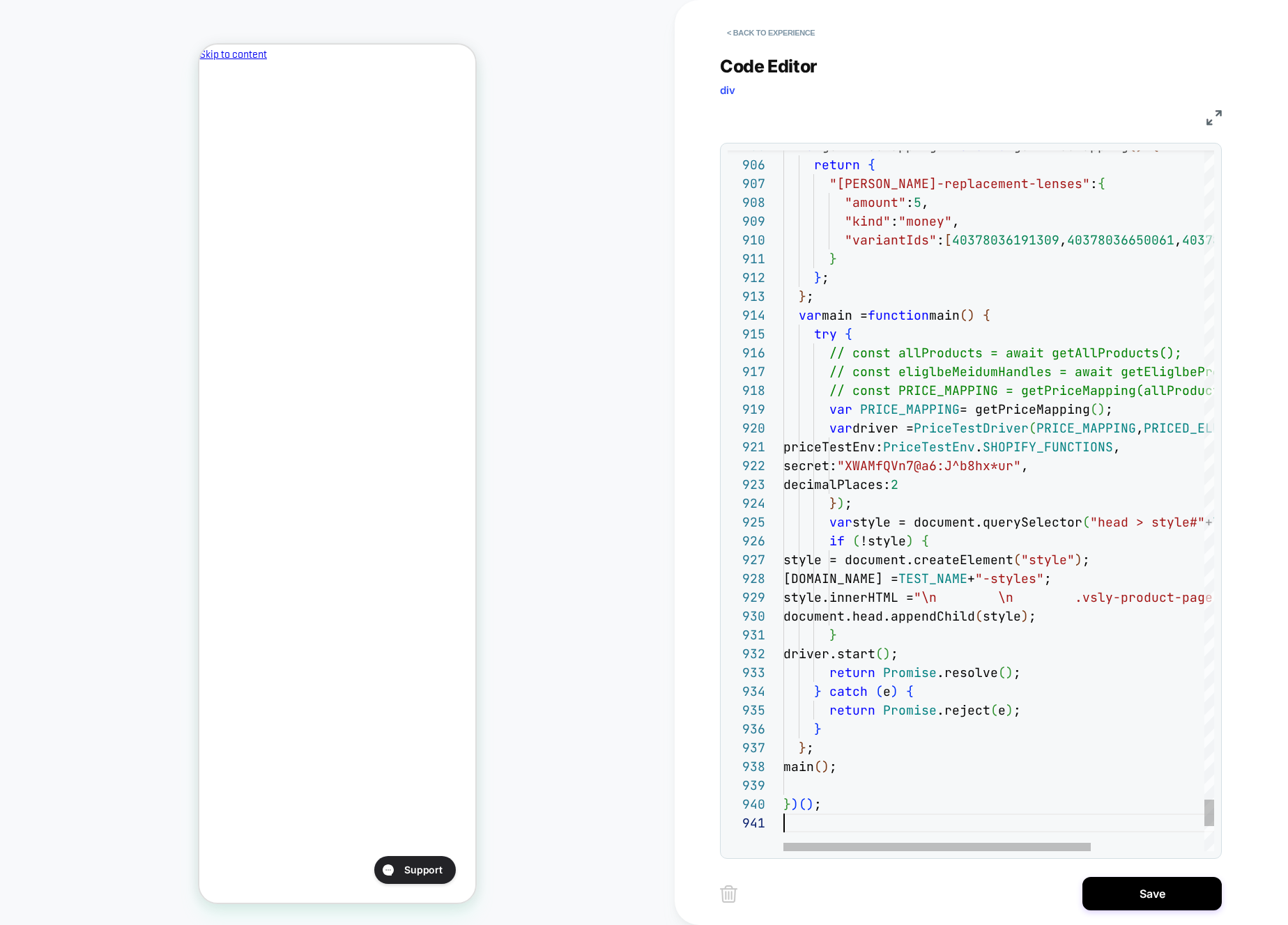
drag, startPoint x: 1150, startPoint y: 890, endPoint x: 818, endPoint y: 792, distance: 346.2
click at [1150, 890] on button "Save" at bounding box center [1151, 893] width 139 height 33
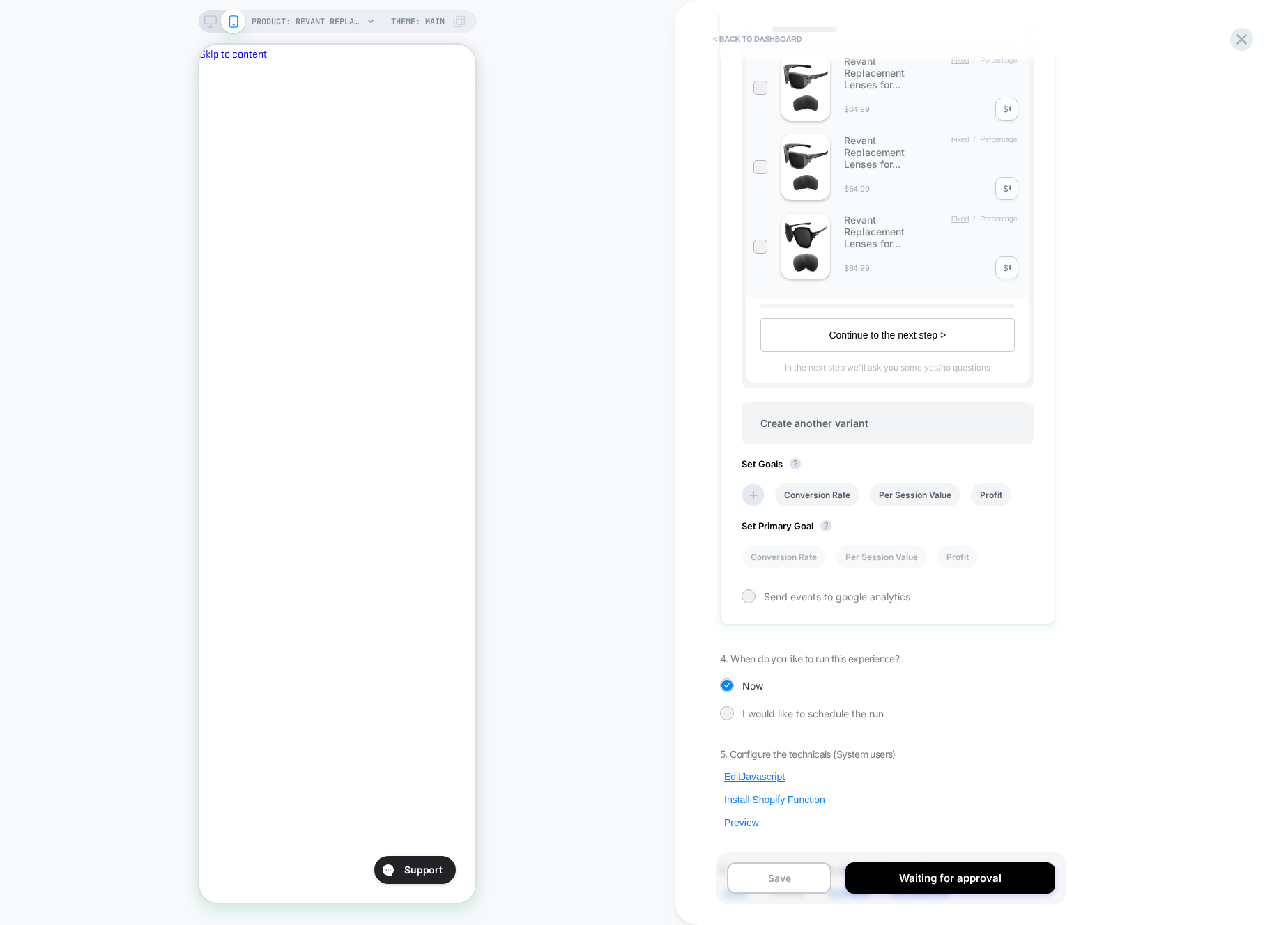
scroll to position [522, 0]
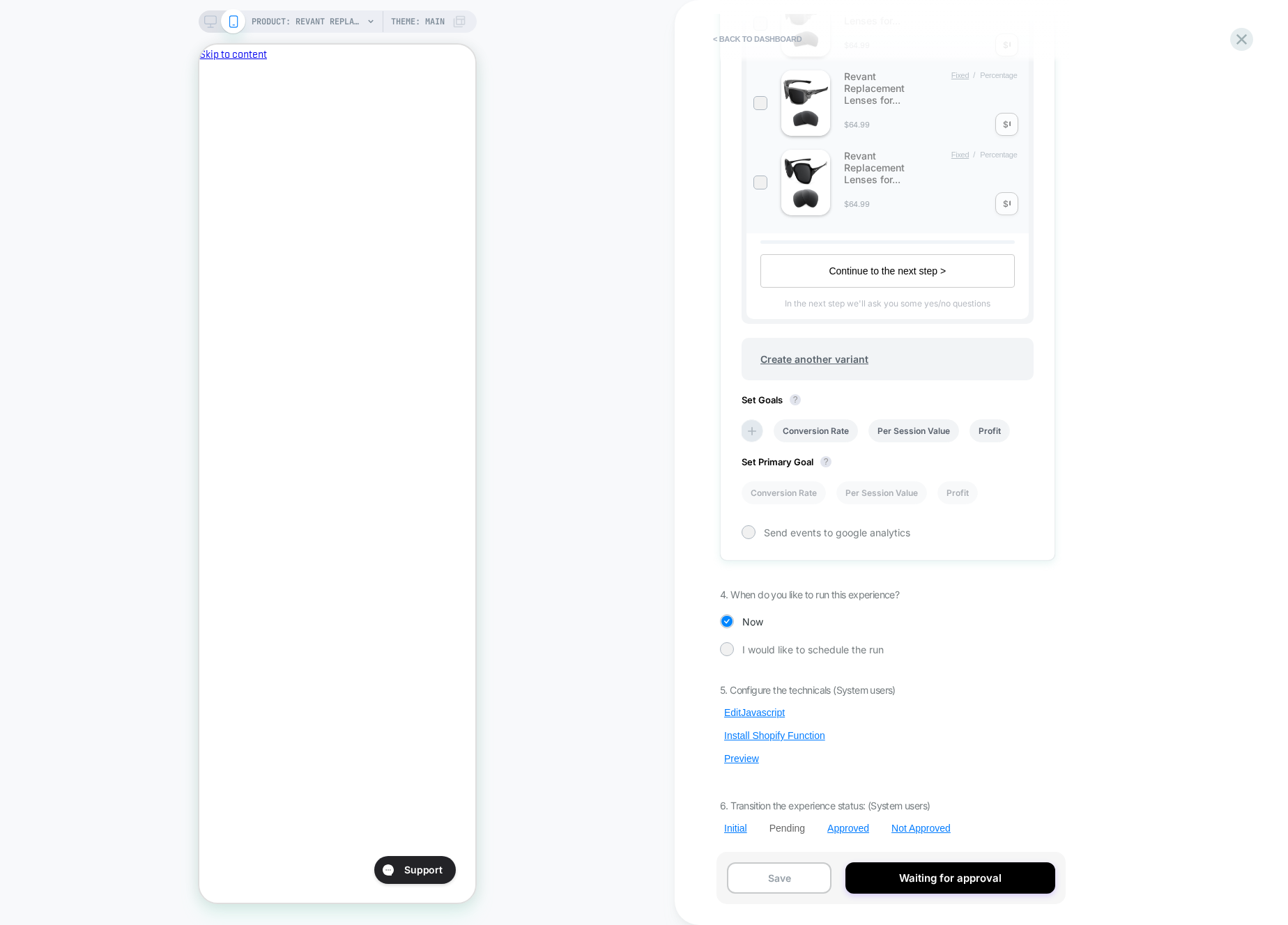
drag, startPoint x: 751, startPoint y: 761, endPoint x: 786, endPoint y: 702, distance: 68.6
click at [751, 761] on button "Preview" at bounding box center [741, 759] width 43 height 12
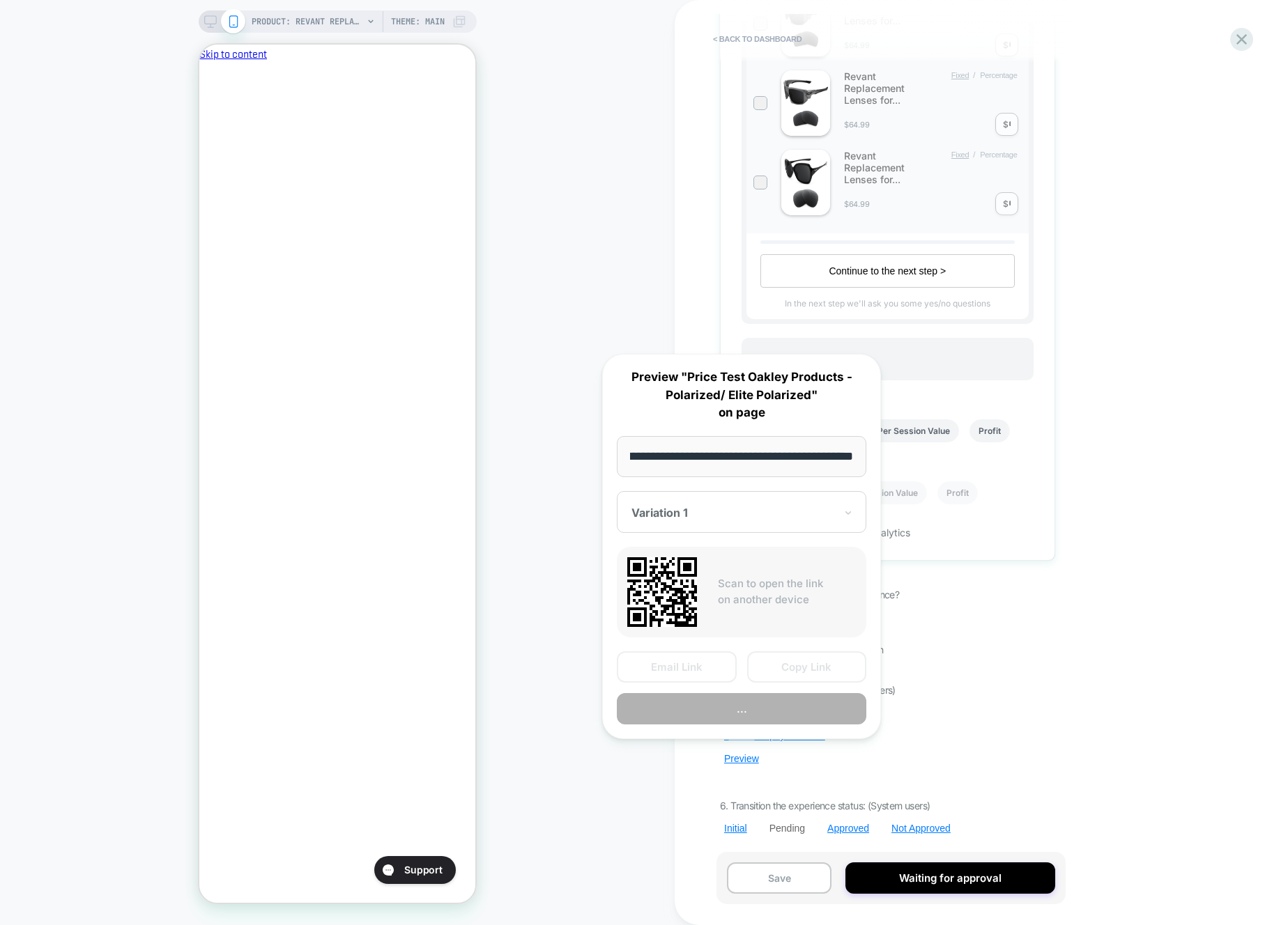
scroll to position [0, 0]
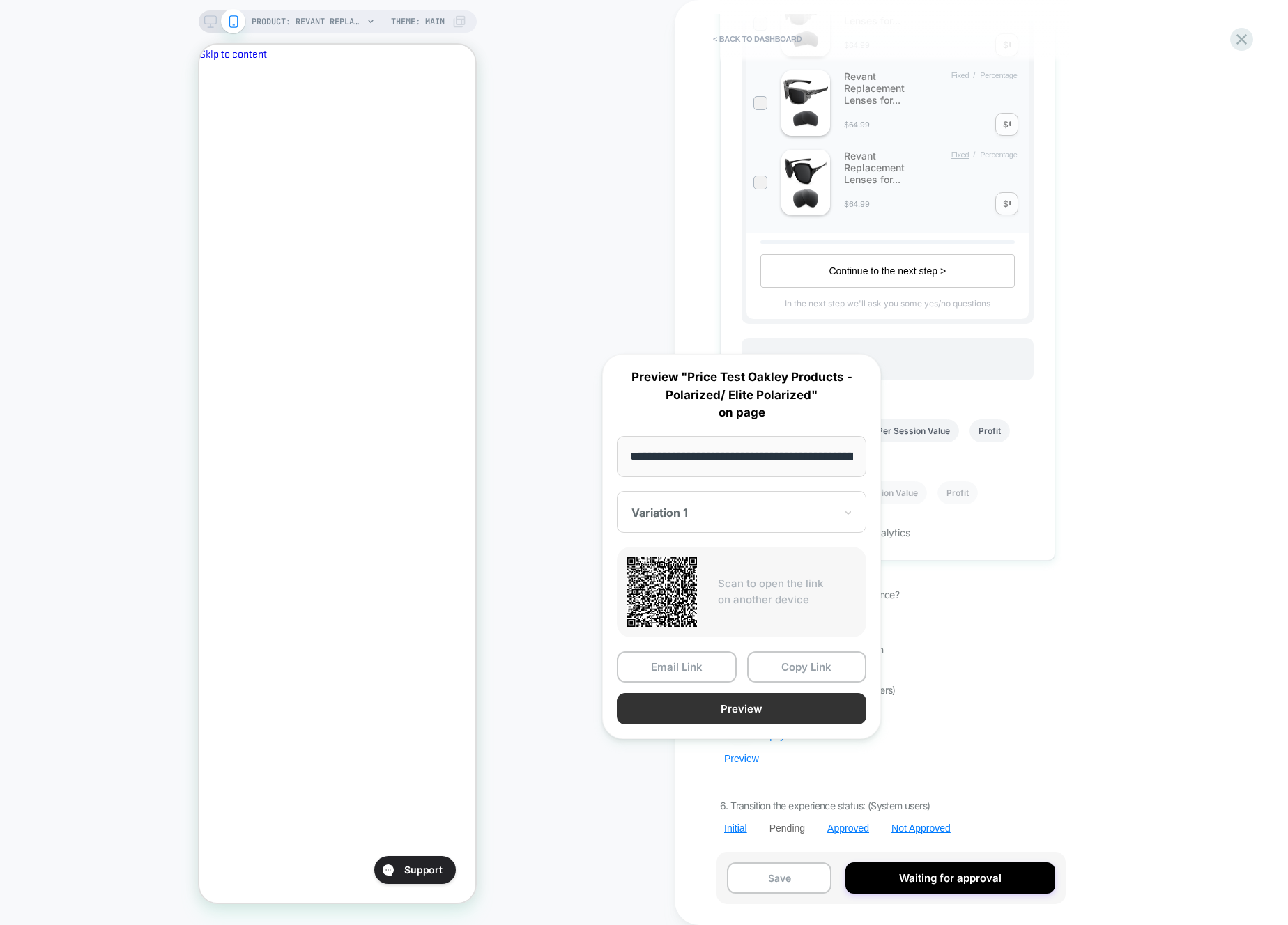
click at [781, 710] on button "Preview" at bounding box center [741, 709] width 249 height 32
click at [607, 830] on div "PRODUCT: Revant Replacement Lenses for Oakley [PERSON_NAME] OO9102 PRODUCT: Rev…" at bounding box center [337, 462] width 674 height 897
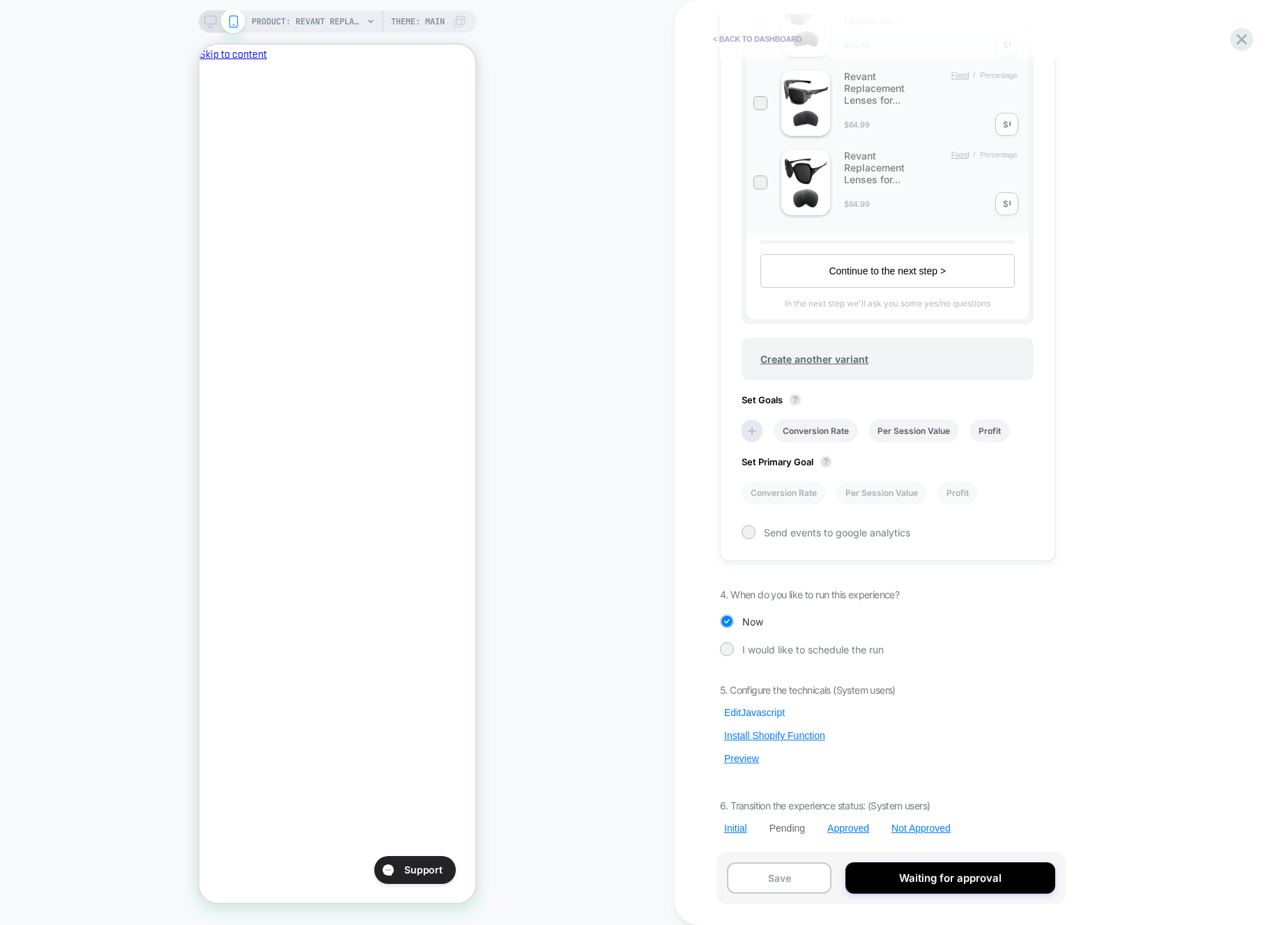
click at [757, 712] on button "Edit Javascript" at bounding box center [754, 713] width 69 height 12
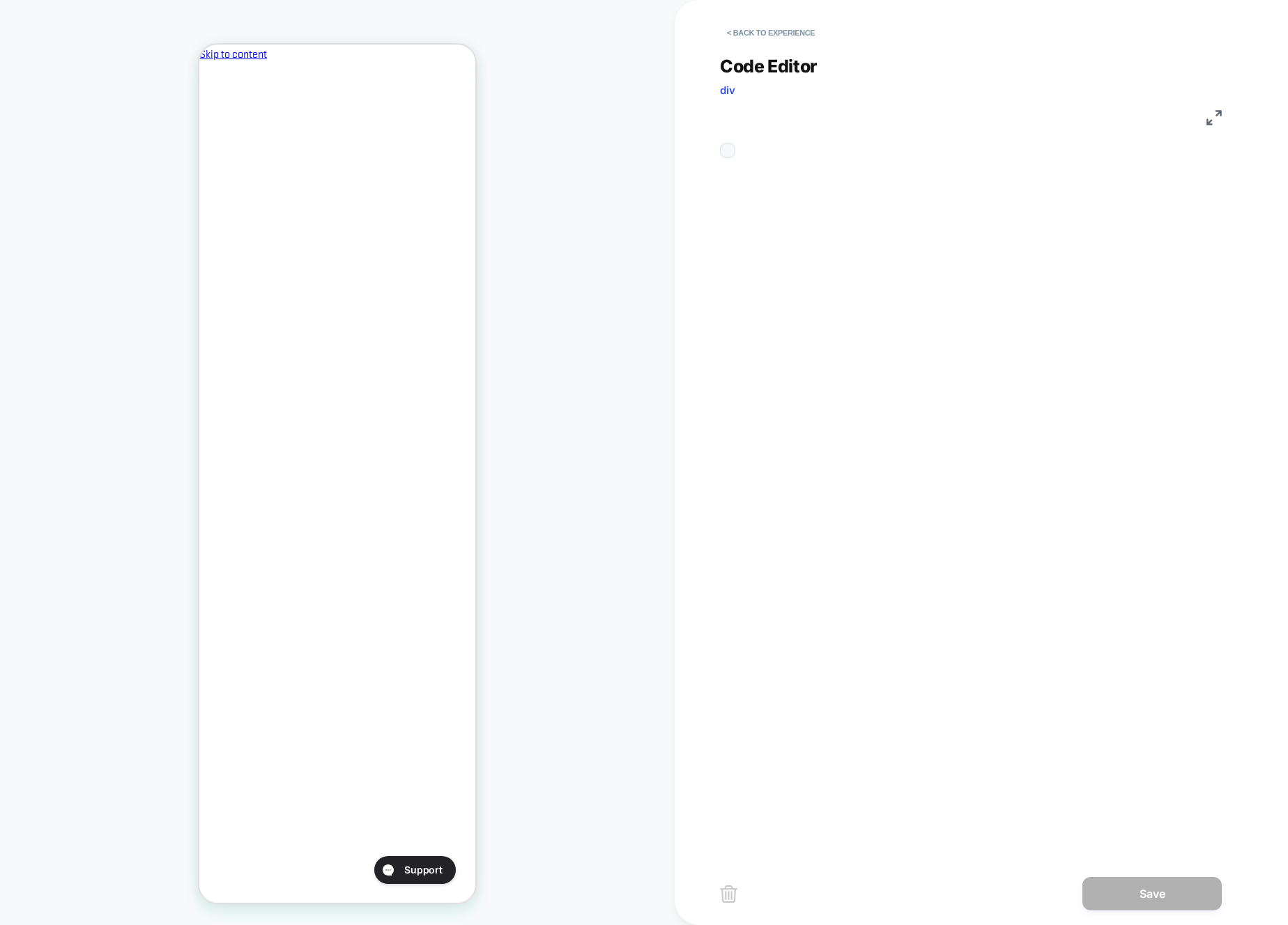
scroll to position [188, 0]
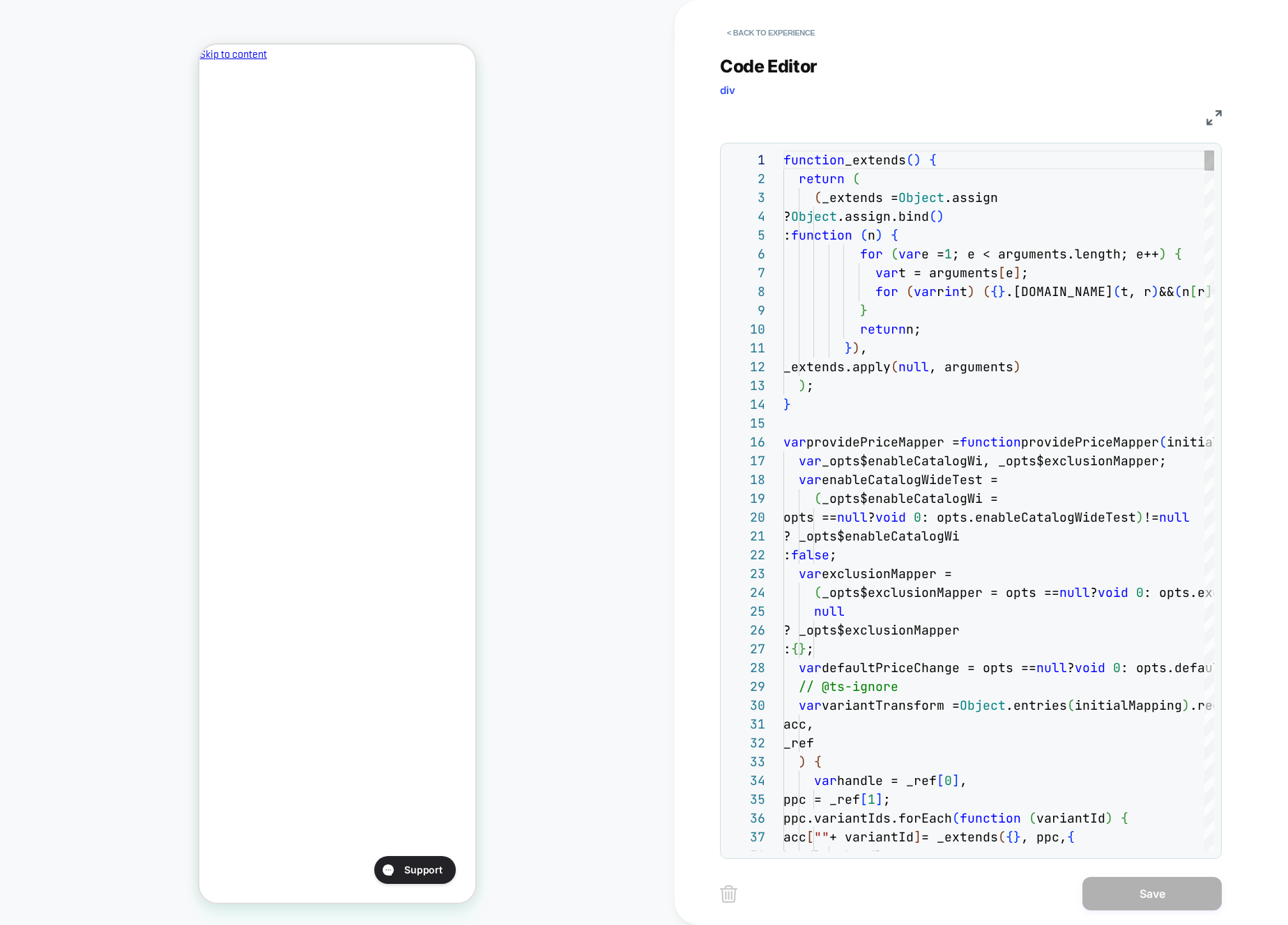
type textarea "**********"
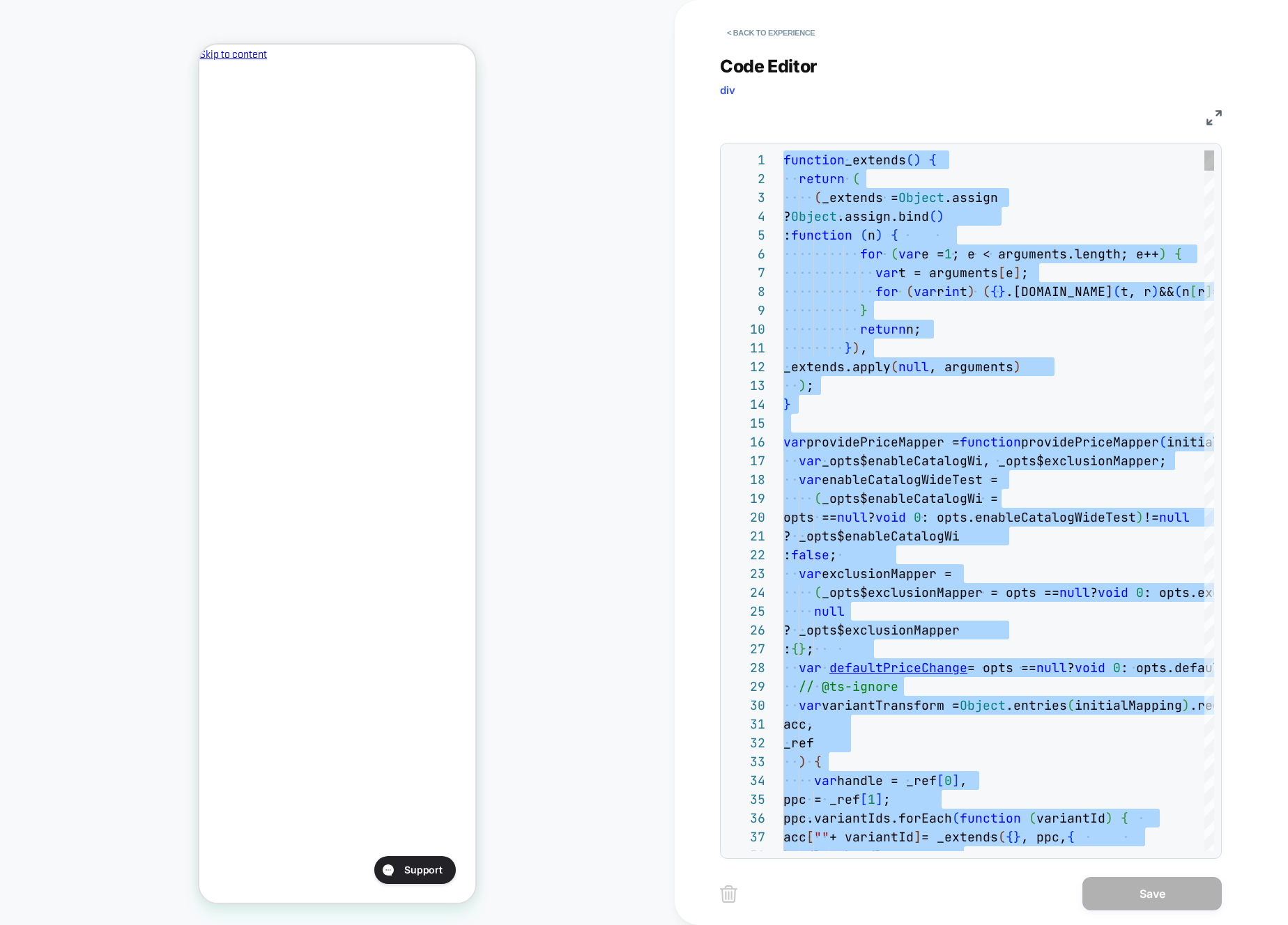
scroll to position [0, 0]
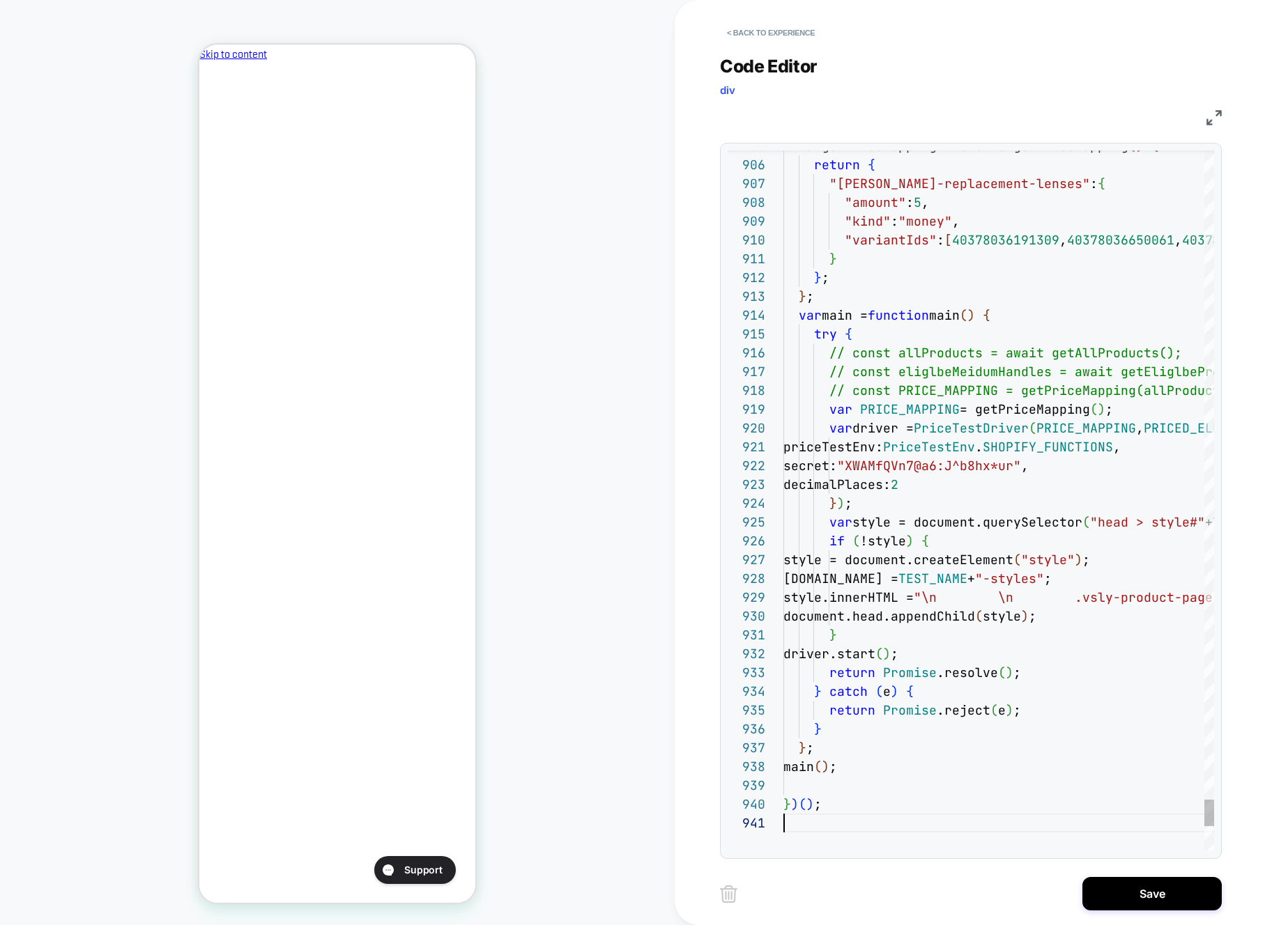
drag, startPoint x: 1121, startPoint y: 905, endPoint x: 862, endPoint y: 842, distance: 266.6
click at [1121, 905] on button "Save" at bounding box center [1151, 893] width 139 height 33
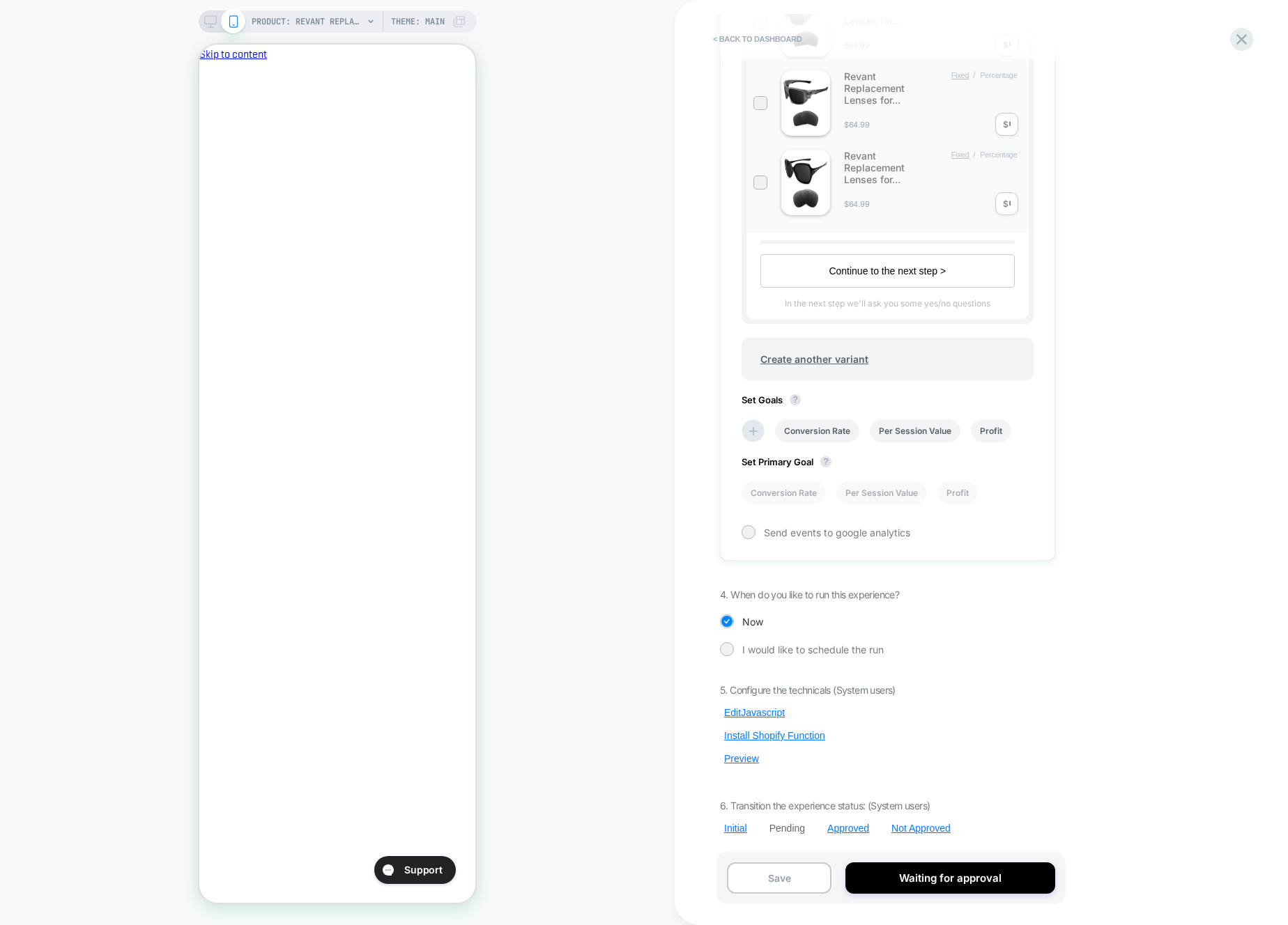
scroll to position [0, 2]
drag, startPoint x: 739, startPoint y: 762, endPoint x: 770, endPoint y: 724, distance: 49.0
click at [739, 762] on button "Preview" at bounding box center [741, 759] width 43 height 12
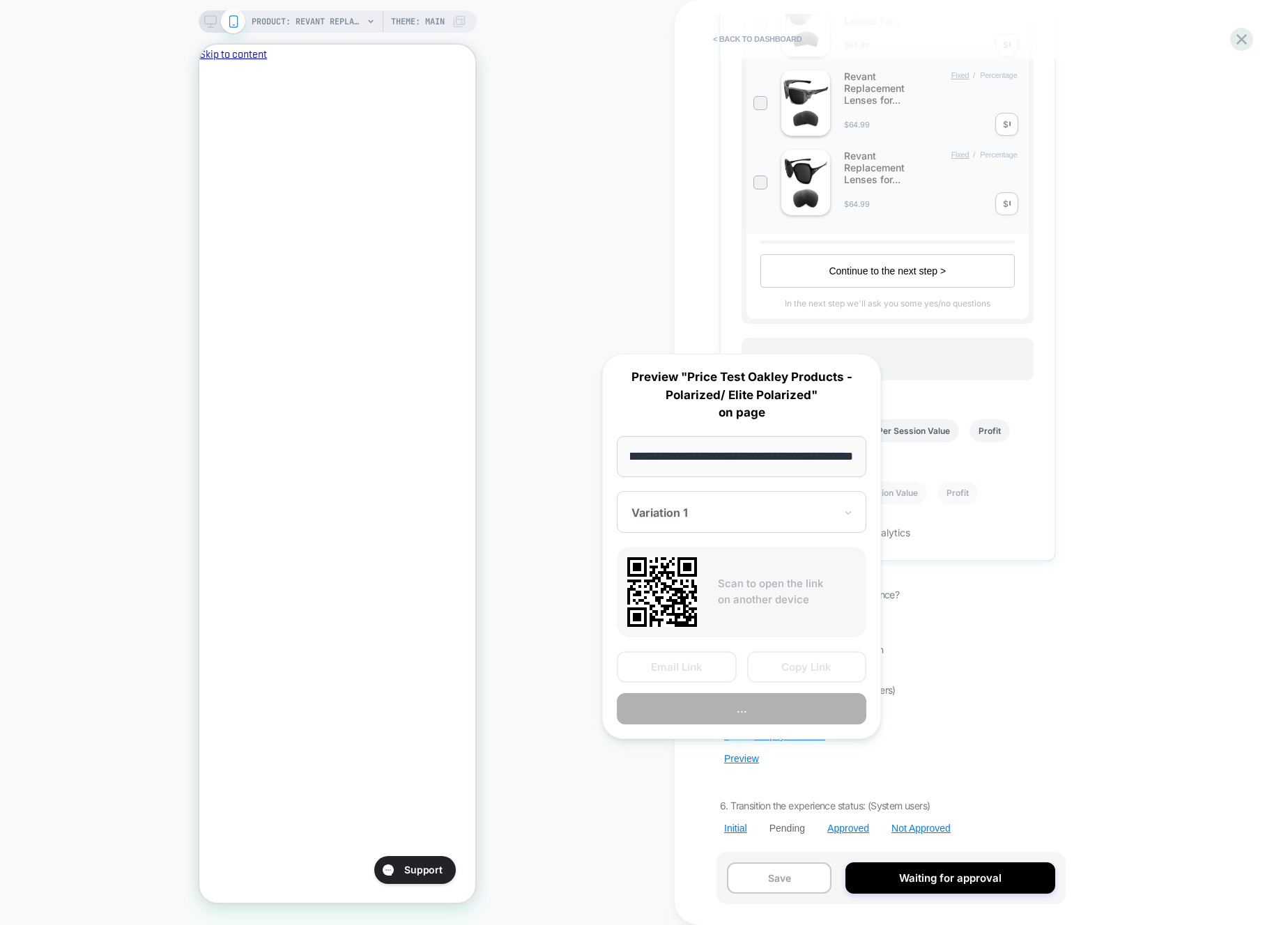
scroll to position [0, 0]
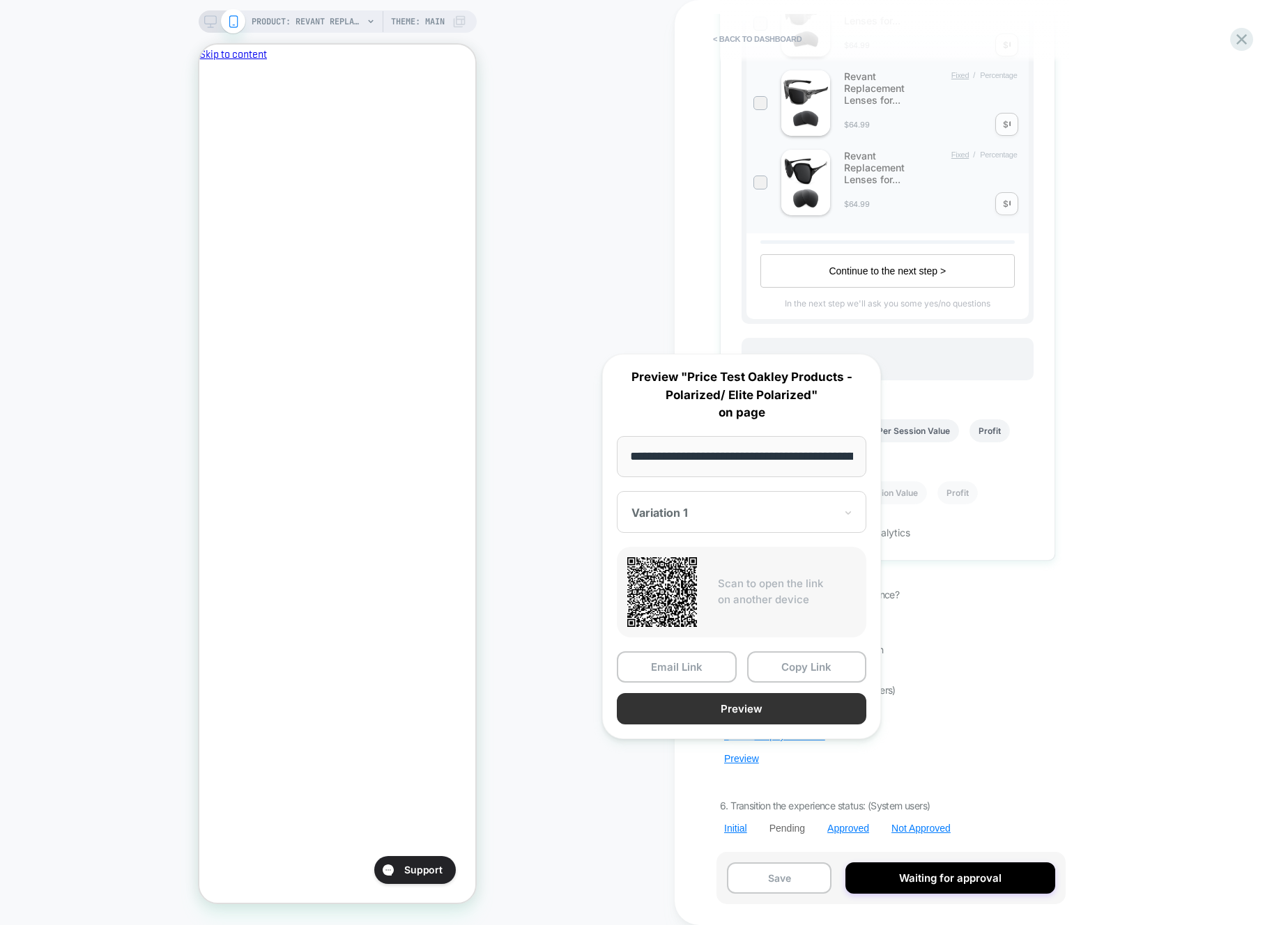
click at [769, 708] on button "Preview" at bounding box center [741, 709] width 249 height 32
